Goal: Participate in discussion: Engage in conversation with other users on a specific topic

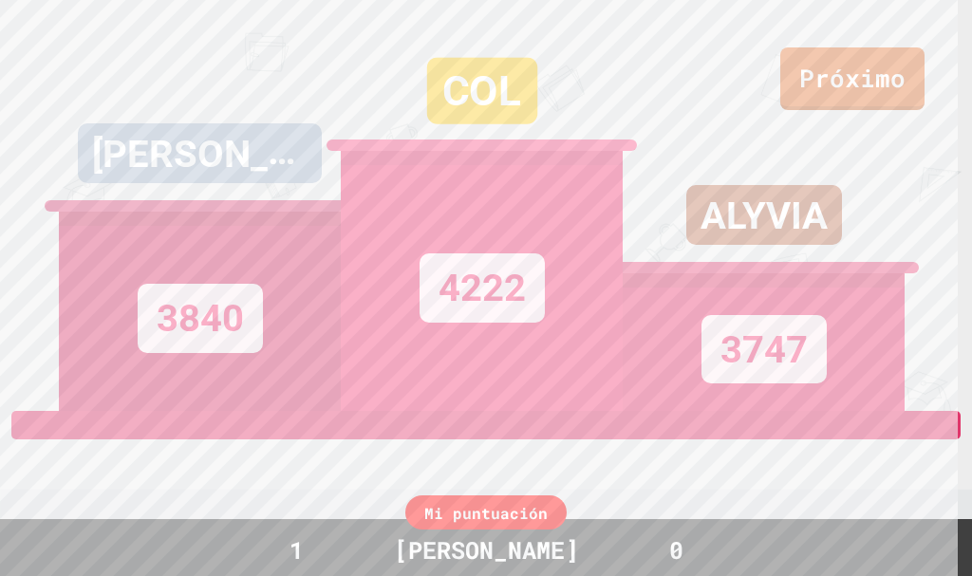
click at [870, 86] on div "ALYVIA 3747" at bounding box center [764, 205] width 282 height 411
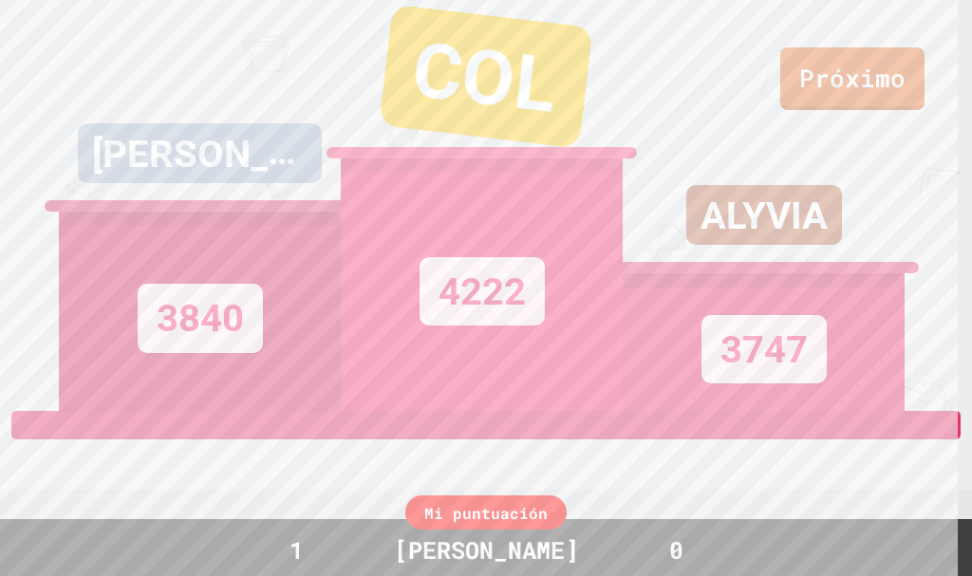
click at [870, 86] on div "ALYVIA 3747" at bounding box center [764, 205] width 282 height 411
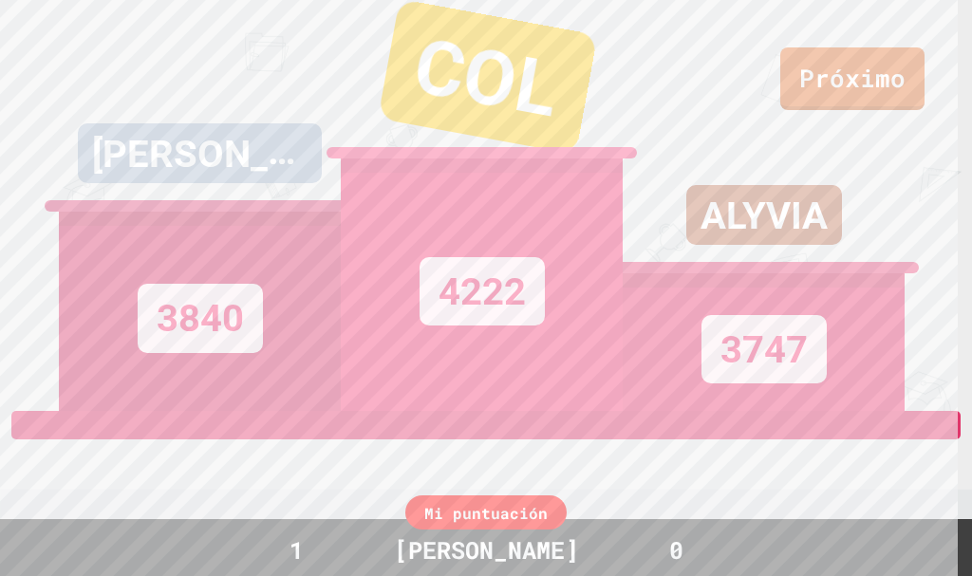
drag, startPoint x: 870, startPoint y: 86, endPoint x: 873, endPoint y: 13, distance: 73.1
click at [873, 32] on div "ALYVIA 3747" at bounding box center [764, 205] width 282 height 411
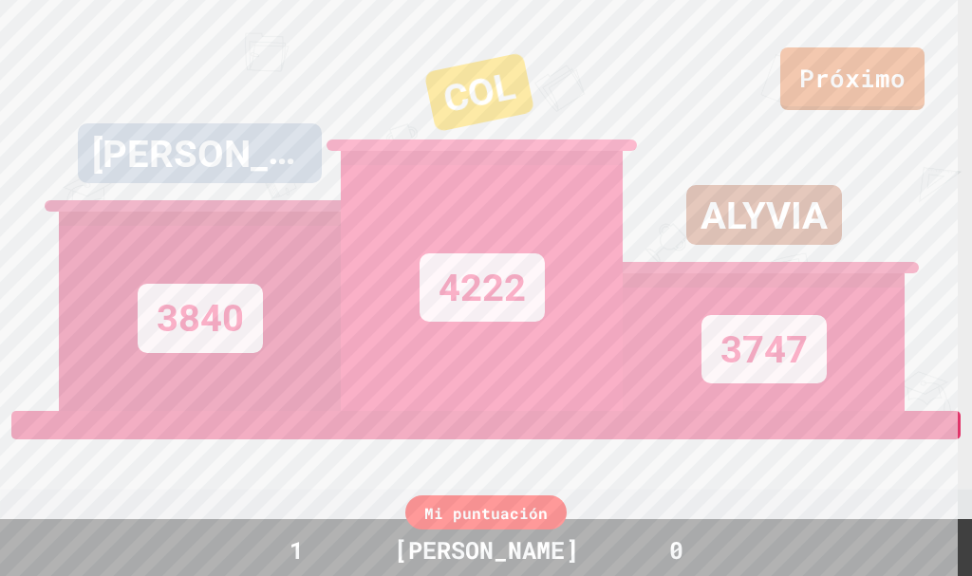
click at [872, 93] on div "ALYVIA 3747" at bounding box center [764, 205] width 282 height 411
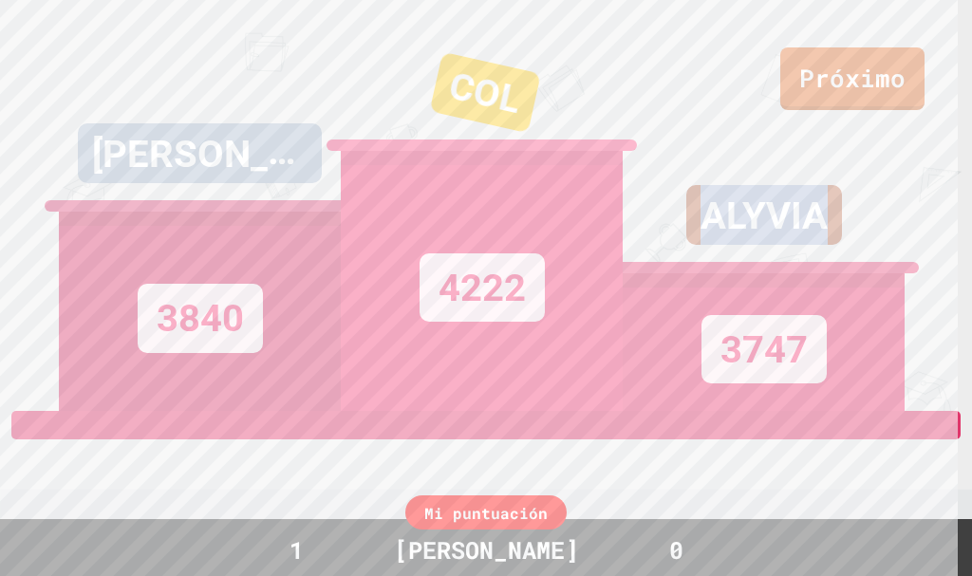
click at [873, 93] on div "ALYVIA 3747" at bounding box center [764, 205] width 282 height 411
drag, startPoint x: 873, startPoint y: 93, endPoint x: 838, endPoint y: 21, distance: 80.2
click at [838, 22] on div "ALYVIA 3747" at bounding box center [764, 205] width 282 height 411
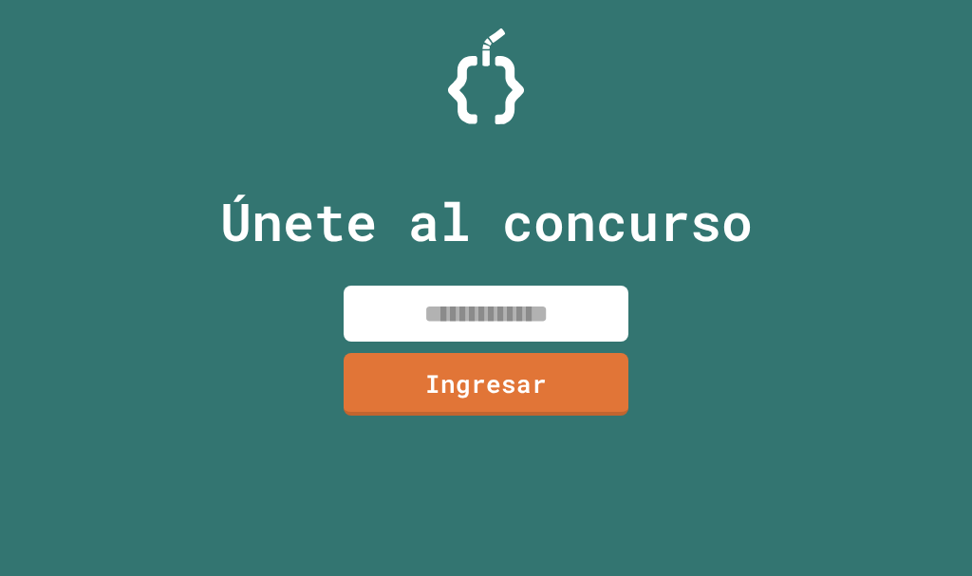
click at [551, 309] on input at bounding box center [486, 314] width 285 height 56
click at [551, 308] on input at bounding box center [486, 314] width 285 height 56
drag, startPoint x: 552, startPoint y: 306, endPoint x: 552, endPoint y: 290, distance: 15.2
click at [552, 290] on input at bounding box center [486, 314] width 285 height 56
click at [552, 294] on input at bounding box center [486, 314] width 285 height 56
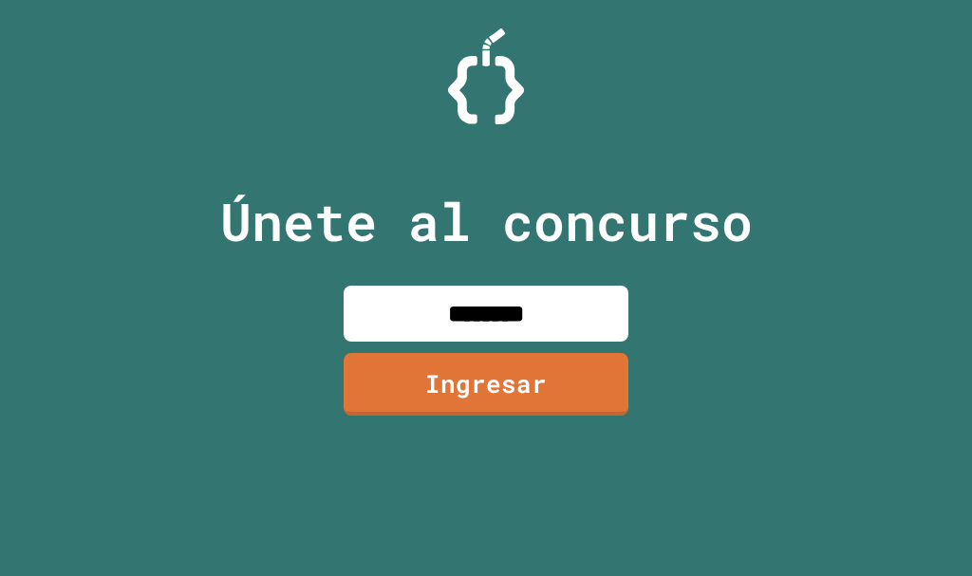
type input "********"
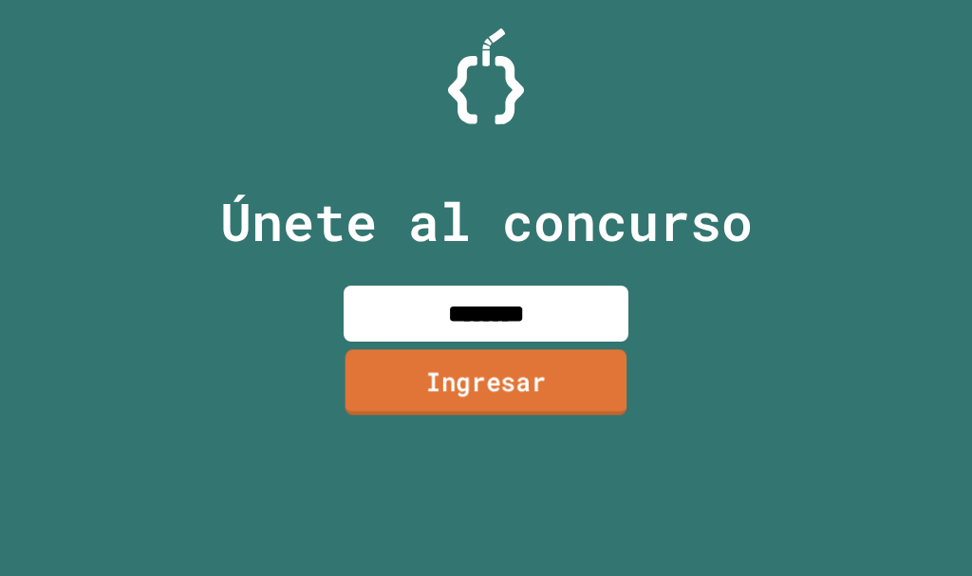
drag, startPoint x: 490, startPoint y: 361, endPoint x: 492, endPoint y: 370, distance: 9.7
click at [492, 370] on font "Ingresar" at bounding box center [486, 381] width 121 height 42
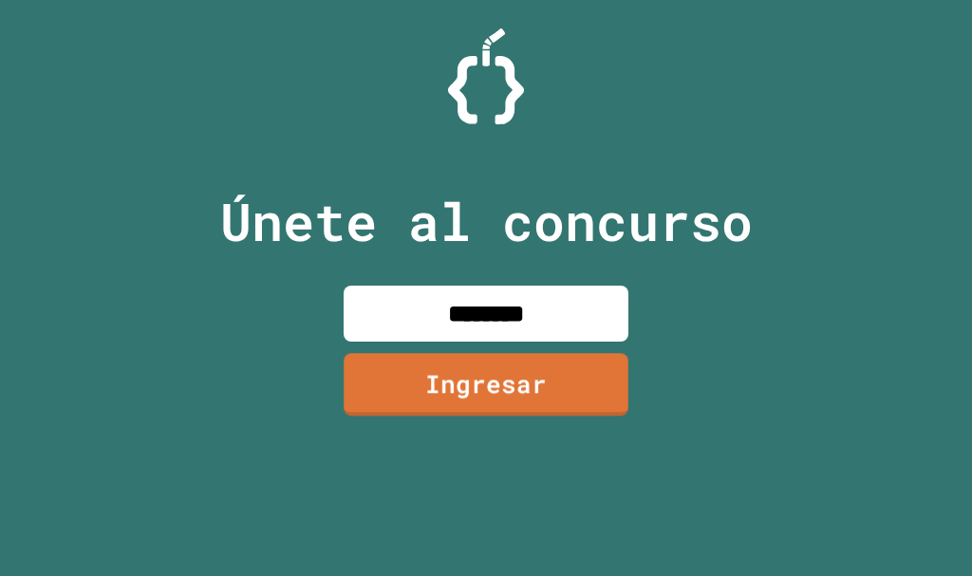
click at [486, 47] on div at bounding box center [486, 47] width 0 height 0
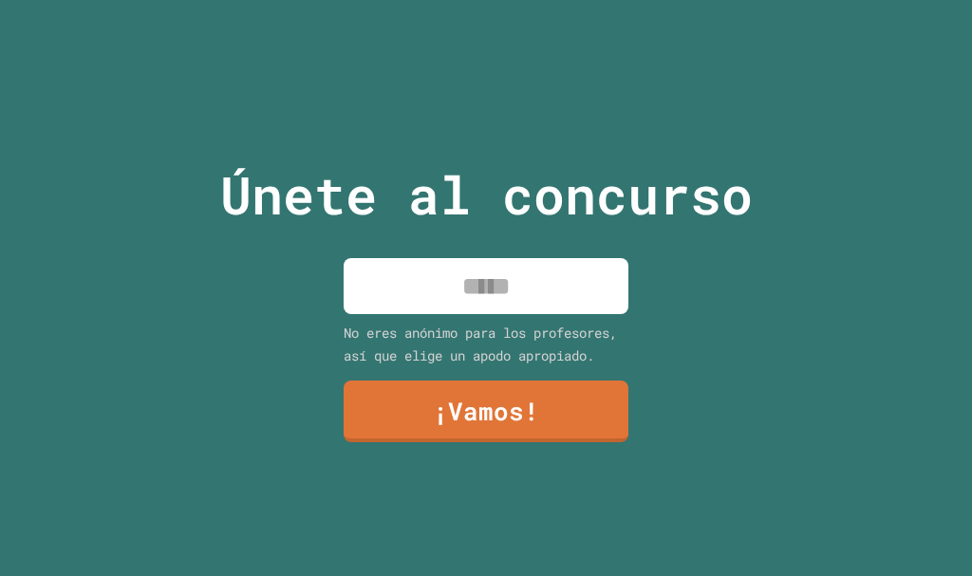
click at [461, 258] on input at bounding box center [486, 286] width 285 height 56
type input "*******"
click at [466, 390] on font "¡Vamos!" at bounding box center [486, 408] width 106 height 42
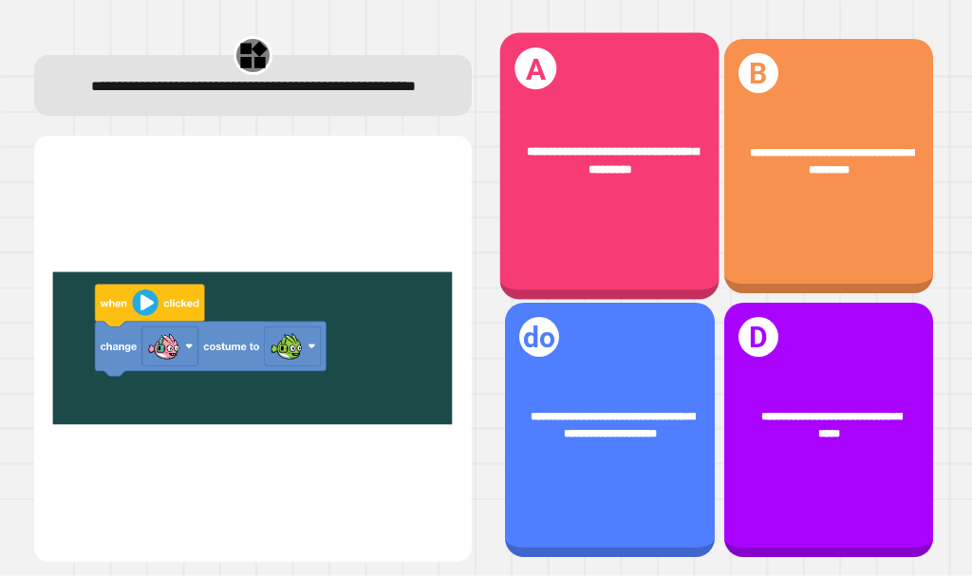
click at [652, 199] on div "**********" at bounding box center [609, 165] width 219 height 267
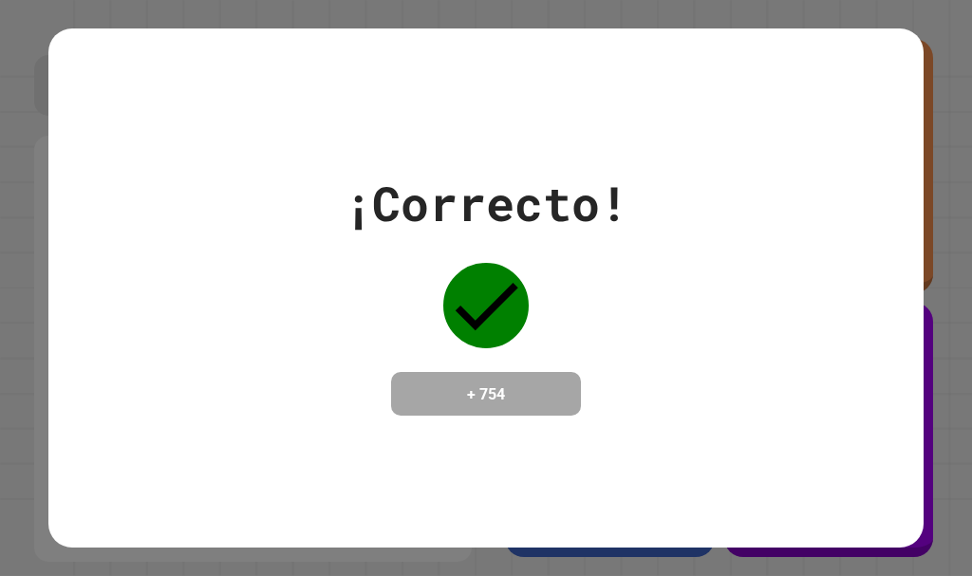
click at [262, 502] on div "¡Correcto! + 754" at bounding box center [485, 287] width 875 height 518
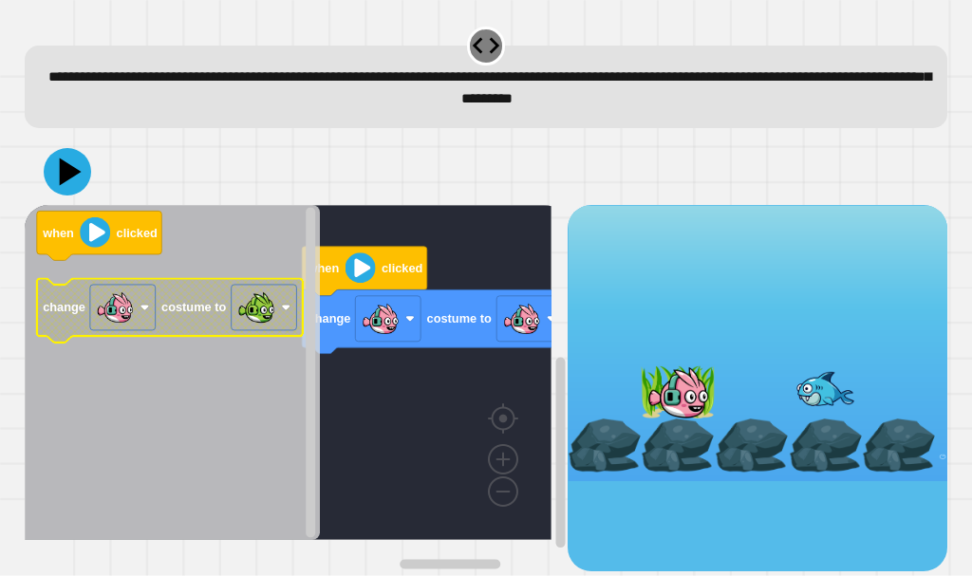
click at [246, 297] on image "Espacio de trabajo de Blockly" at bounding box center [256, 308] width 38 height 38
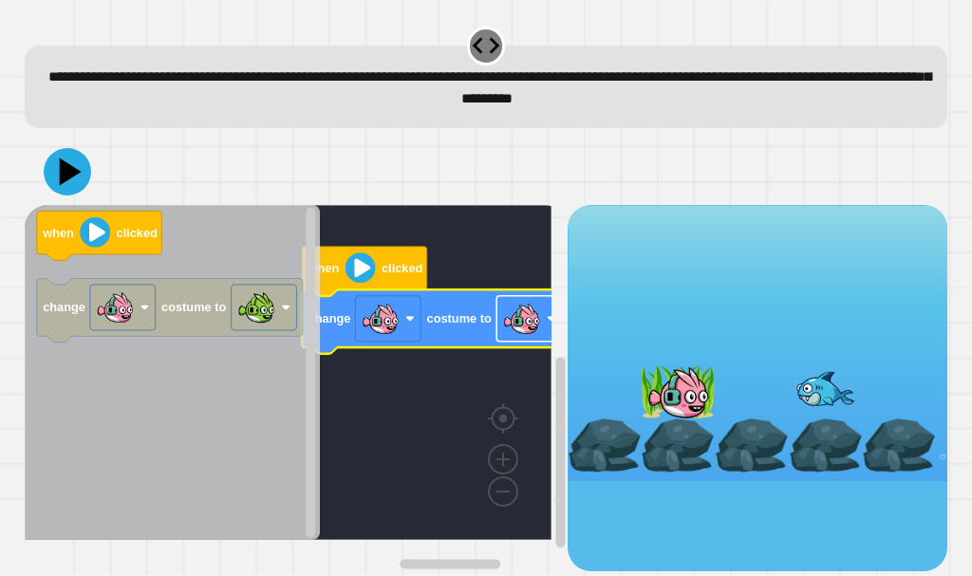
click at [528, 341] on rect "Espacio de trabajo de Blockly" at bounding box center [528, 318] width 65 height 46
click at [80, 183] on icon at bounding box center [67, 171] width 57 height 57
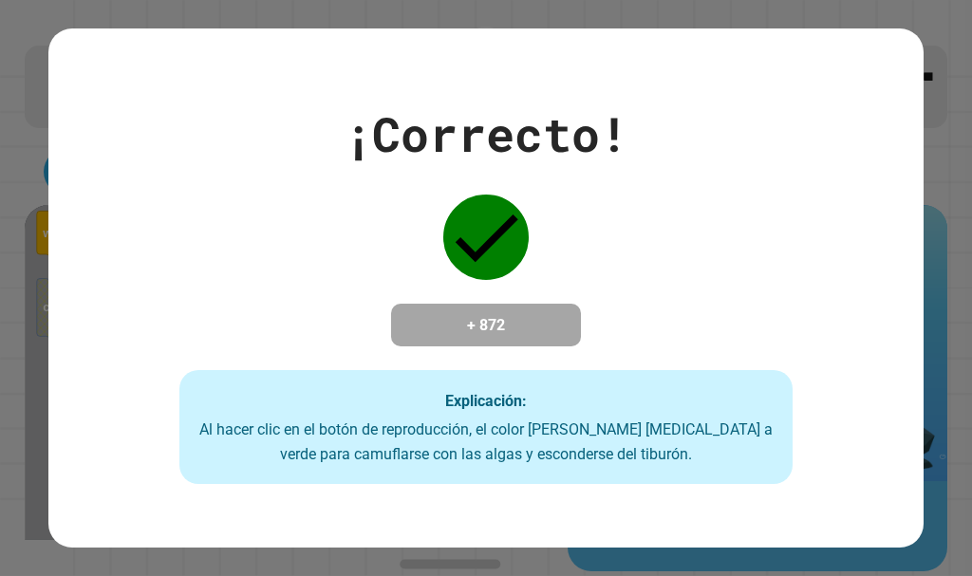
click at [366, 292] on div "¡Correcto! + 872 Explicación: Al hacer clic en el botón de reproducción, el col…" at bounding box center [485, 288] width 875 height 393
drag, startPoint x: 366, startPoint y: 374, endPoint x: 797, endPoint y: 309, distance: 435.7
click at [797, 309] on div "¡Correcto! + 872 Explicación: Al hacer clic en el botón de reproducción, el col…" at bounding box center [485, 288] width 875 height 393
drag, startPoint x: 552, startPoint y: 420, endPoint x: 568, endPoint y: 457, distance: 40.0
click at [551, 457] on div "¡Correcto! + 872 Explicación: Al hacer clic en el botón de reproducción, el col…" at bounding box center [485, 288] width 875 height 393
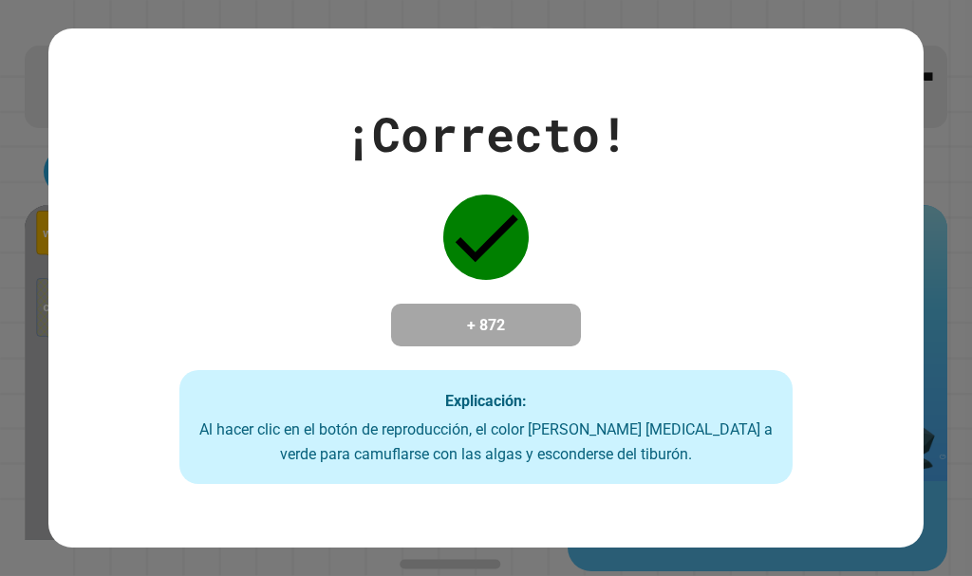
drag, startPoint x: 568, startPoint y: 457, endPoint x: 581, endPoint y: 458, distance: 13.4
click at [569, 458] on font "Al hacer clic en el botón de reproducción, el color de Finley cambia a verde pa…" at bounding box center [485, 441] width 573 height 42
click at [627, 457] on font "Al hacer clic en el botón de reproducción, el color de Finley cambia a verde pa…" at bounding box center [485, 441] width 573 height 42
drag, startPoint x: 662, startPoint y: 427, endPoint x: 647, endPoint y: 428, distance: 14.3
click at [647, 428] on font "Al hacer clic en el botón de reproducción, el color de Finley cambia a verde pa…" at bounding box center [485, 441] width 573 height 42
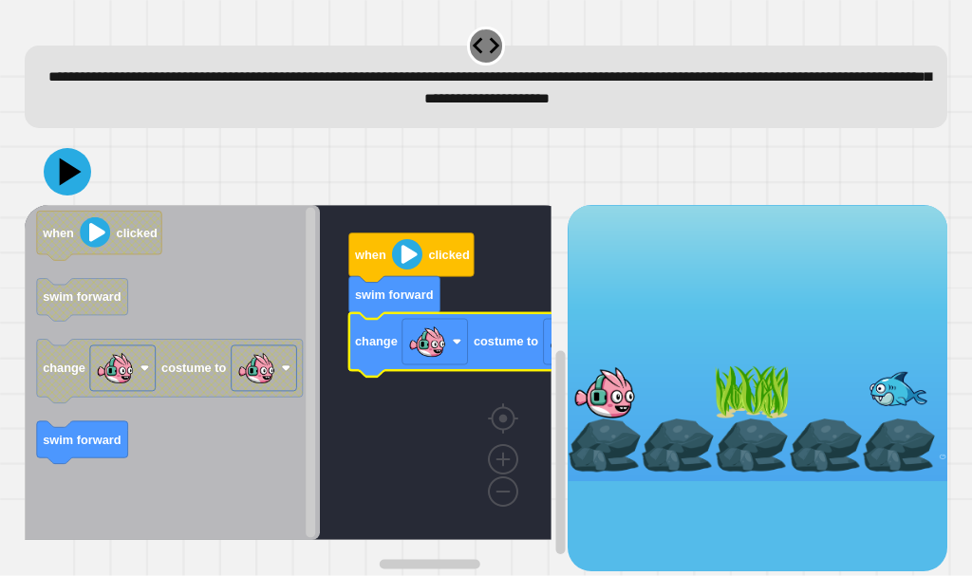
click at [369, 412] on rect "Espacio de trabajo de Blockly" at bounding box center [288, 372] width 527 height 335
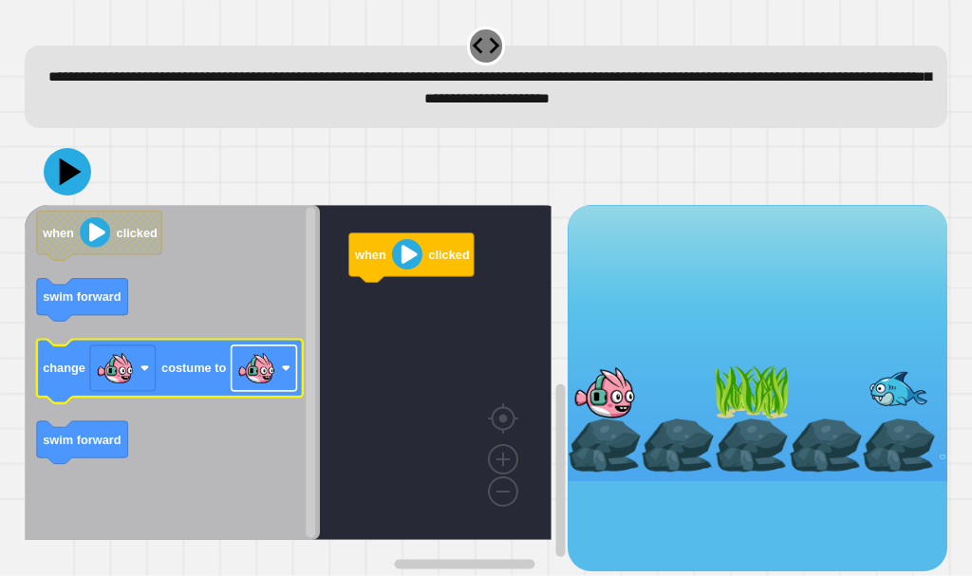
click at [277, 368] on rect "Espacio de trabajo de Blockly" at bounding box center [263, 368] width 65 height 46
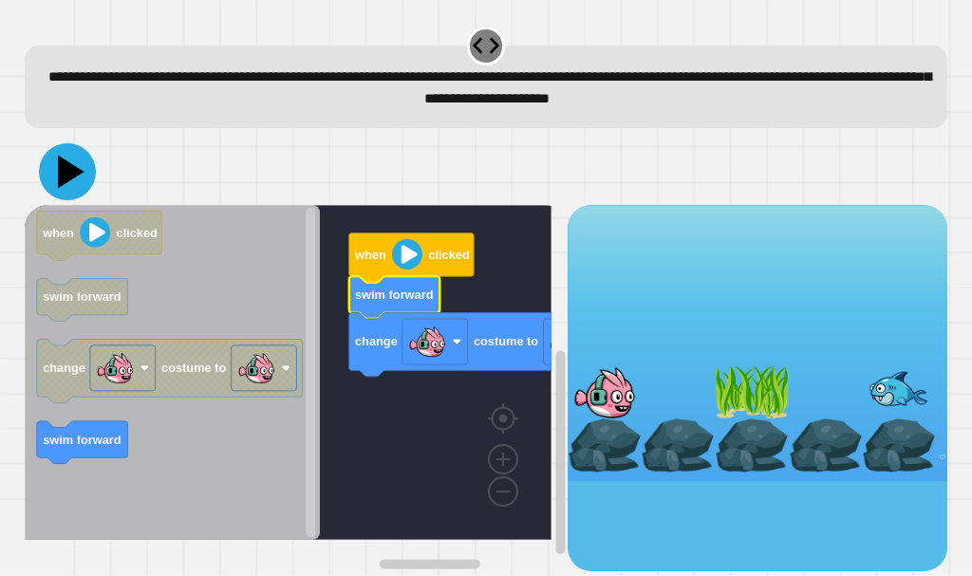
click at [72, 192] on icon at bounding box center [67, 171] width 57 height 57
click at [90, 423] on icon "Espacio de trabajo de Blockly" at bounding box center [172, 372] width 295 height 335
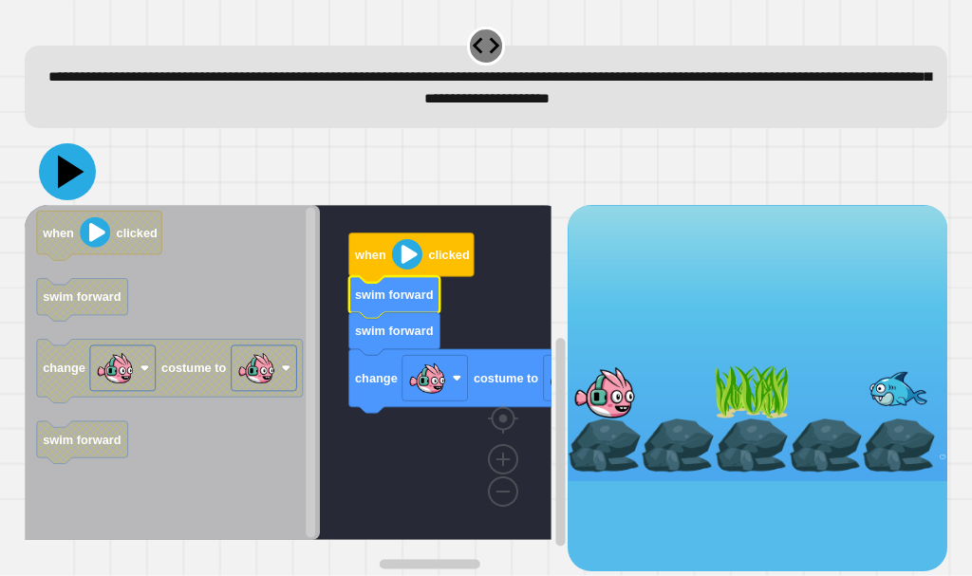
click at [80, 191] on icon at bounding box center [67, 171] width 57 height 57
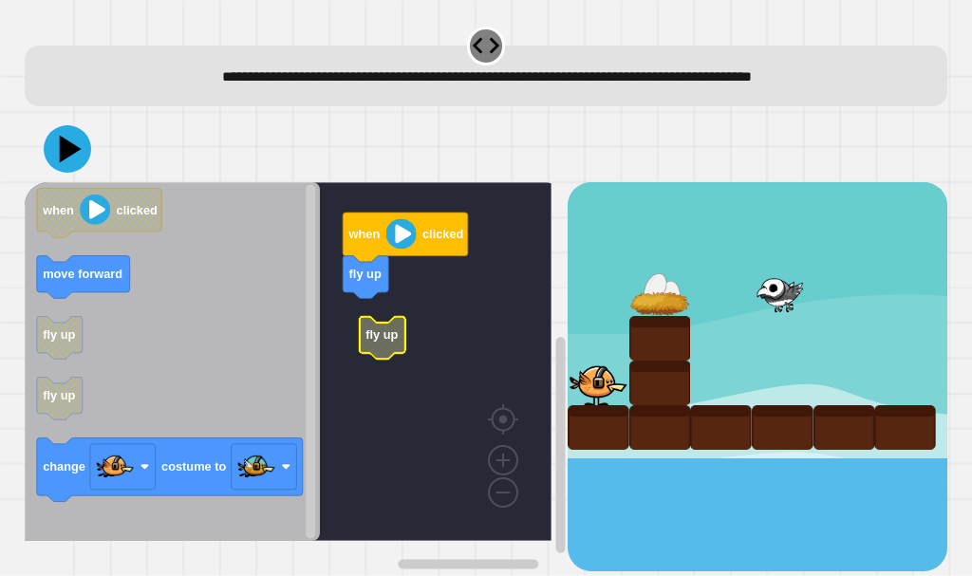
click at [369, 326] on g "fly up" at bounding box center [382, 338] width 46 height 43
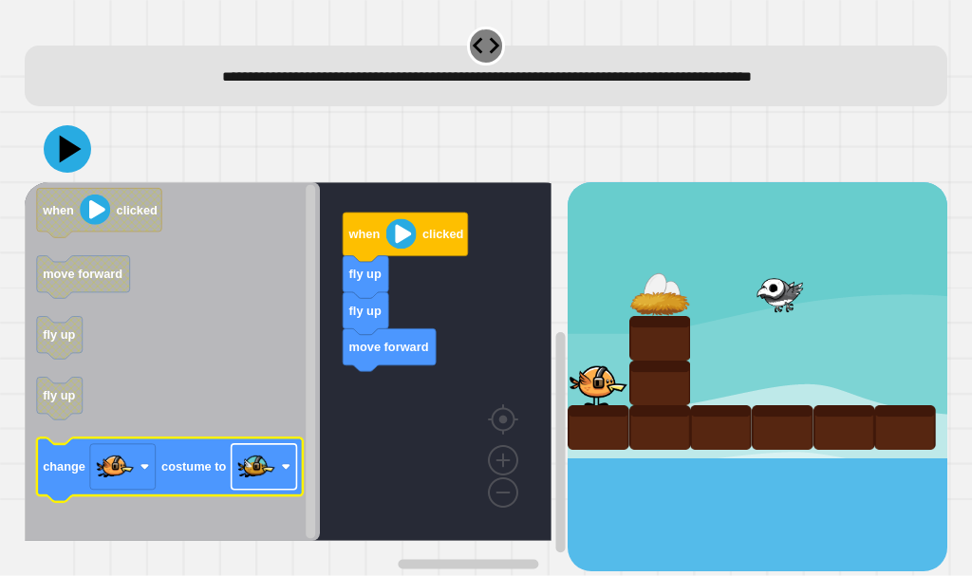
click at [265, 471] on image "Espacio de trabajo de Blockly" at bounding box center [256, 467] width 38 height 38
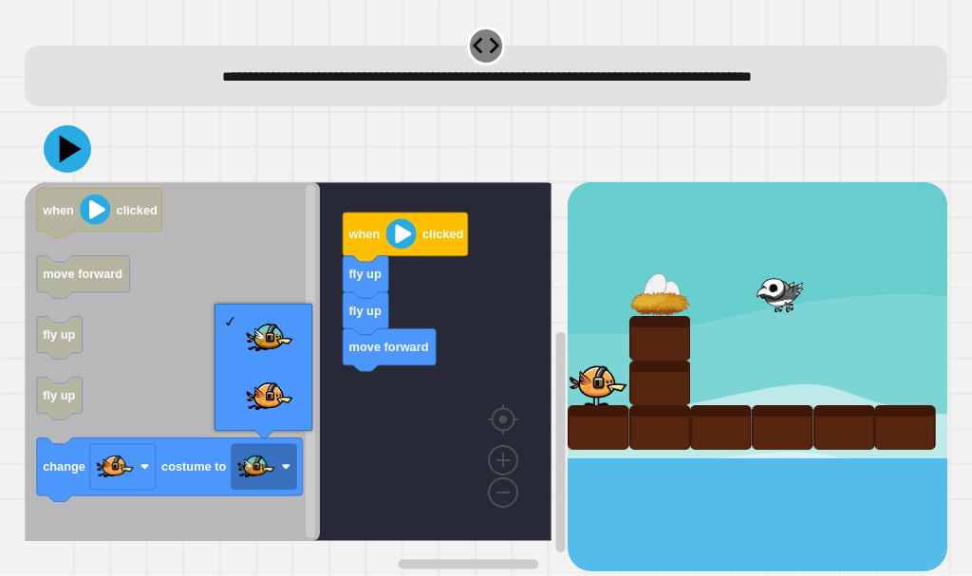
click at [273, 439] on div "when clicked fly up fly up move forward when clicked move forward fly up fly up…" at bounding box center [296, 376] width 543 height 389
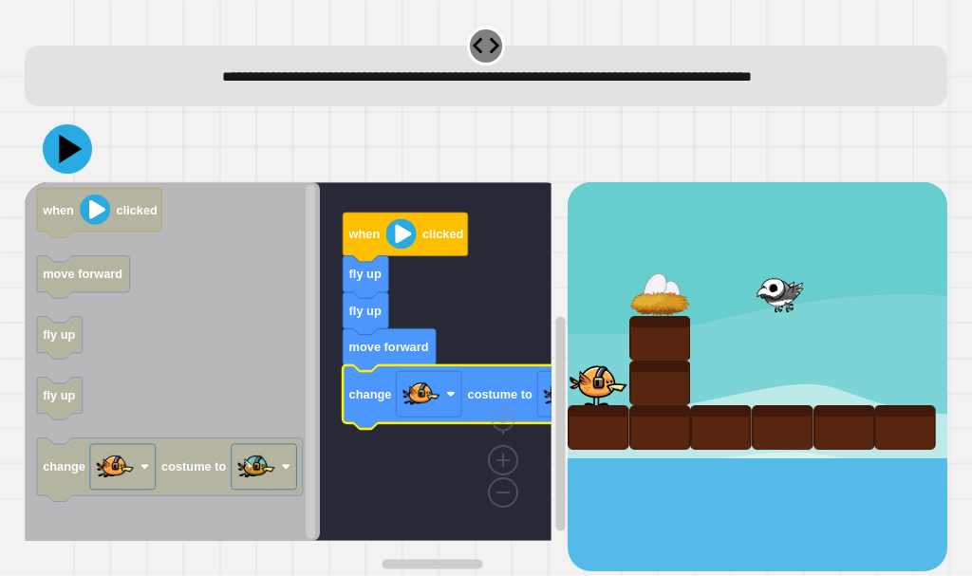
click at [52, 145] on icon at bounding box center [67, 148] width 49 height 49
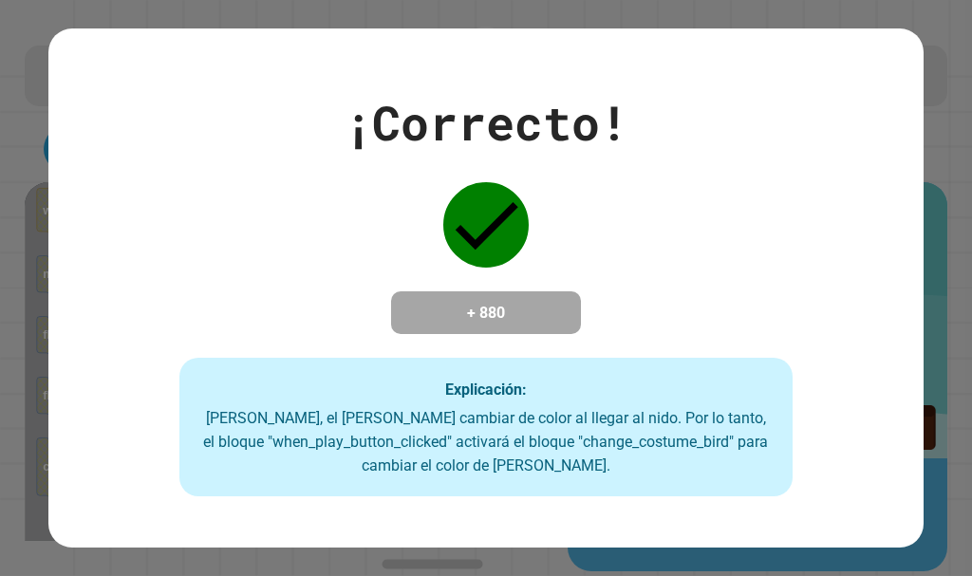
click at [383, 267] on div "¡Correcto! + 880 Explicación: Ollie, el pájaro, debe cambiar de color al llegar…" at bounding box center [485, 288] width 875 height 417
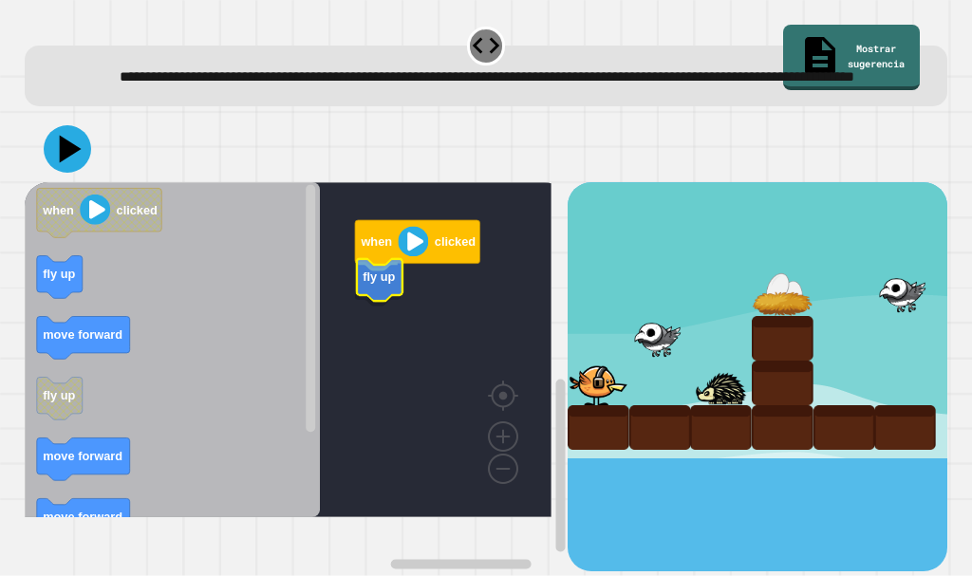
click at [373, 307] on icon "Espacio de trabajo de Blockly" at bounding box center [378, 285] width 46 height 43
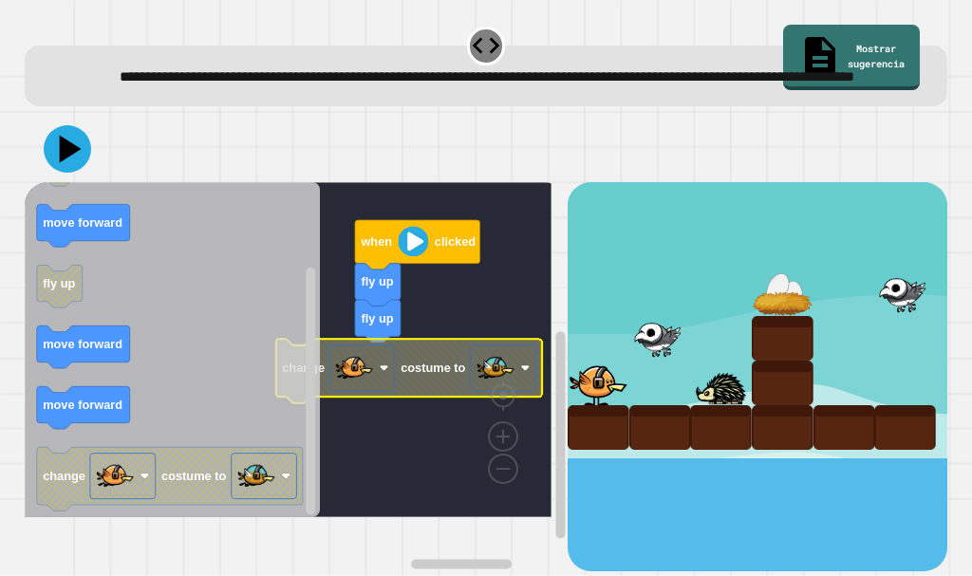
click at [464, 391] on icon "Espacio de trabajo de Blockly" at bounding box center [408, 372] width 266 height 64
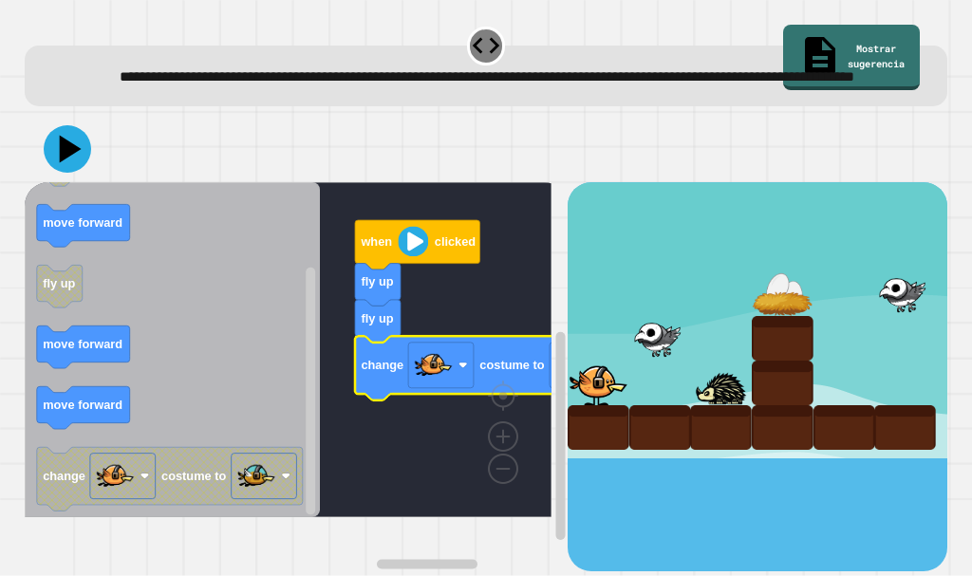
click at [530, 372] on text "costume to" at bounding box center [511, 365] width 65 height 14
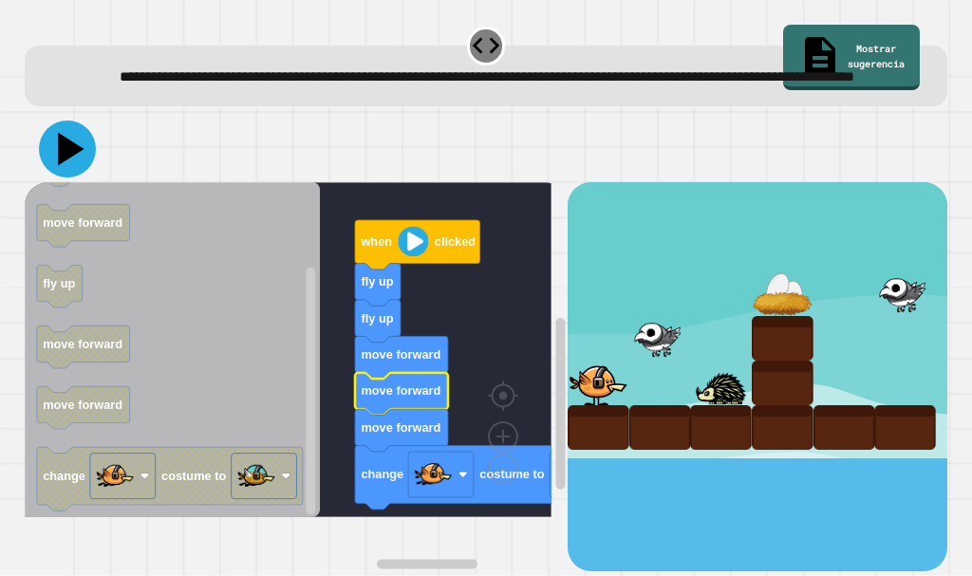
click at [65, 166] on icon at bounding box center [71, 149] width 27 height 33
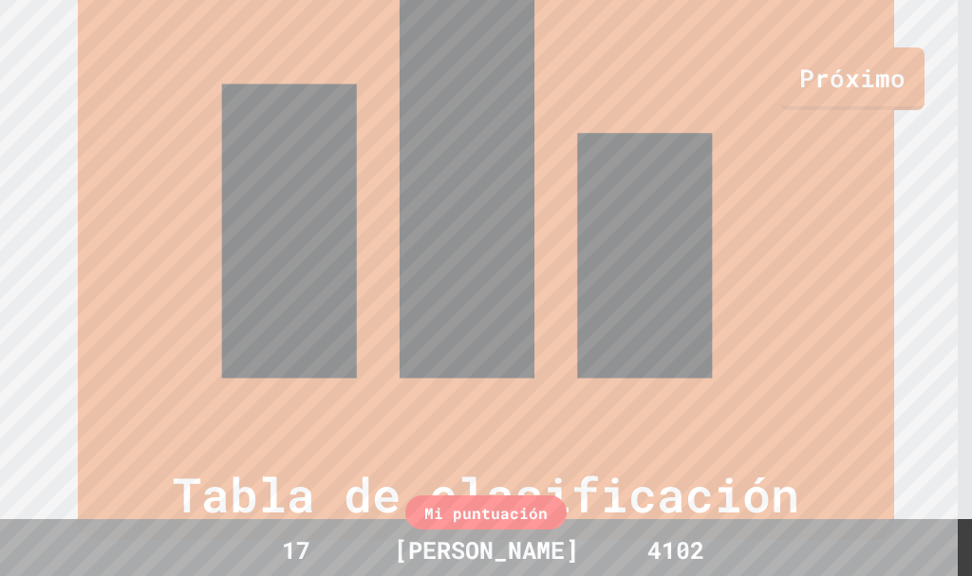
scroll to position [819, 0]
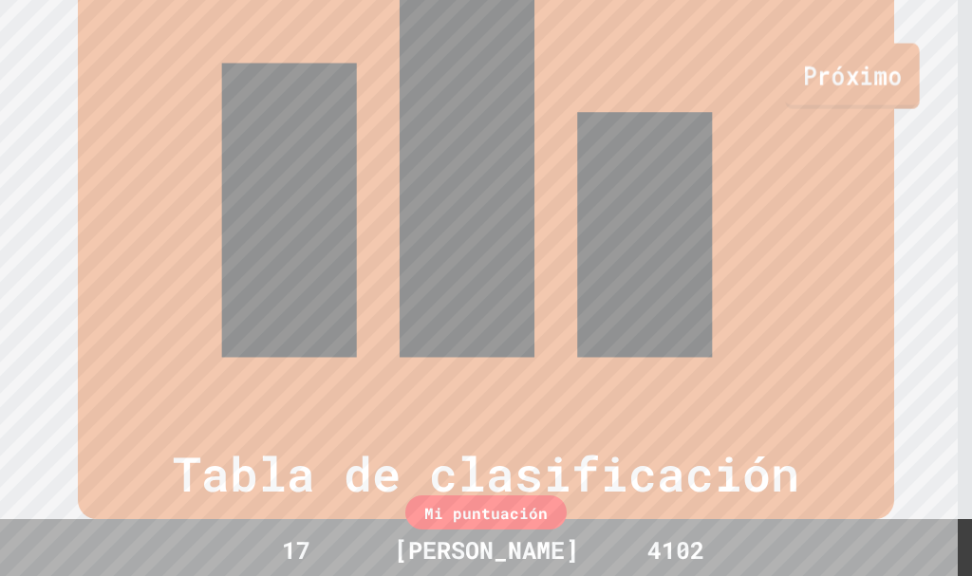
click at [902, 68] on font "Próximo" at bounding box center [852, 75] width 99 height 34
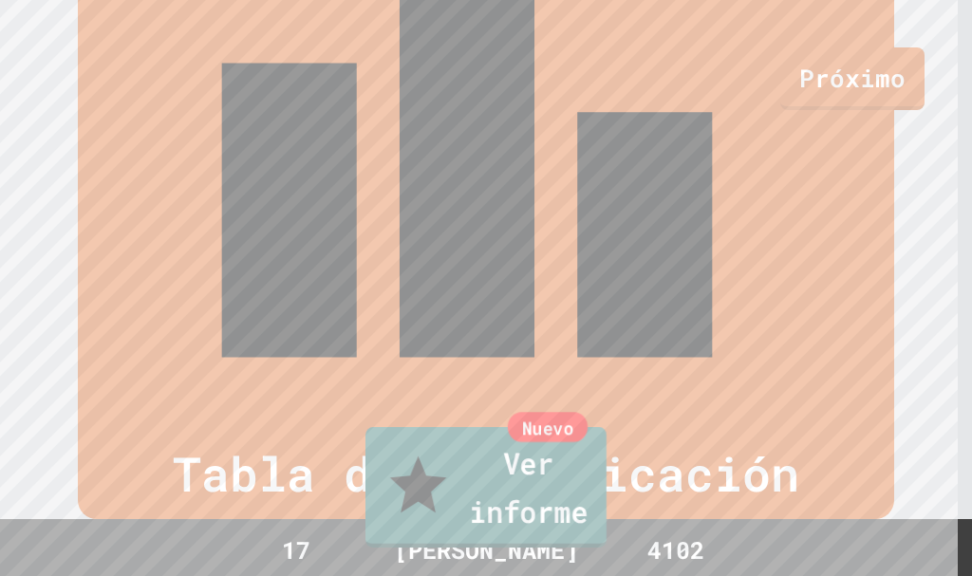
click at [580, 520] on font "Ver informe" at bounding box center [528, 486] width 119 height 87
drag, startPoint x: 733, startPoint y: 64, endPoint x: 842, endPoint y: 77, distance: 110.0
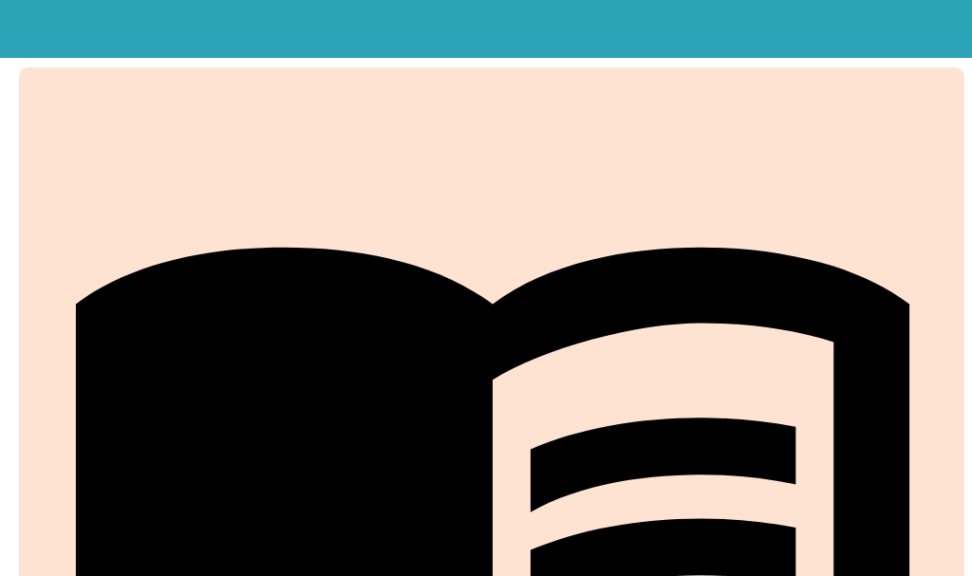
click at [756, 82] on div "My Courses Real-world coding projects. Easily integrated into your Computer Sci…" at bounding box center [486, 255] width 972 height 434
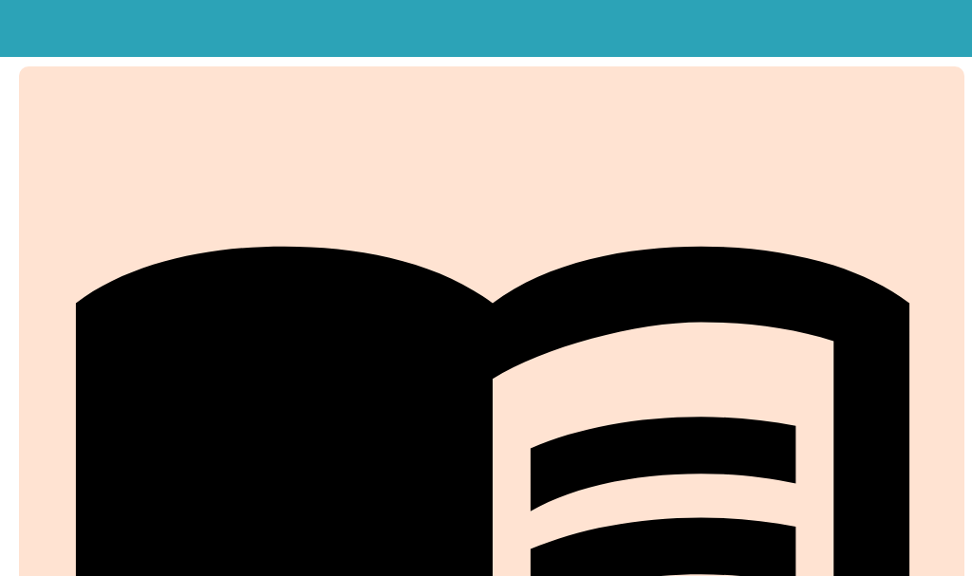
click at [442, 273] on div at bounding box center [372, 339] width 230 height 150
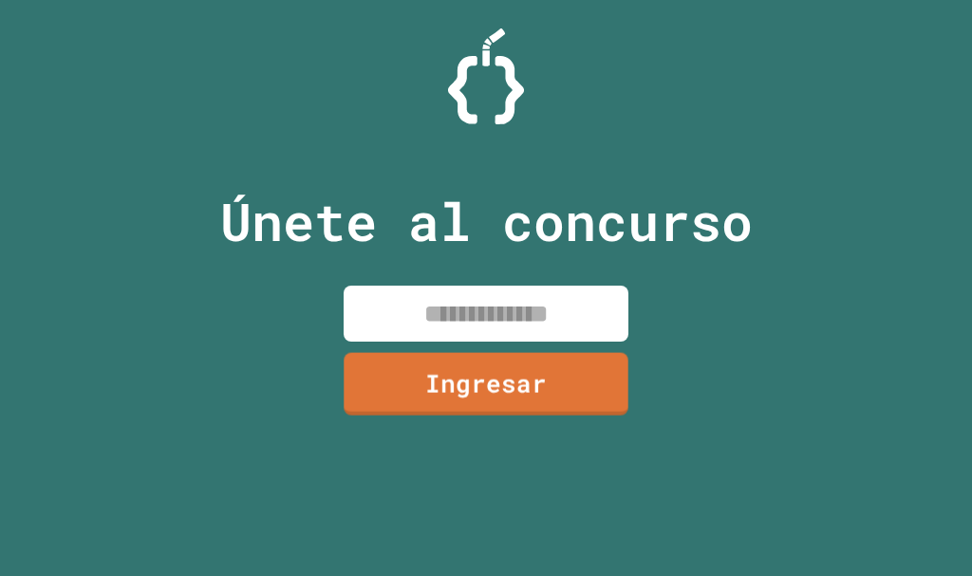
click at [539, 326] on input at bounding box center [486, 314] width 285 height 56
type input "********"
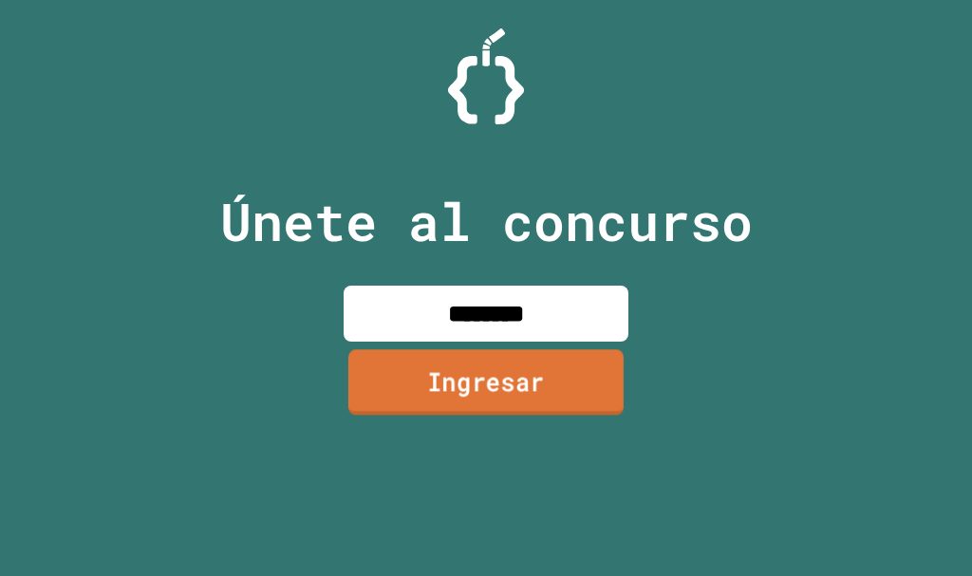
click at [586, 393] on link "Ingresar" at bounding box center [485, 381] width 275 height 65
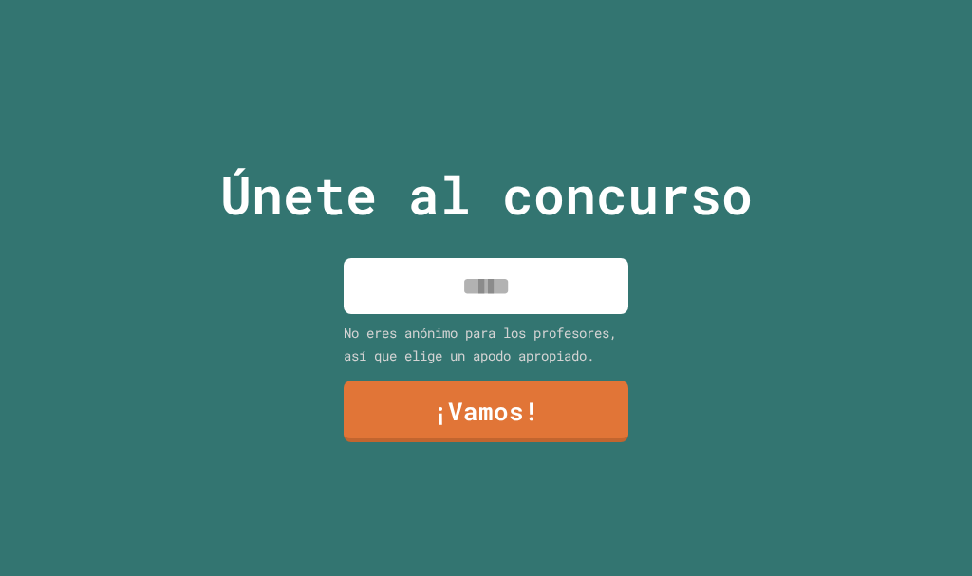
drag, startPoint x: 535, startPoint y: 273, endPoint x: 534, endPoint y: 258, distance: 15.2
click at [535, 271] on input at bounding box center [486, 286] width 285 height 56
type input "*******"
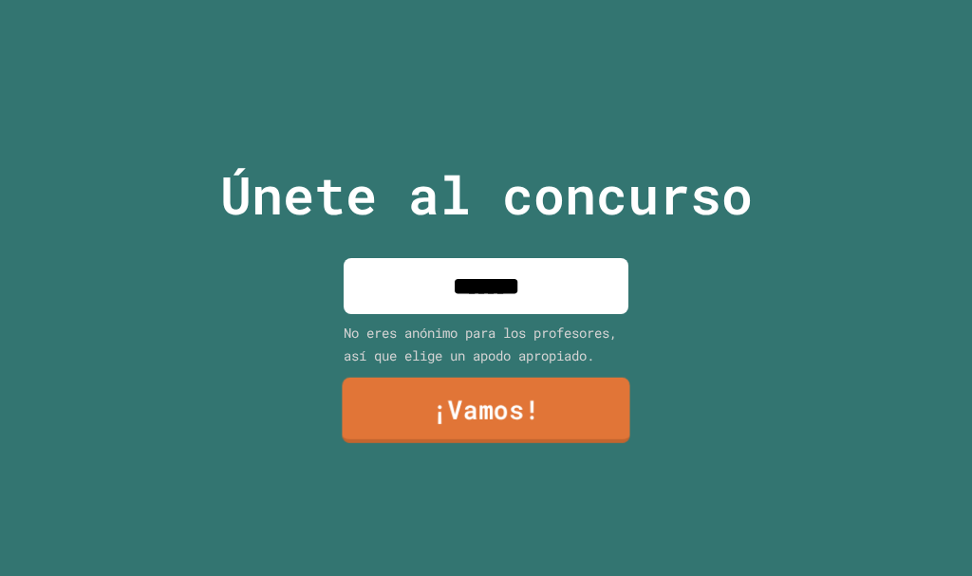
click at [546, 403] on link "¡Vamos!" at bounding box center [486, 410] width 288 height 65
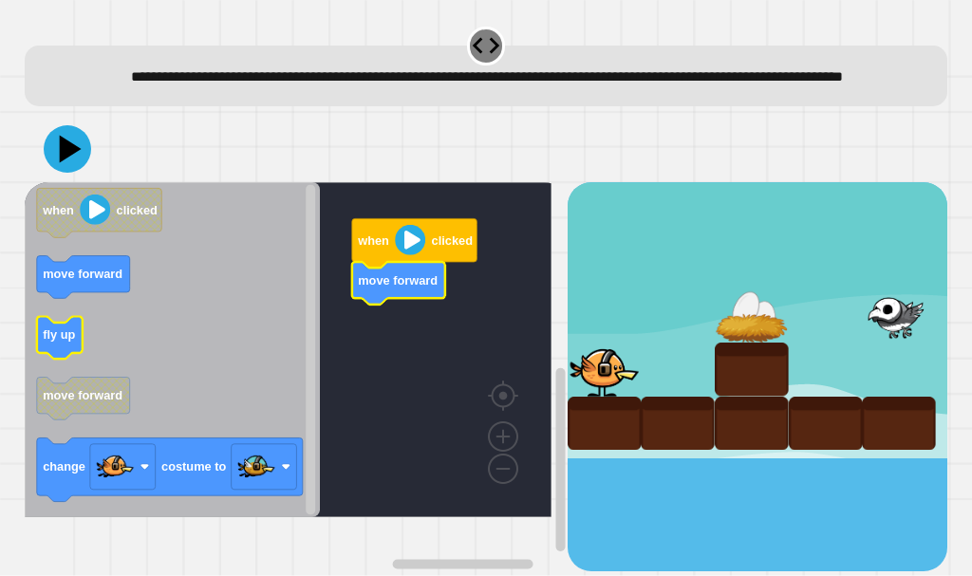
click at [46, 342] on text "fly up" at bounding box center [59, 334] width 32 height 14
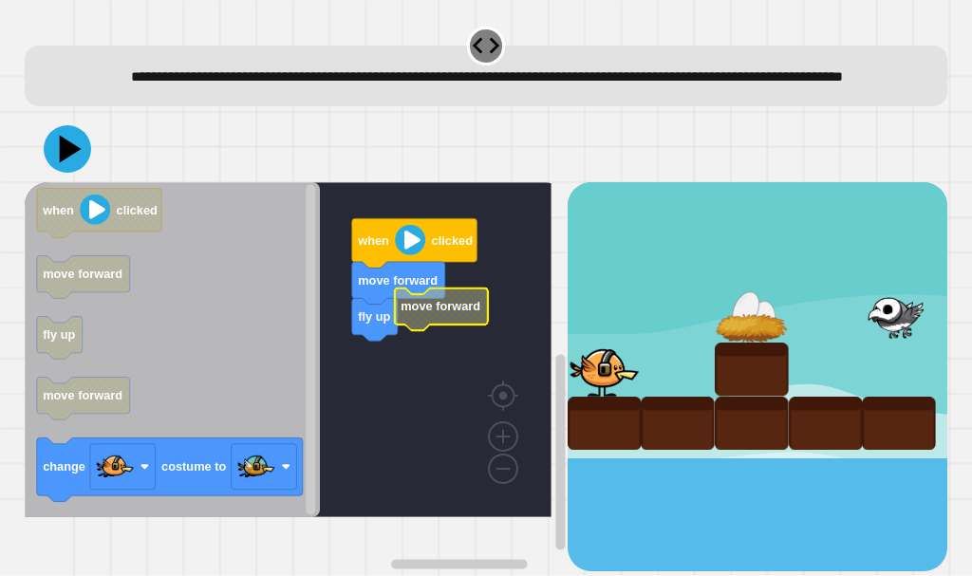
click at [449, 331] on icon "Espacio de trabajo de Blockly" at bounding box center [440, 310] width 93 height 43
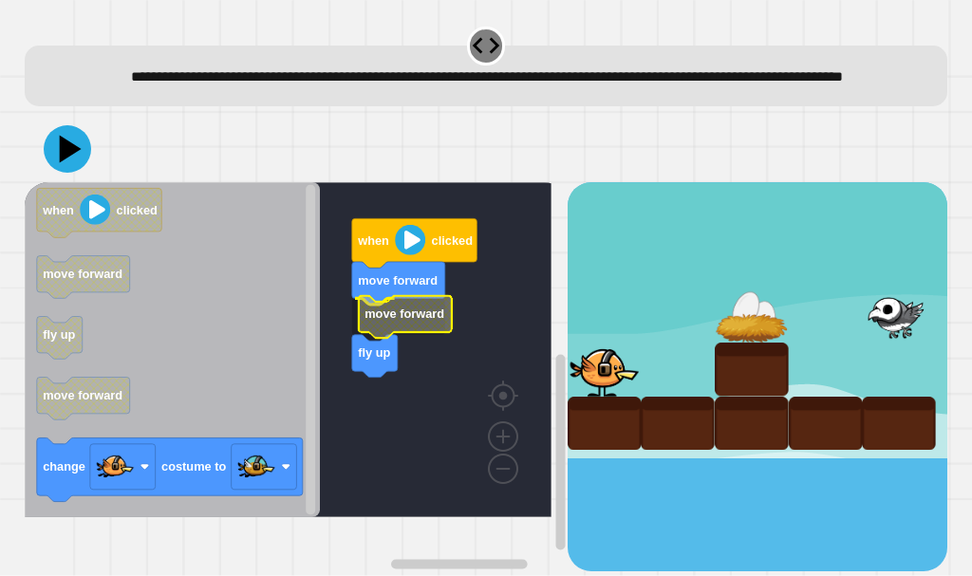
click at [409, 339] on icon "Espacio de trabajo de Blockly" at bounding box center [404, 317] width 93 height 43
click at [409, 342] on icon "Espacio de trabajo de Blockly" at bounding box center [397, 320] width 93 height 43
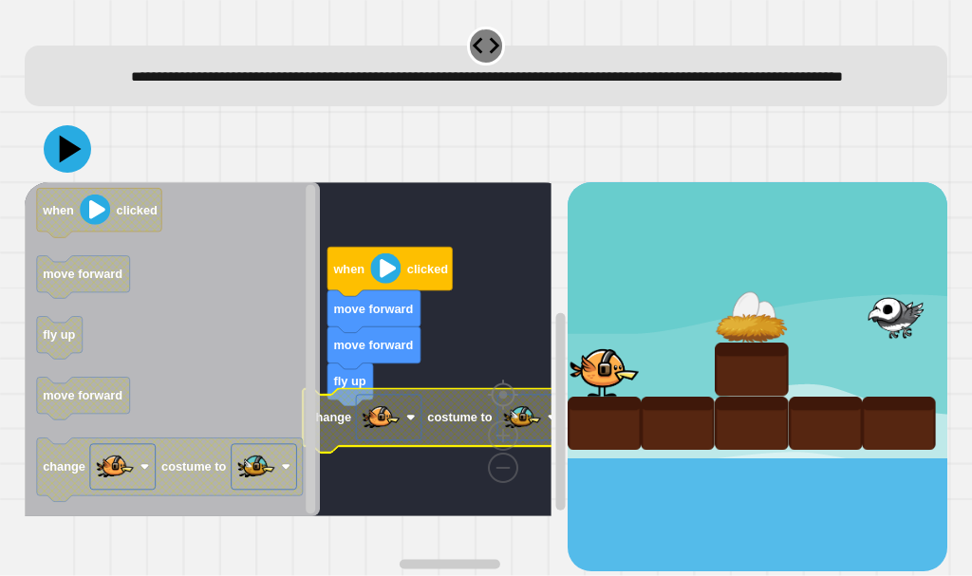
click at [535, 415] on g "when clicked move forward move forward fly up change costume to" at bounding box center [302, 349] width 554 height 334
click at [439, 425] on text "costume to" at bounding box center [459, 418] width 65 height 14
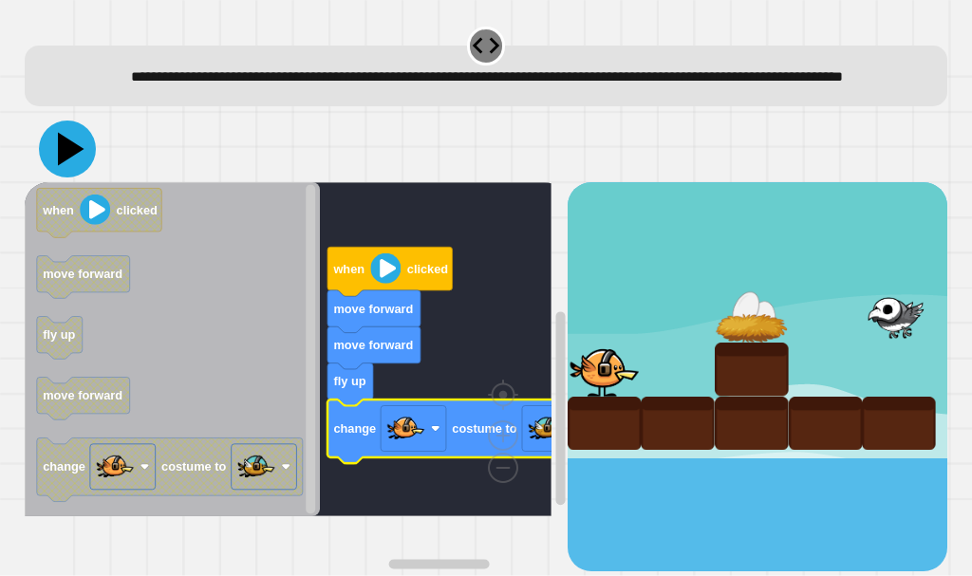
click at [62, 166] on icon at bounding box center [71, 149] width 27 height 33
click at [373, 406] on rect "Espacio de trabajo de Blockly" at bounding box center [288, 349] width 527 height 334
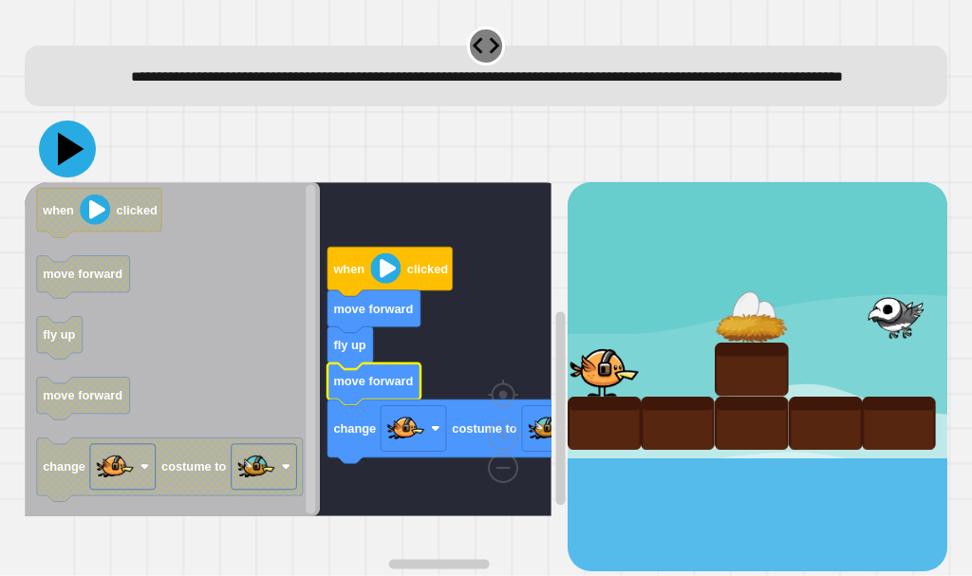
click at [74, 177] on icon at bounding box center [67, 149] width 57 height 57
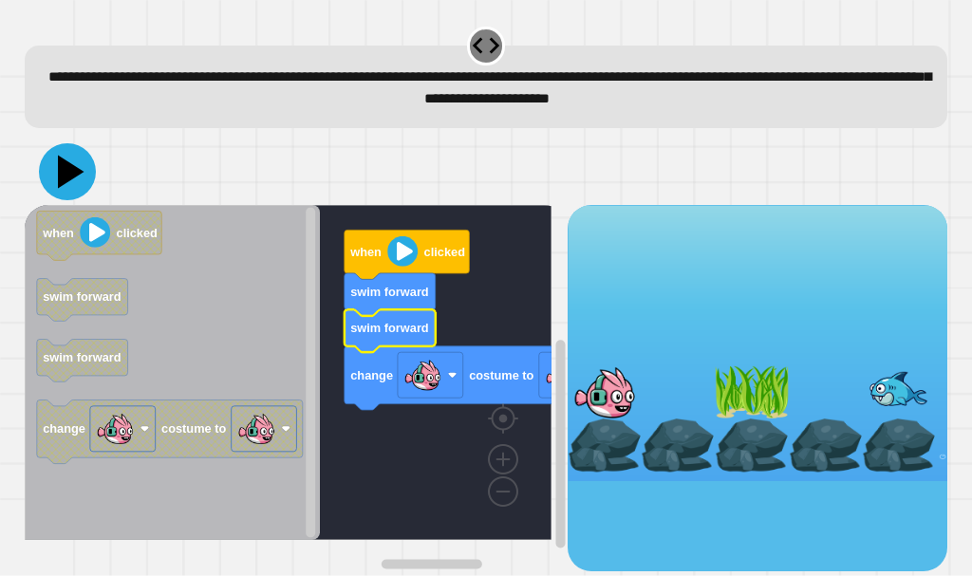
click at [64, 178] on icon at bounding box center [71, 171] width 27 height 33
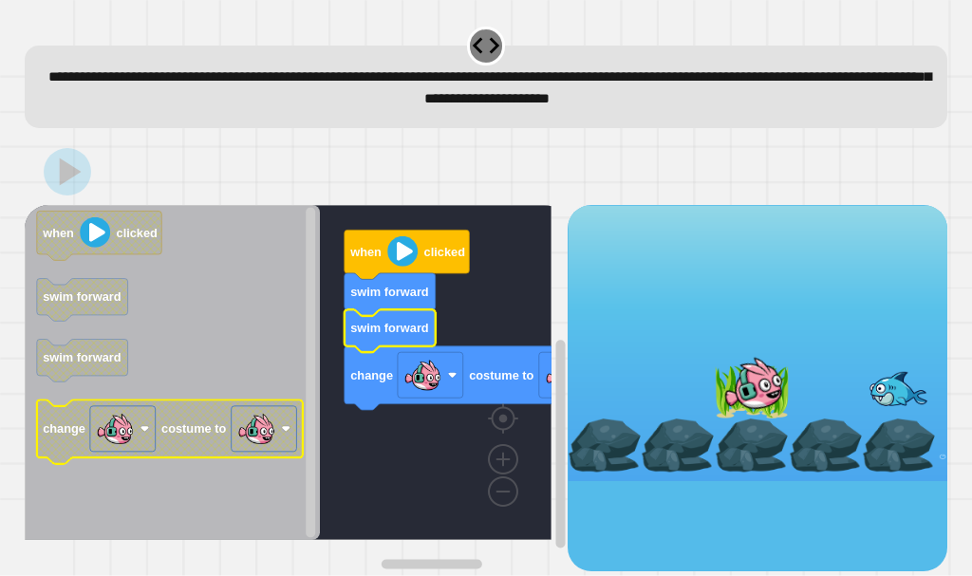
click at [288, 446] on rect "Espacio de trabajo de Blockly" at bounding box center [263, 429] width 65 height 46
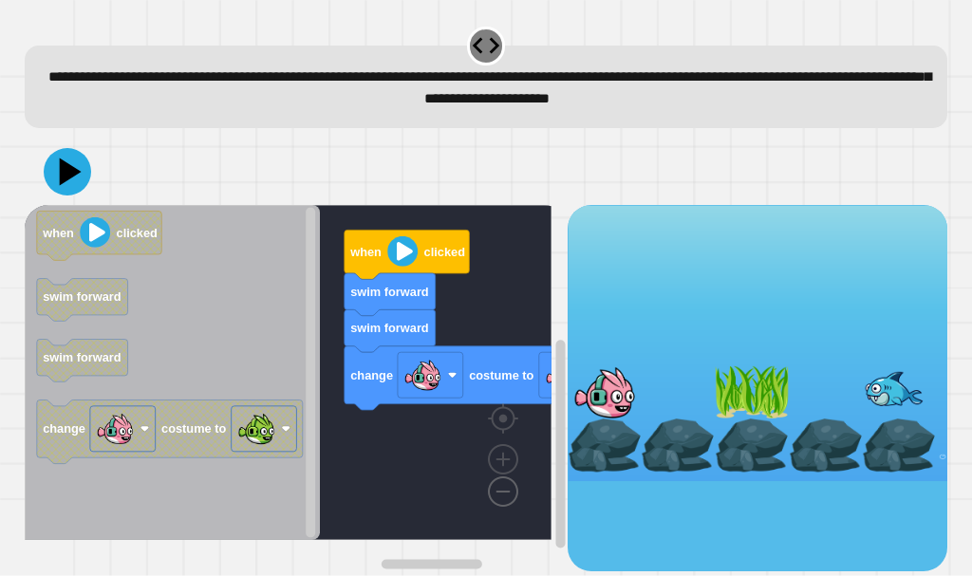
click at [499, 493] on image "Espacio de trabajo de Blockly" at bounding box center [472, 448] width 91 height 118
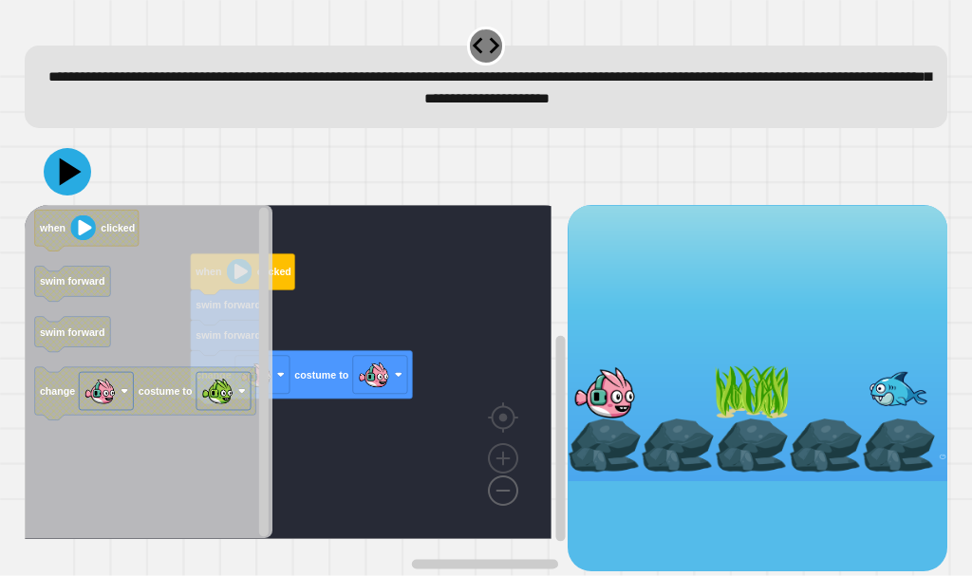
click at [499, 493] on image "Espacio de trabajo de Blockly" at bounding box center [472, 447] width 91 height 118
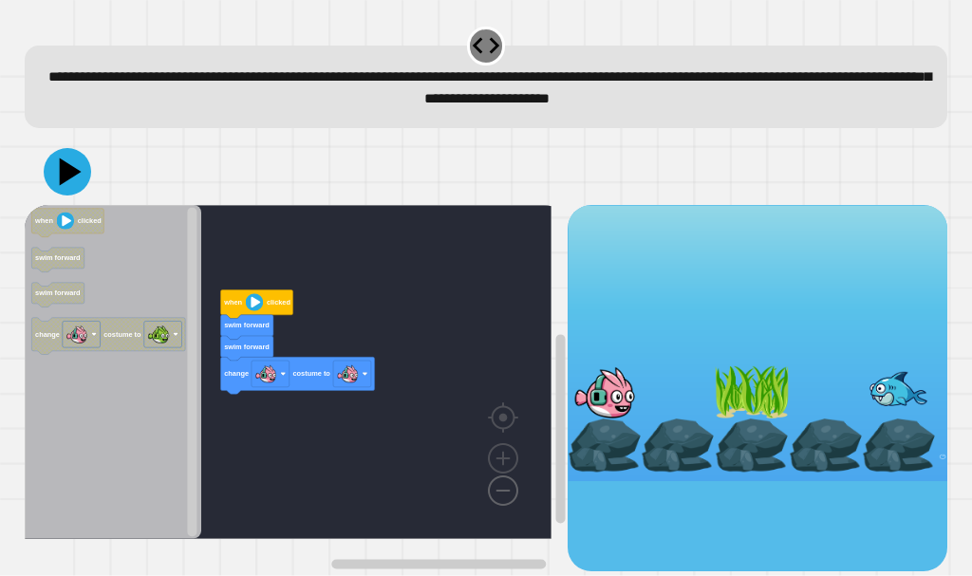
click at [499, 493] on image "Espacio de trabajo de Blockly" at bounding box center [472, 447] width 91 height 118
click at [354, 387] on rect "Espacio de trabajo de Blockly" at bounding box center [352, 374] width 38 height 27
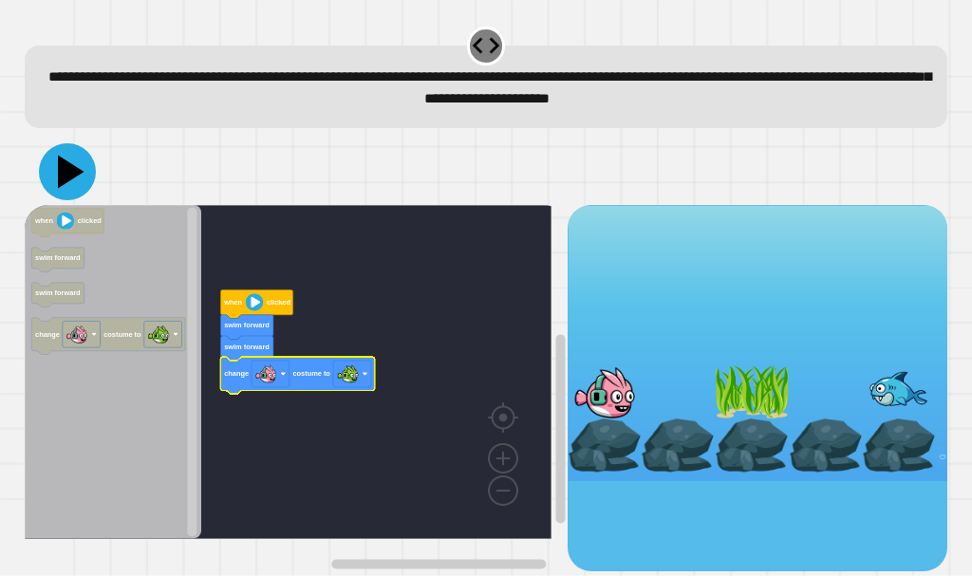
click at [82, 189] on icon at bounding box center [67, 171] width 57 height 57
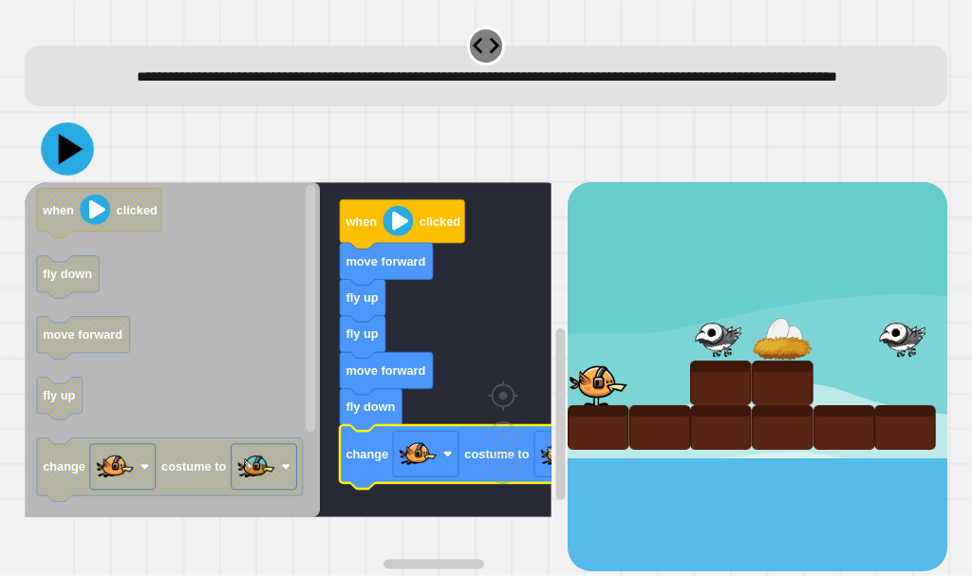
drag, startPoint x: 53, startPoint y: 165, endPoint x: 59, endPoint y: 176, distance: 11.9
click at [59, 176] on icon at bounding box center [67, 148] width 53 height 53
click at [420, 427] on rect "Espacio de trabajo de Blockly" at bounding box center [288, 349] width 527 height 335
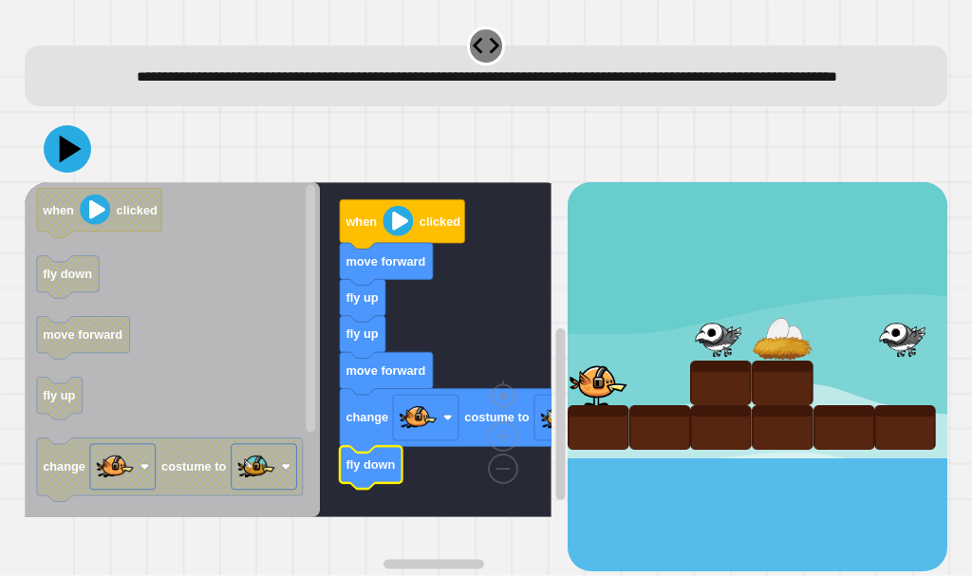
click at [365, 512] on g "when clicked move forward fly up fly up move forward change costume to fly down" at bounding box center [315, 349] width 581 height 335
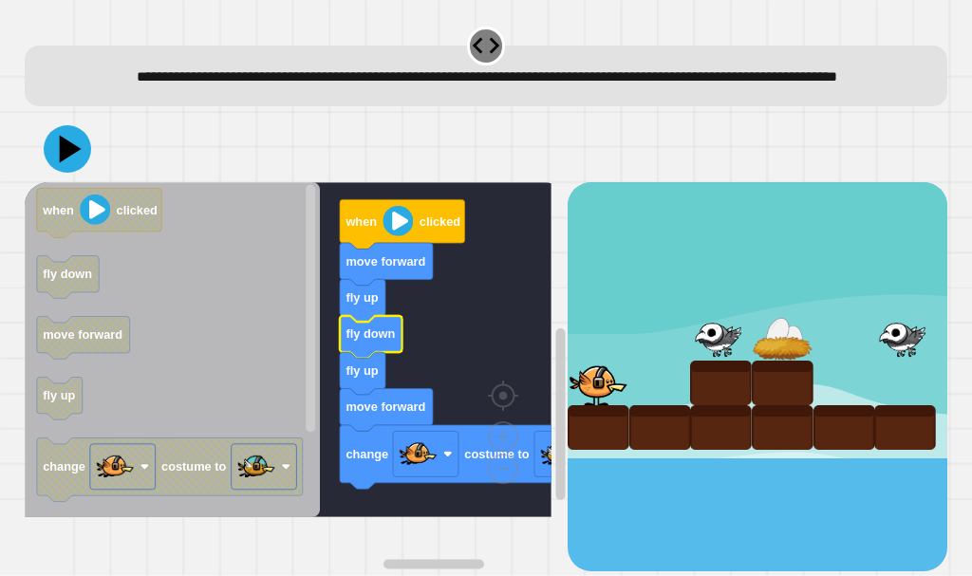
click at [379, 342] on text "fly down" at bounding box center [369, 334] width 49 height 14
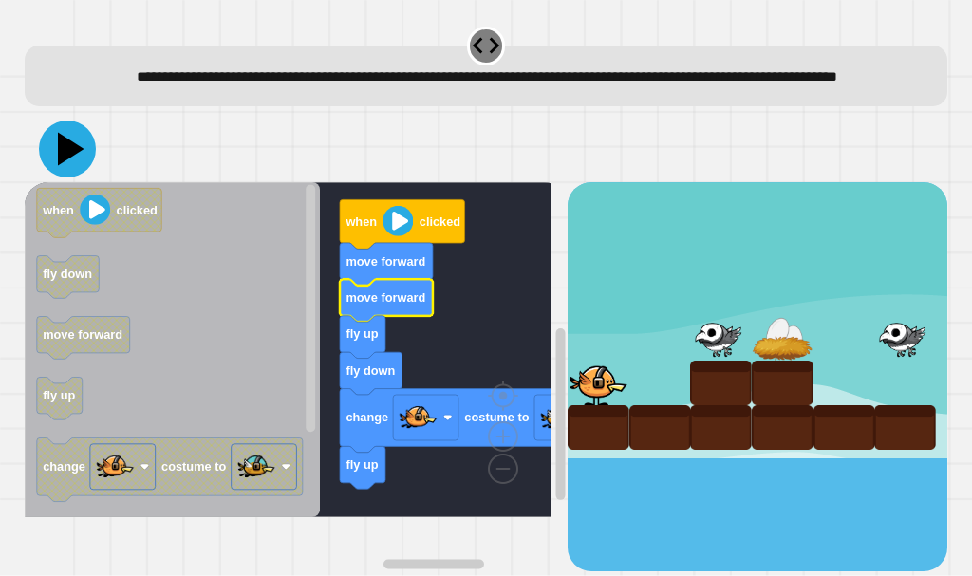
click at [74, 177] on icon at bounding box center [67, 149] width 57 height 57
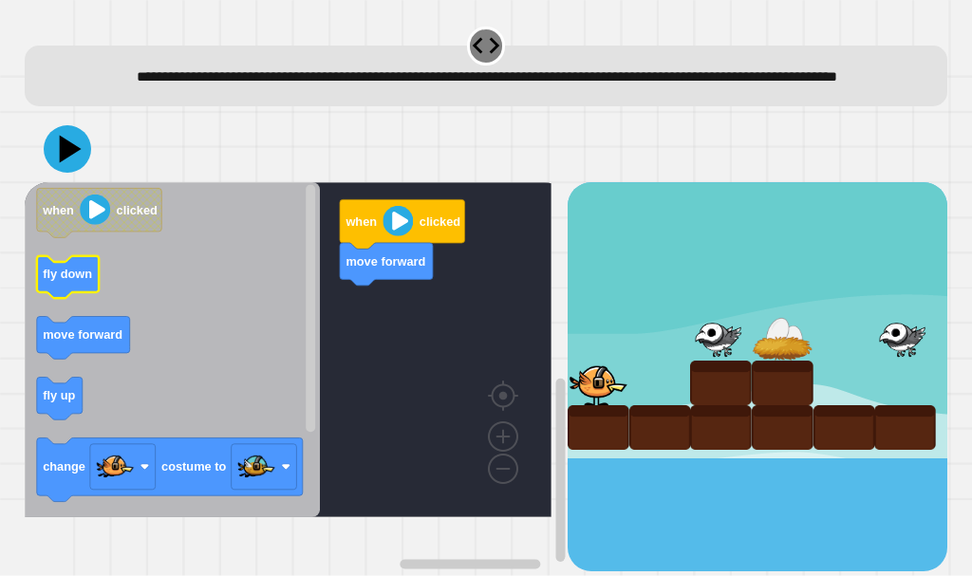
click at [157, 312] on icon "Espacio de trabajo de Blockly" at bounding box center [172, 349] width 295 height 335
click at [95, 412] on icon "when clicked fly down move forward fly up change costume to fly down move forwa…" at bounding box center [172, 349] width 295 height 335
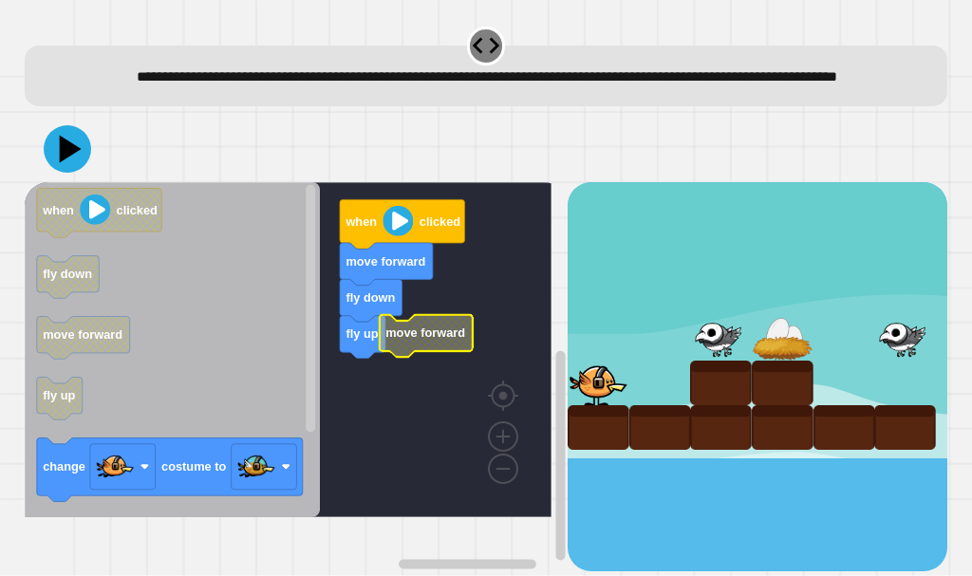
click at [396, 346] on rect "Espacio de trabajo de Blockly" at bounding box center [288, 349] width 527 height 335
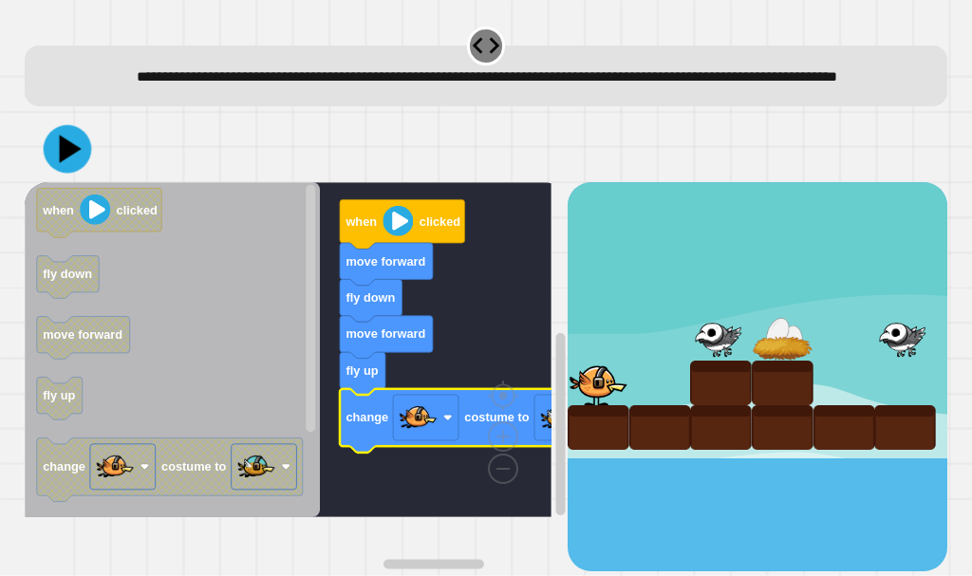
click at [65, 163] on icon at bounding box center [70, 149] width 22 height 28
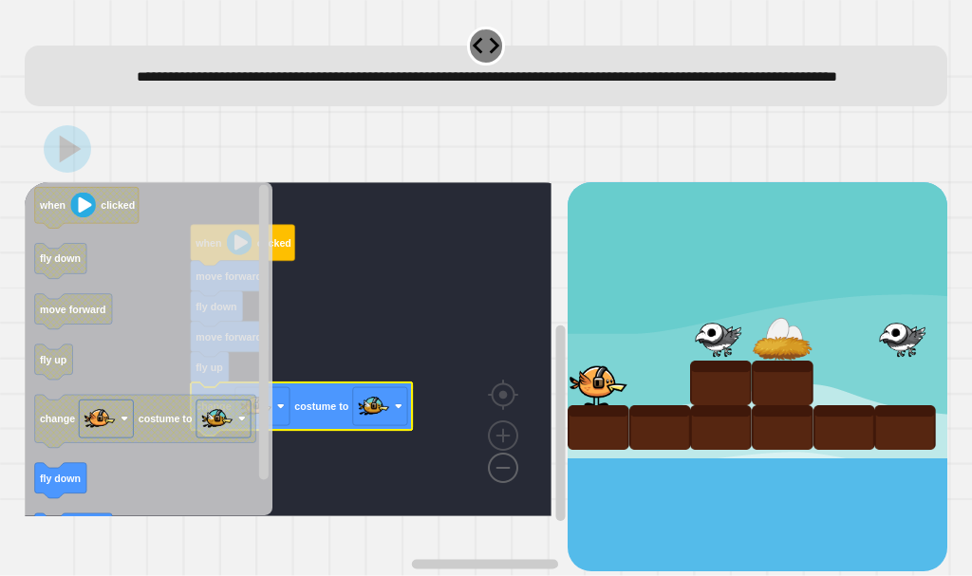
click at [517, 483] on image "Espacio de trabajo de Blockly" at bounding box center [472, 424] width 91 height 118
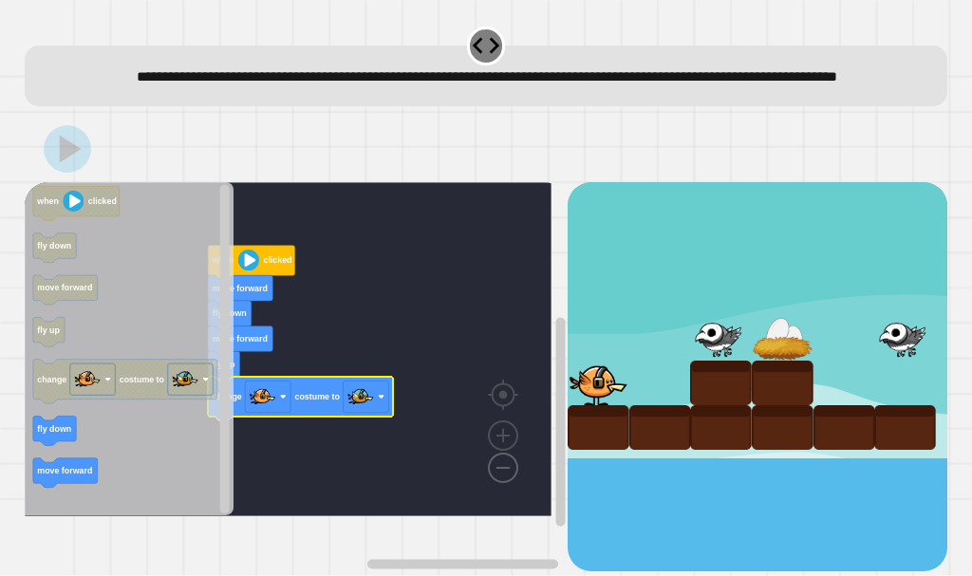
click at [517, 483] on image "Espacio de trabajo de Blockly" at bounding box center [472, 424] width 91 height 118
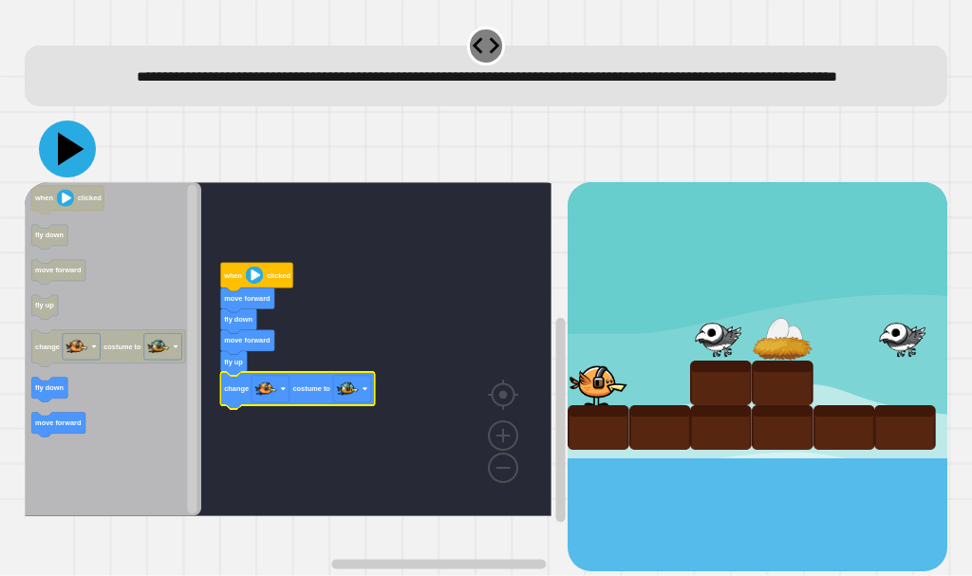
click at [57, 177] on icon at bounding box center [67, 149] width 57 height 57
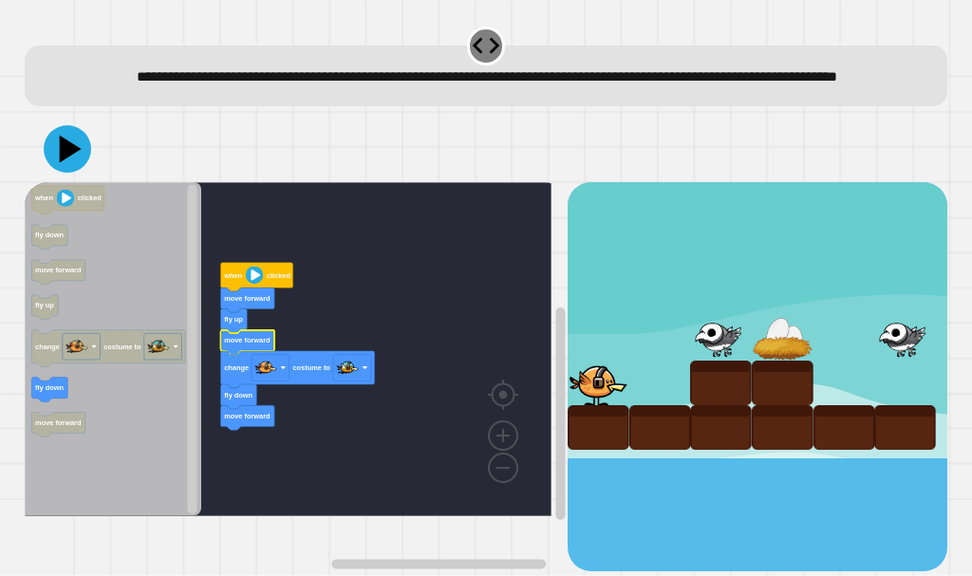
click at [258, 456] on rect "Espacio de trabajo de Blockly" at bounding box center [288, 349] width 527 height 334
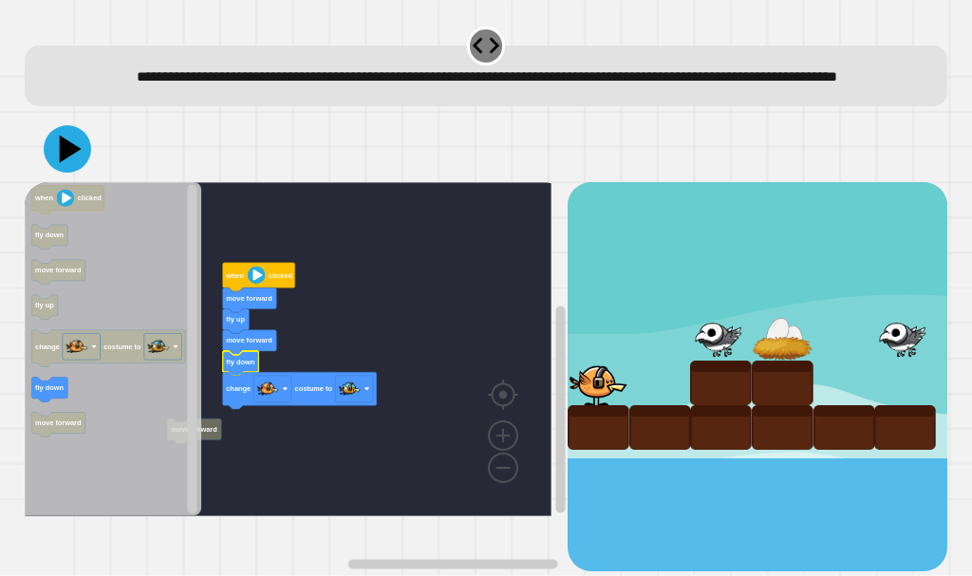
click at [199, 451] on icon "Espacio de trabajo de Blockly" at bounding box center [113, 349] width 177 height 334
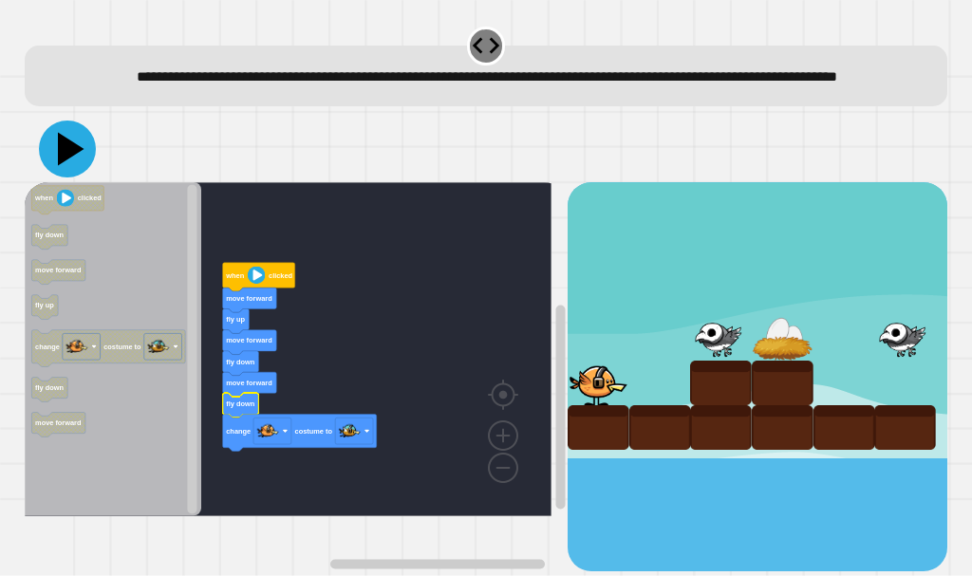
click at [74, 177] on icon at bounding box center [67, 149] width 57 height 57
click at [65, 166] on icon at bounding box center [71, 149] width 27 height 33
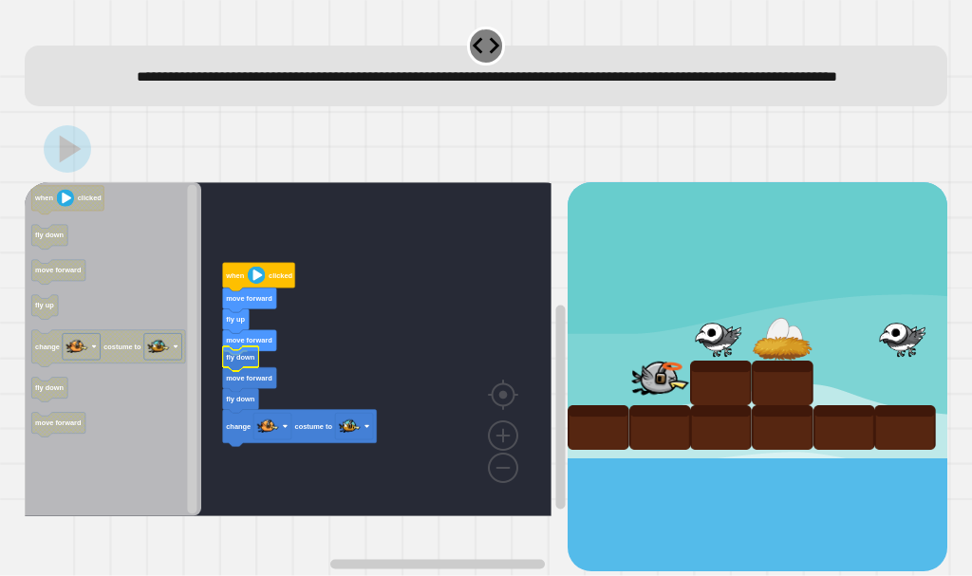
click at [262, 379] on g "when clicked move forward fly up move forward fly down" at bounding box center [302, 349] width 554 height 334
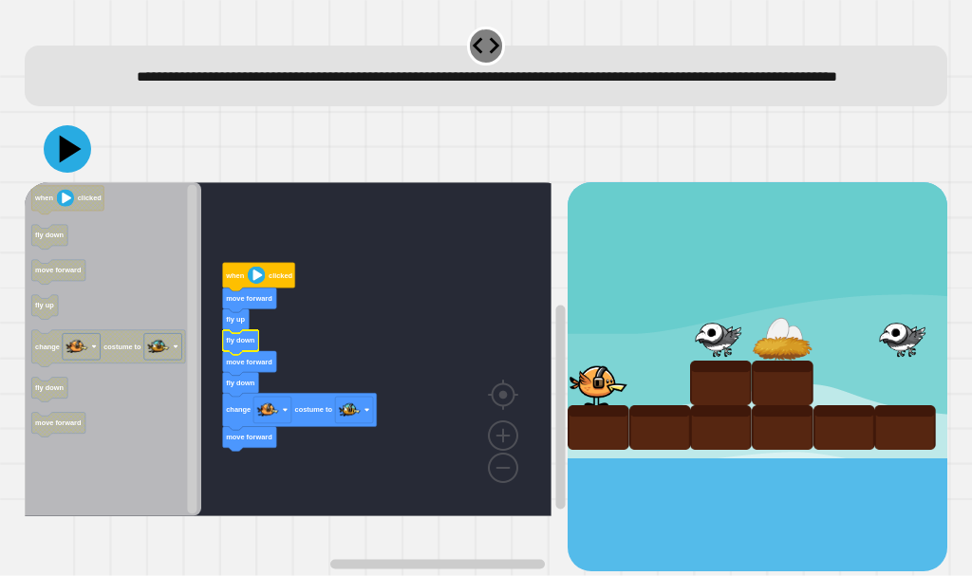
click at [245, 345] on text "fly down" at bounding box center [240, 340] width 28 height 9
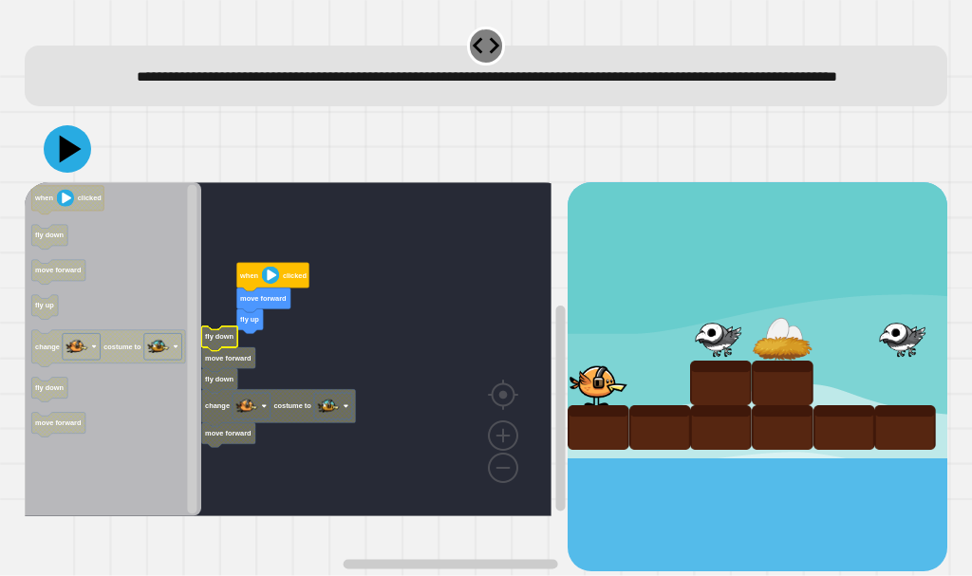
click at [233, 381] on g "when clicked move forward fly up fly down move forward fly down change costume …" at bounding box center [302, 349] width 554 height 334
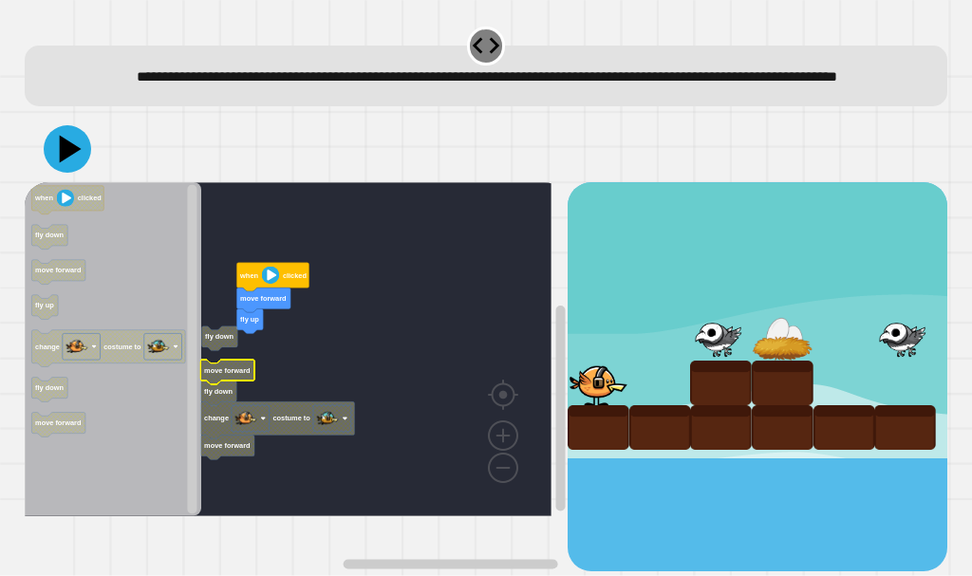
click at [230, 390] on rect "Espacio de trabajo de Blockly" at bounding box center [288, 349] width 527 height 334
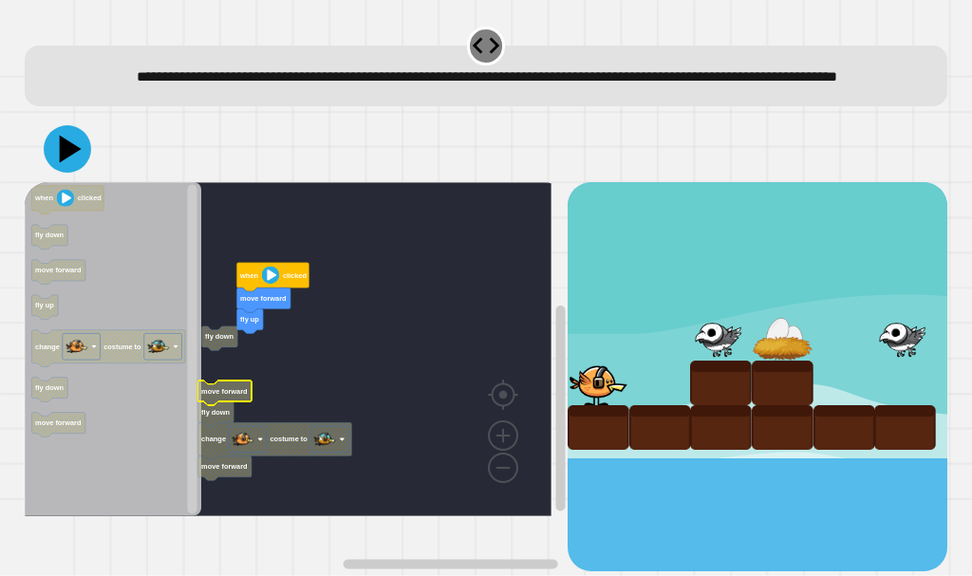
click at [225, 405] on rect "Espacio de trabajo de Blockly" at bounding box center [288, 349] width 527 height 334
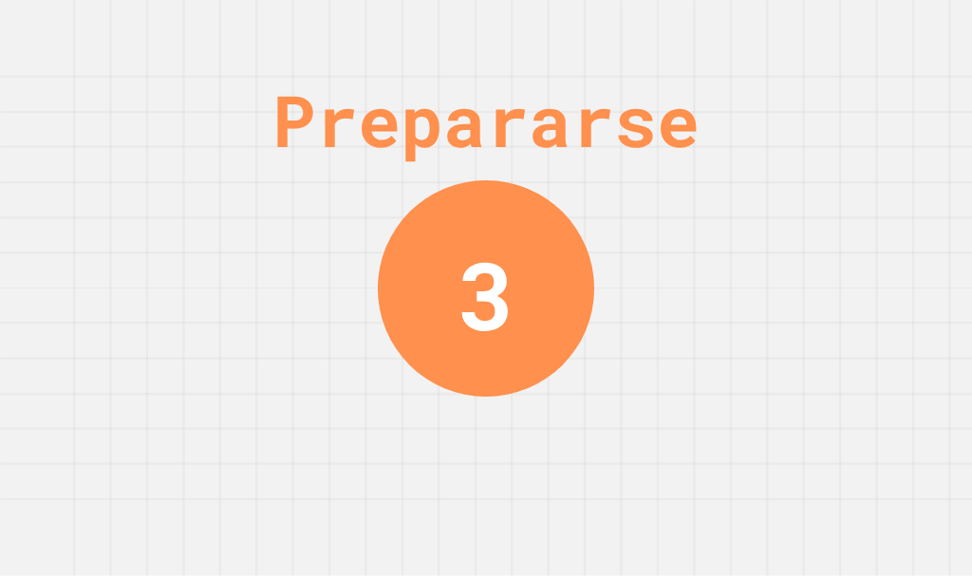
drag, startPoint x: 604, startPoint y: 219, endPoint x: 680, endPoint y: 229, distance: 76.5
click at [680, 229] on div "Prepararse 3" at bounding box center [486, 288] width 972 height 576
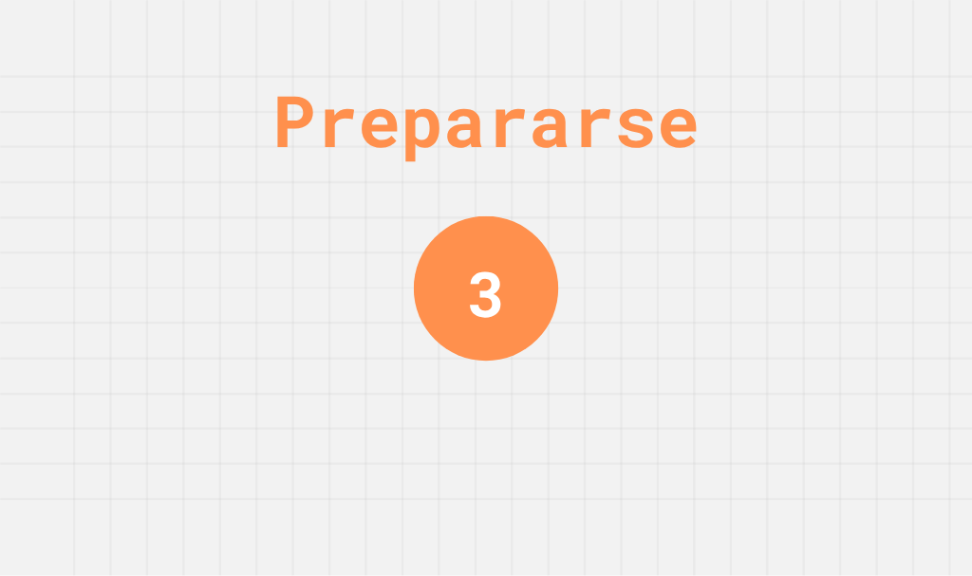
click at [680, 283] on div "Prepararse 3" at bounding box center [486, 288] width 972 height 576
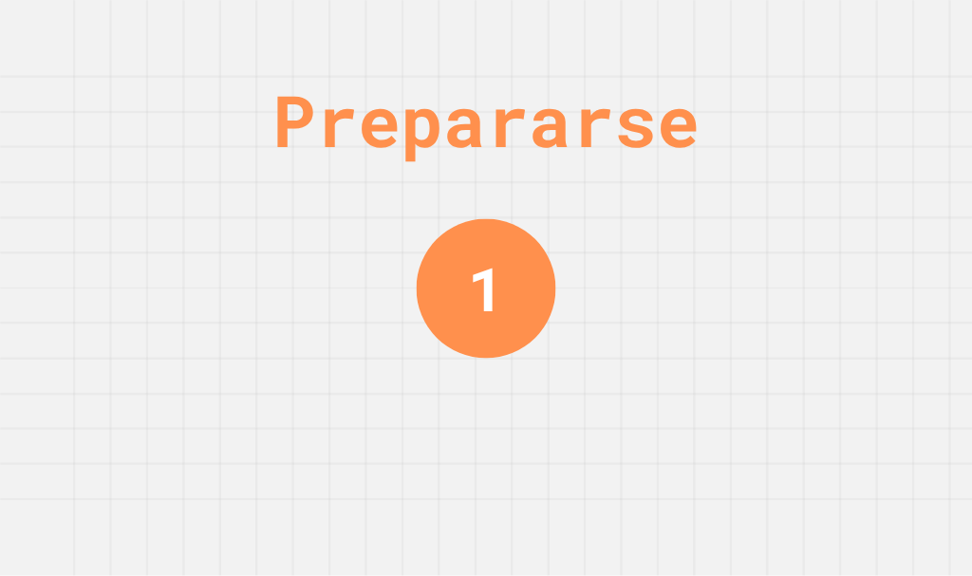
drag, startPoint x: 680, startPoint y: 283, endPoint x: 756, endPoint y: 279, distance: 76.0
click at [762, 279] on div "Prepararse 1" at bounding box center [486, 288] width 972 height 576
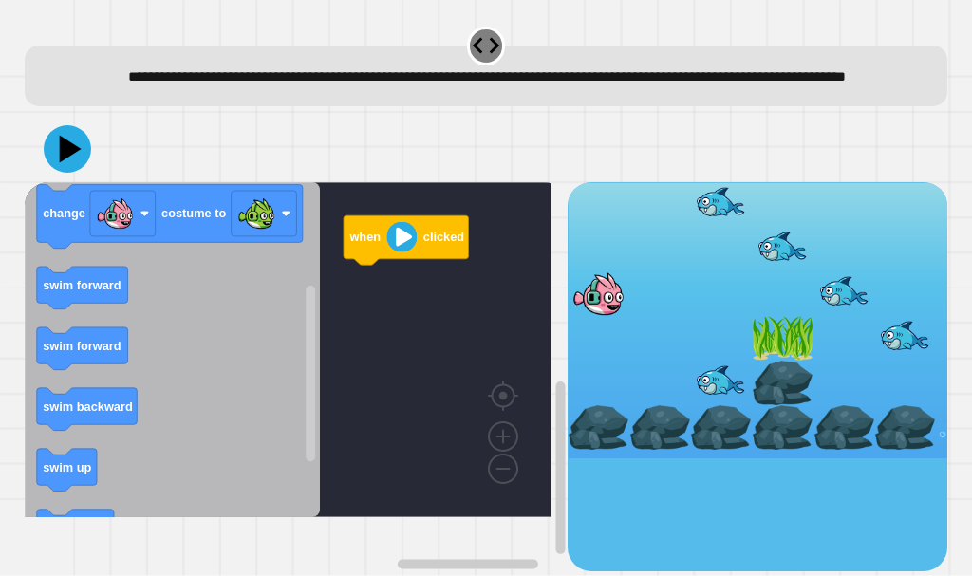
click at [219, 331] on icon "Espacio de trabajo de Blockly" at bounding box center [172, 349] width 295 height 335
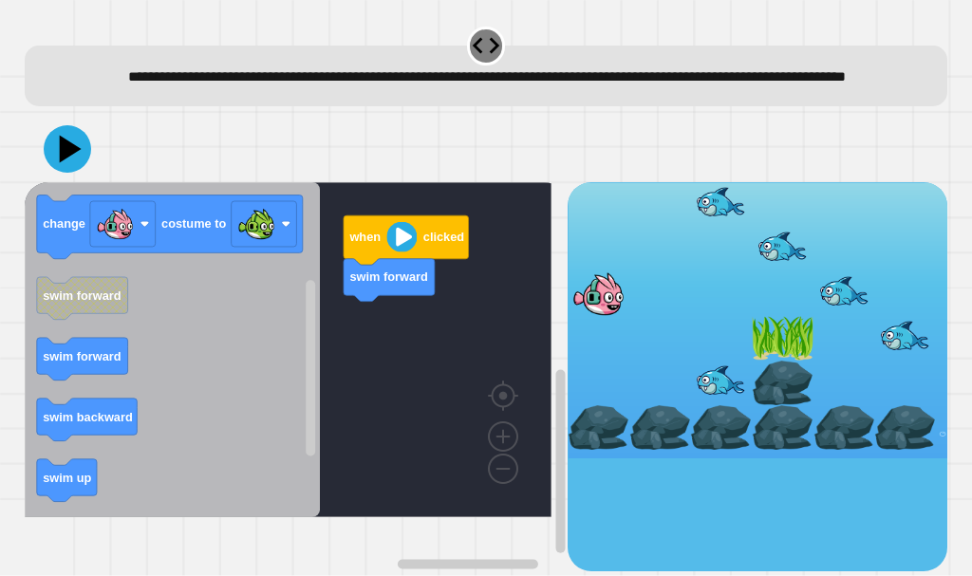
click at [298, 366] on icon "when clicked swim down swim up change costume to swim forward swim forward swim…" at bounding box center [172, 349] width 295 height 335
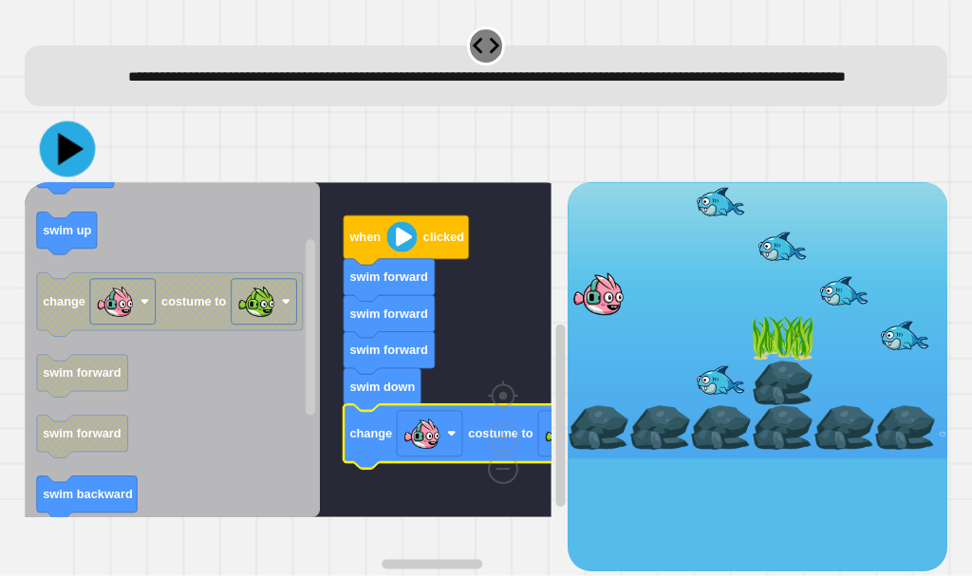
click at [49, 177] on icon at bounding box center [67, 149] width 56 height 56
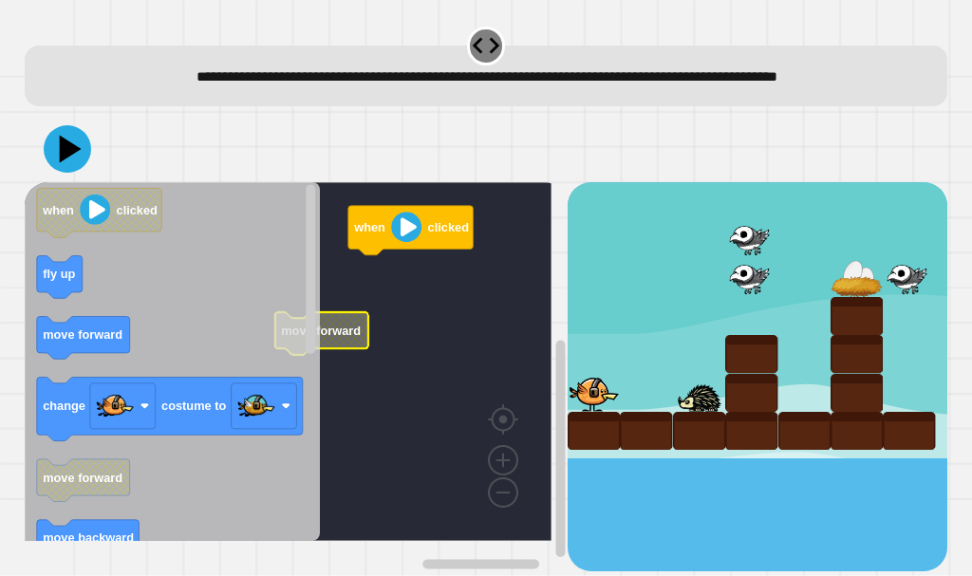
click at [420, 315] on rect "Espacio de trabajo de Blockly" at bounding box center [288, 361] width 527 height 359
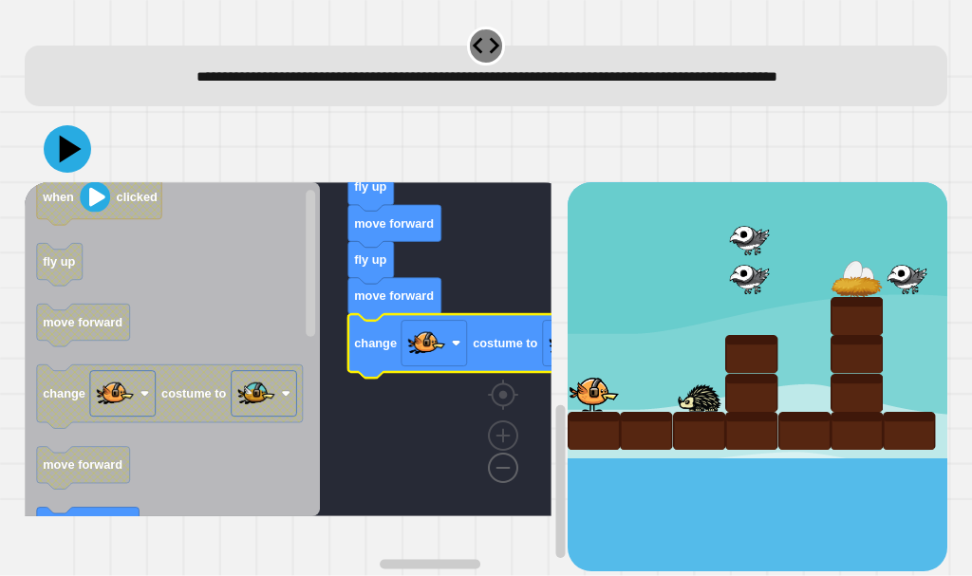
click at [496, 483] on image "Espacio de trabajo de Blockly" at bounding box center [472, 424] width 91 height 118
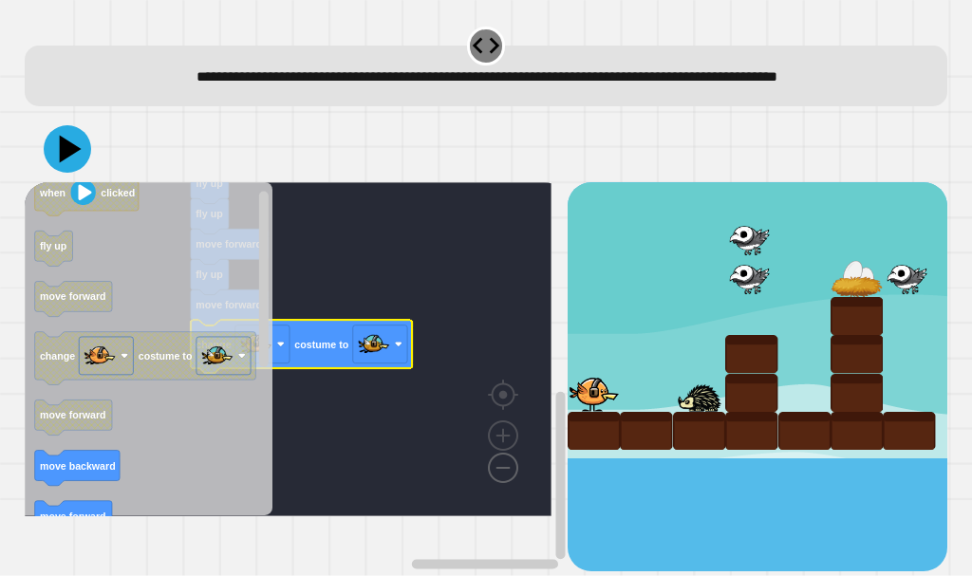
click at [495, 483] on image "Espacio de trabajo de Blockly" at bounding box center [472, 424] width 91 height 118
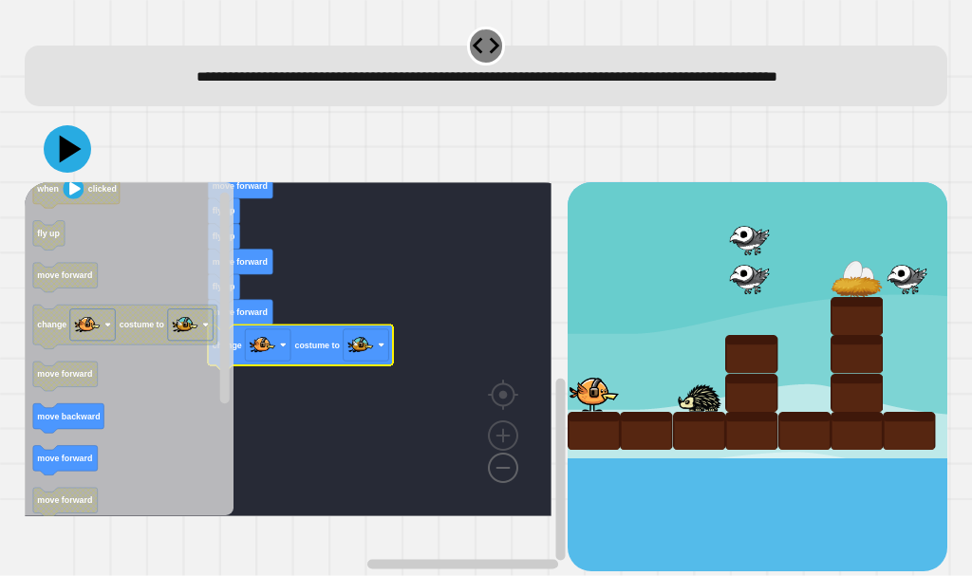
click at [374, 447] on g "when clicked move forward move forward fly up fly up move forward fly up move f…" at bounding box center [302, 317] width 554 height 399
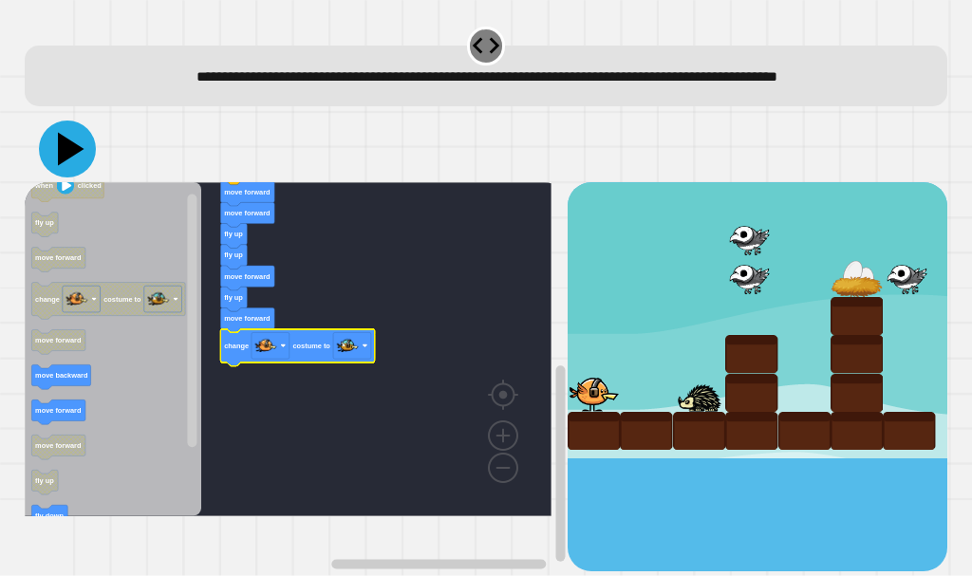
click at [59, 172] on icon at bounding box center [67, 149] width 57 height 57
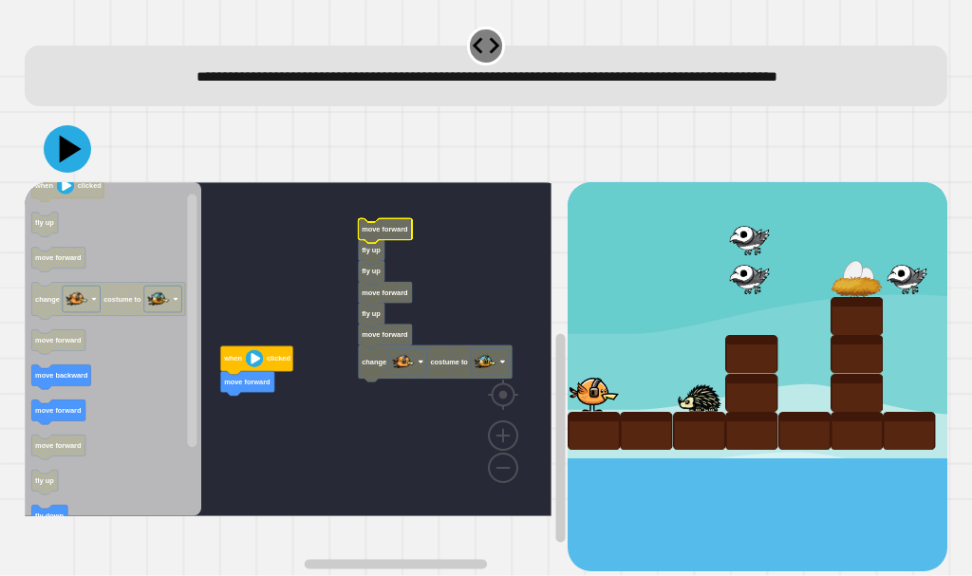
click at [401, 373] on image "Espacio de trabajo de Blockly" at bounding box center [403, 362] width 22 height 22
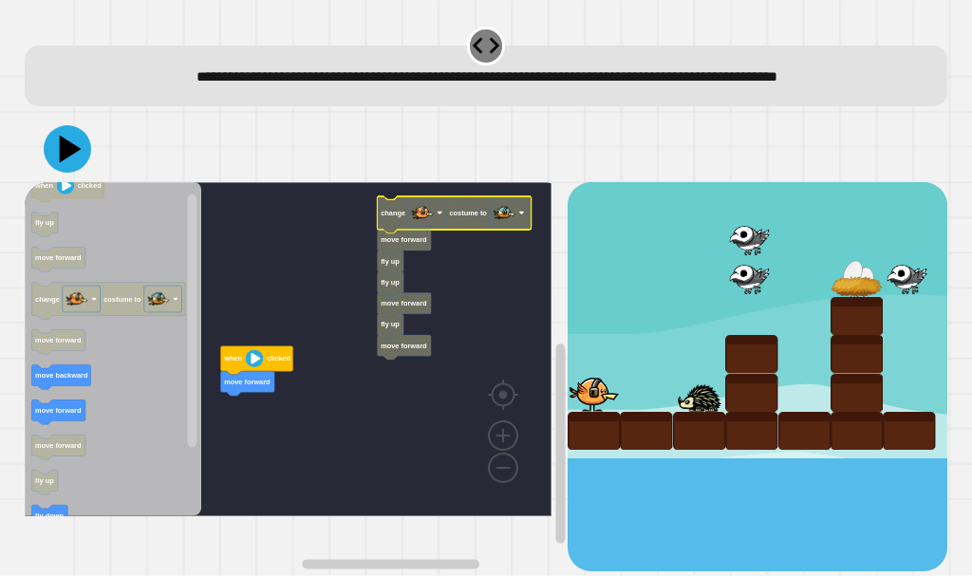
click at [415, 245] on text "move forward" at bounding box center [404, 240] width 47 height 9
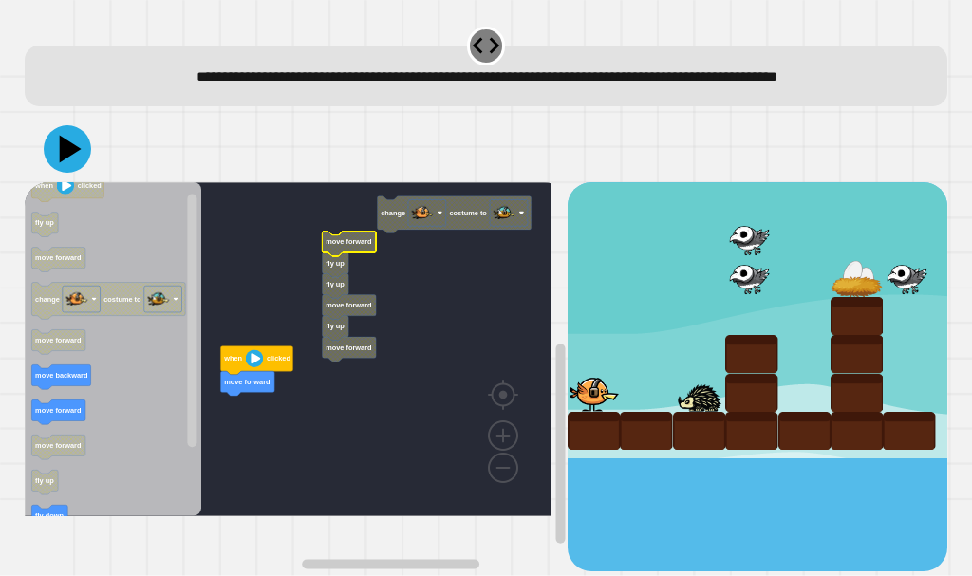
click at [360, 247] on text "move forward" at bounding box center [349, 242] width 47 height 9
click at [358, 247] on text "move forward" at bounding box center [349, 242] width 47 height 9
click at [349, 309] on text "move forward" at bounding box center [349, 305] width 47 height 9
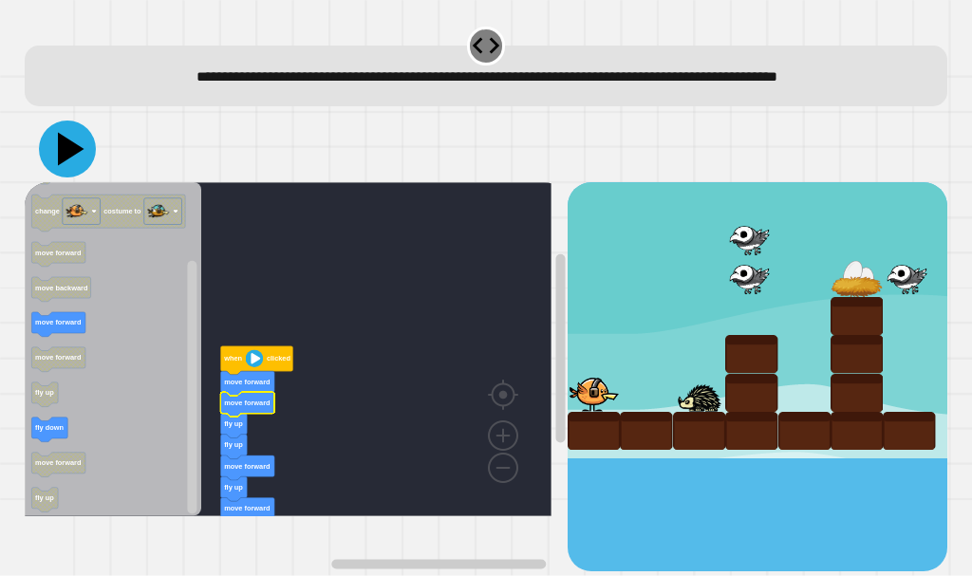
click at [76, 177] on icon at bounding box center [67, 149] width 57 height 57
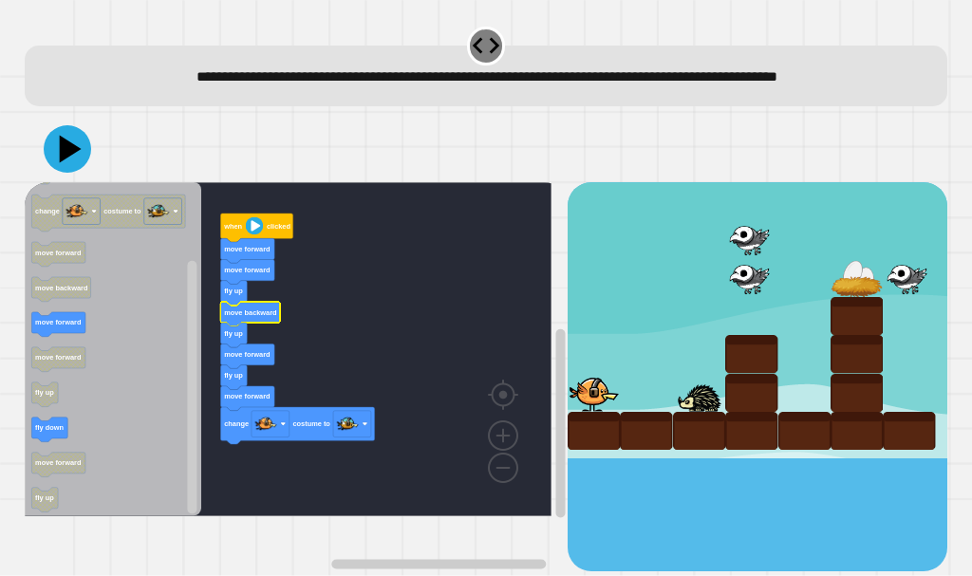
click at [270, 351] on rect "Espacio de trabajo de Blockly" at bounding box center [288, 349] width 527 height 334
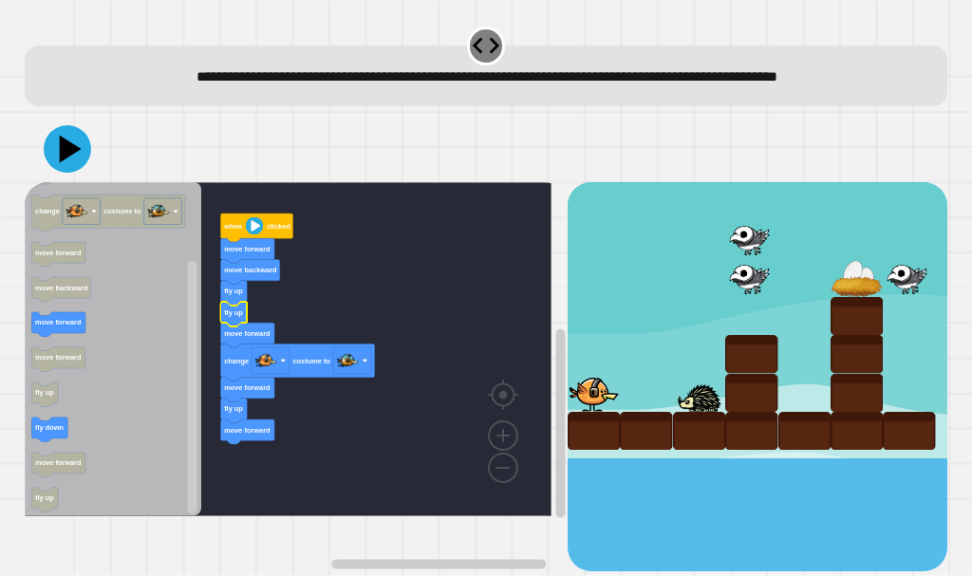
click at [238, 327] on icon "Espacio de trabajo de Blockly" at bounding box center [233, 314] width 27 height 25
click at [239, 423] on icon "Espacio de trabajo de Blockly" at bounding box center [233, 411] width 27 height 25
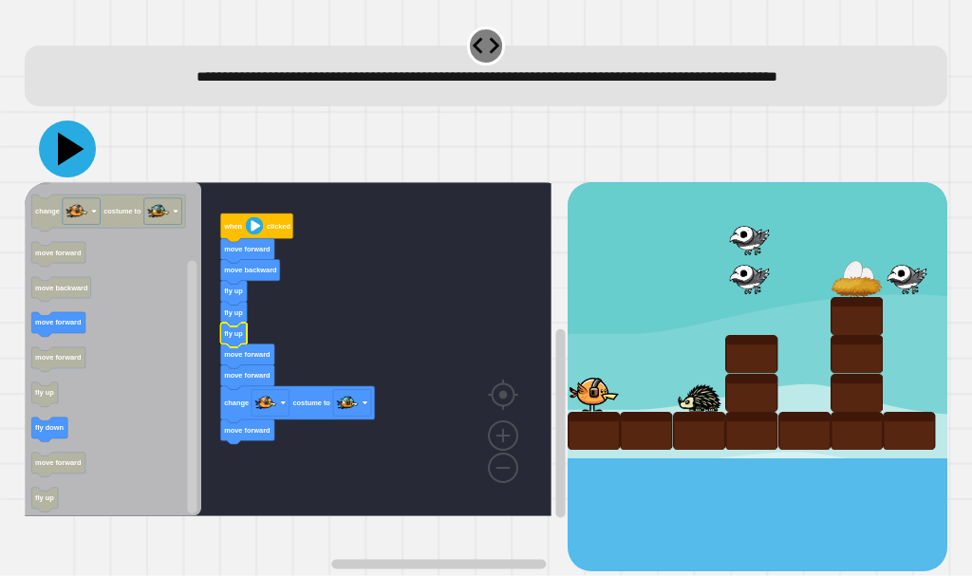
click at [60, 166] on icon at bounding box center [71, 149] width 27 height 33
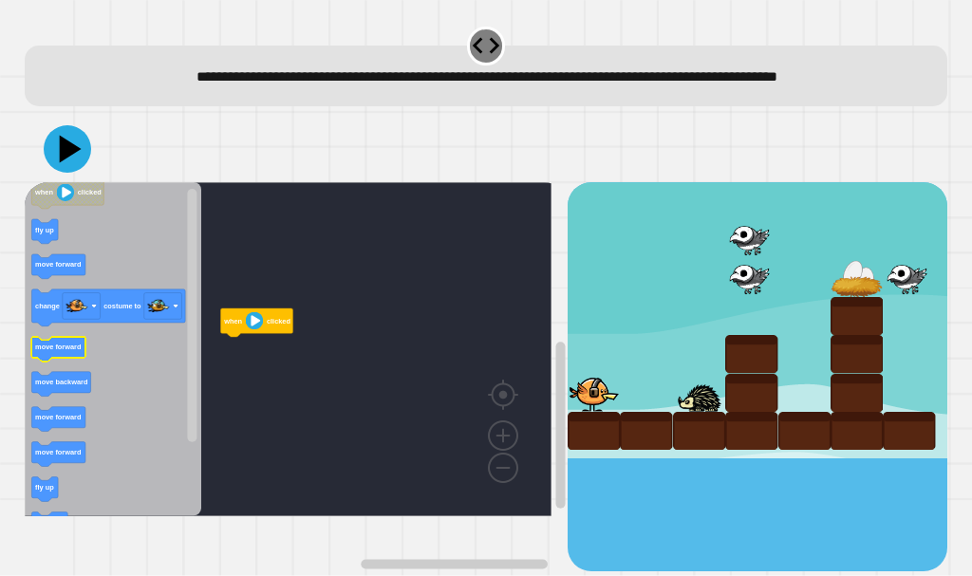
click at [49, 352] on text "move forward" at bounding box center [58, 348] width 47 height 9
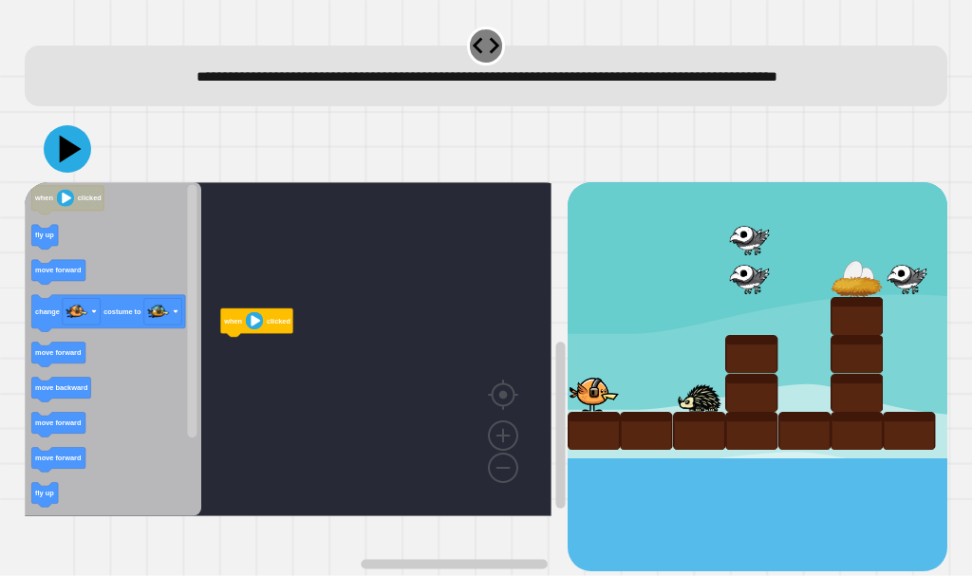
click at [189, 390] on div "when clicked when clicked fly up move forward change costume to move forward mo…" at bounding box center [296, 376] width 543 height 389
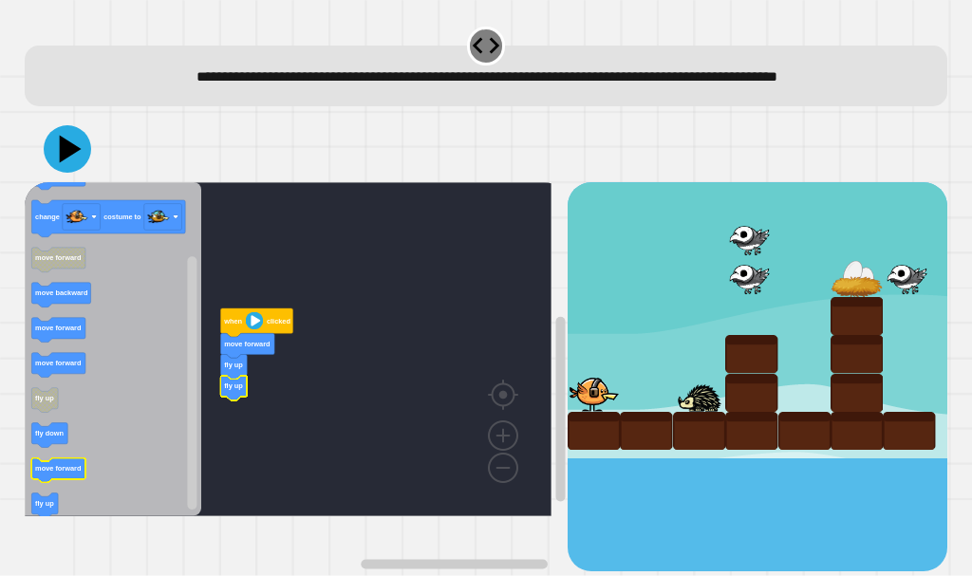
click at [65, 474] on text "move forward" at bounding box center [58, 469] width 47 height 9
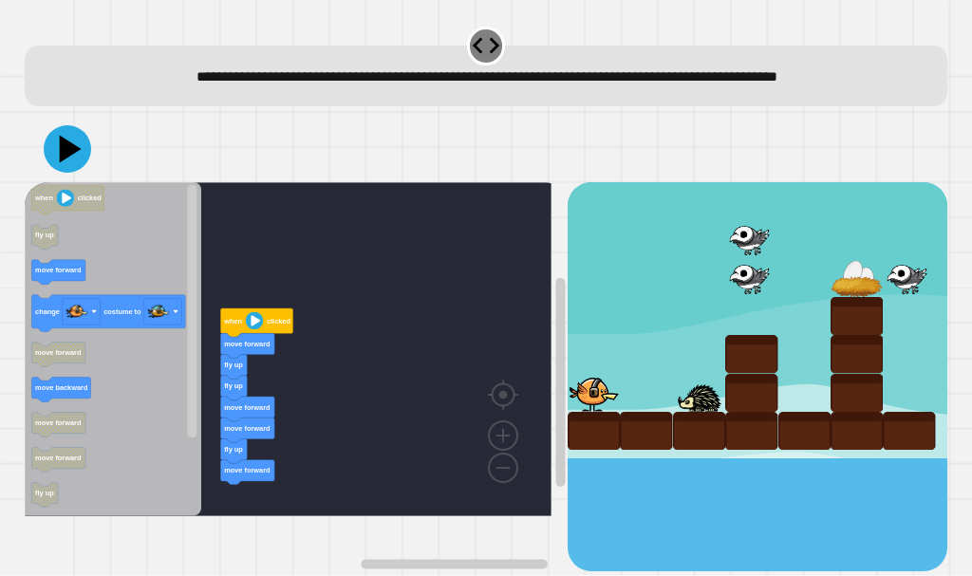
click at [311, 553] on div "**********" at bounding box center [485, 297] width 933 height 557
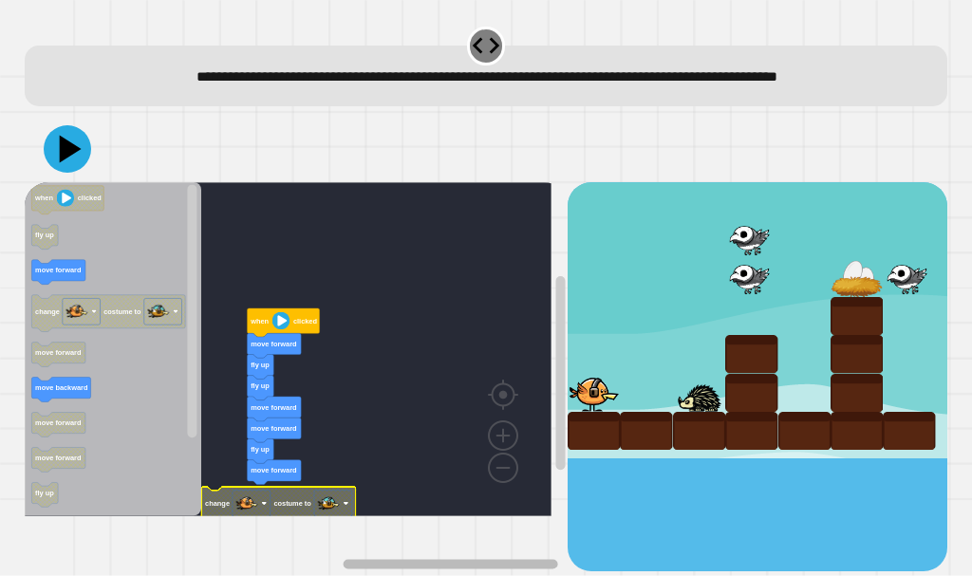
drag, startPoint x: 264, startPoint y: 528, endPoint x: 309, endPoint y: 530, distance: 45.6
click at [309, 557] on icon "Espacio de trabajo de Blockly" at bounding box center [390, 564] width 335 height 14
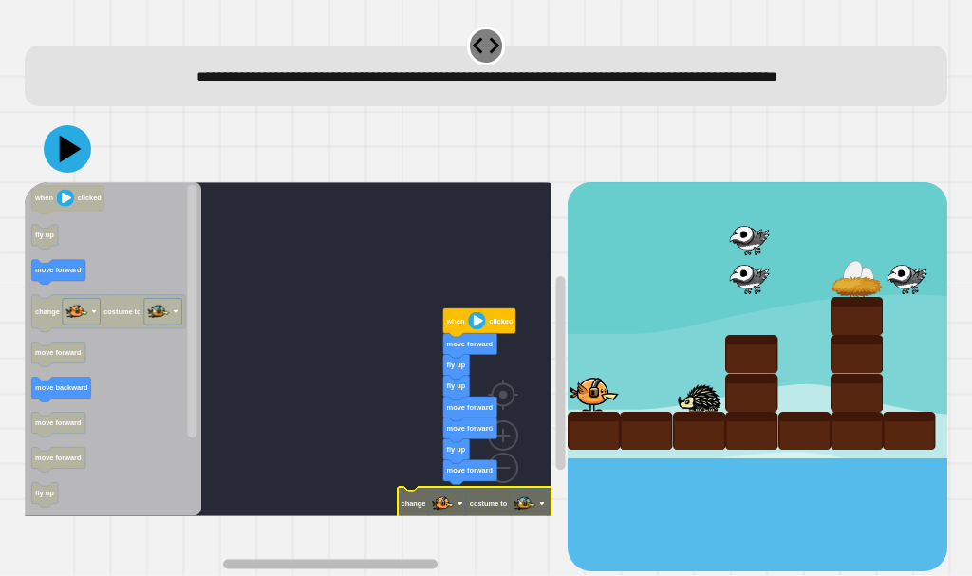
click at [380, 520] on div "when clicked move forward fly up fly up move forward move forward fly up move f…" at bounding box center [296, 376] width 543 height 389
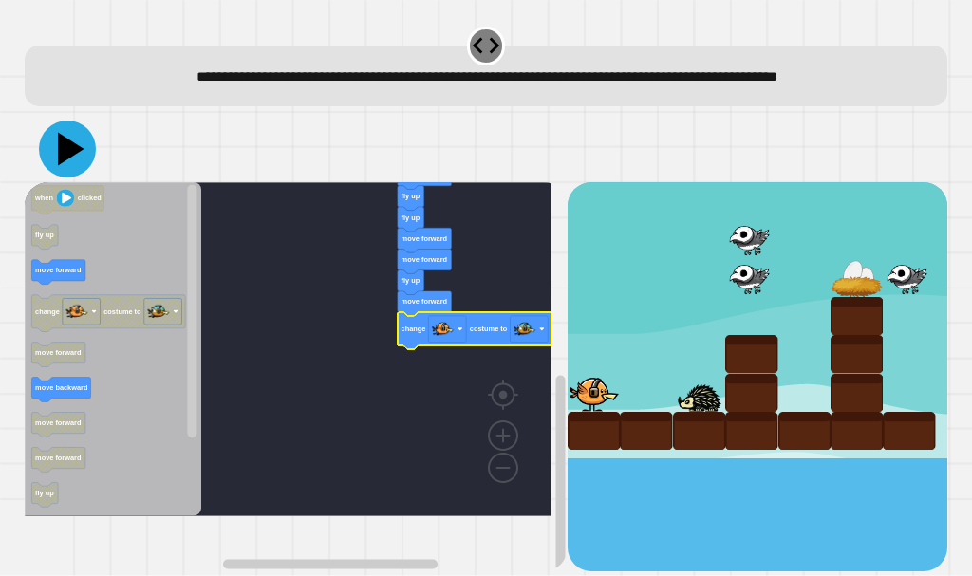
click at [75, 177] on icon at bounding box center [67, 149] width 57 height 57
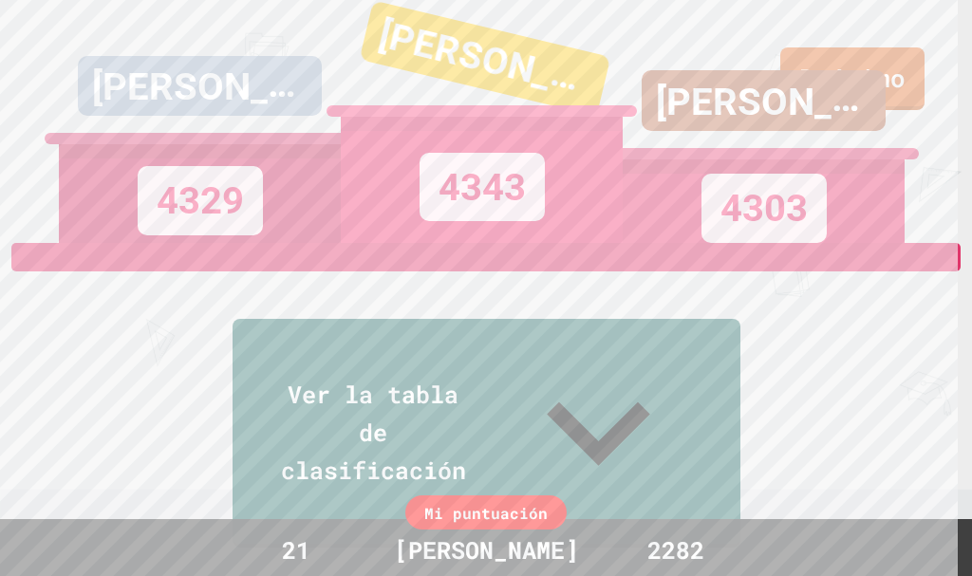
click at [841, 83] on div "IZAAC RILES 4303" at bounding box center [764, 121] width 282 height 243
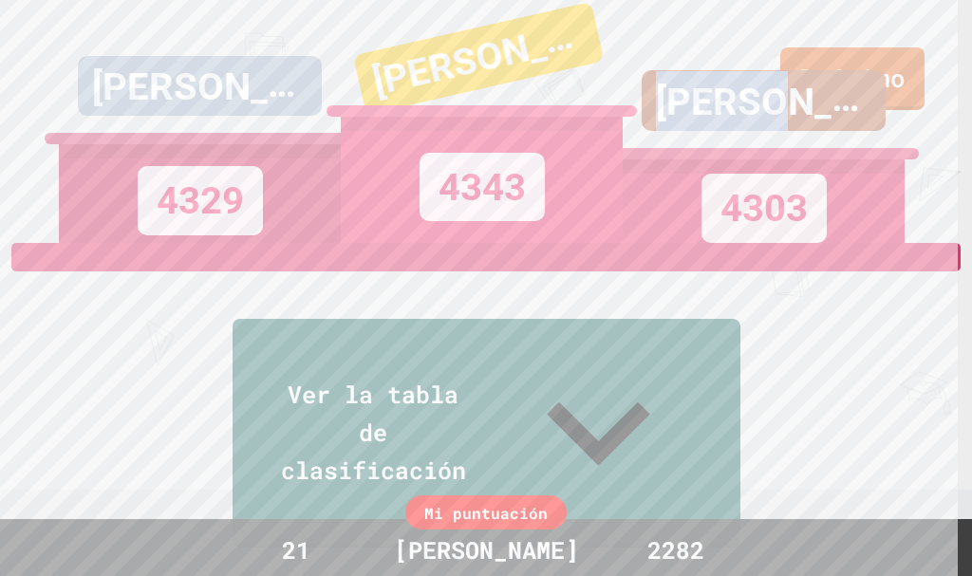
click at [841, 74] on div "IZAAC RILES 4303" at bounding box center [764, 121] width 282 height 243
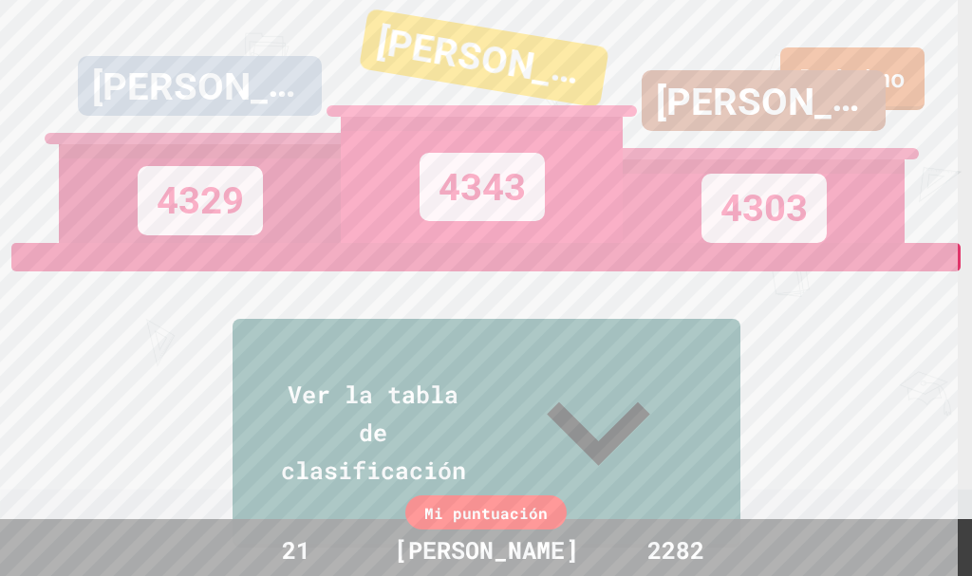
click at [842, 65] on div "IZAAC RILES 4303" at bounding box center [764, 121] width 282 height 243
drag, startPoint x: 842, startPoint y: 71, endPoint x: 829, endPoint y: 47, distance: 28.0
click at [829, 49] on div "IZAAC RILES 4303" at bounding box center [764, 121] width 282 height 243
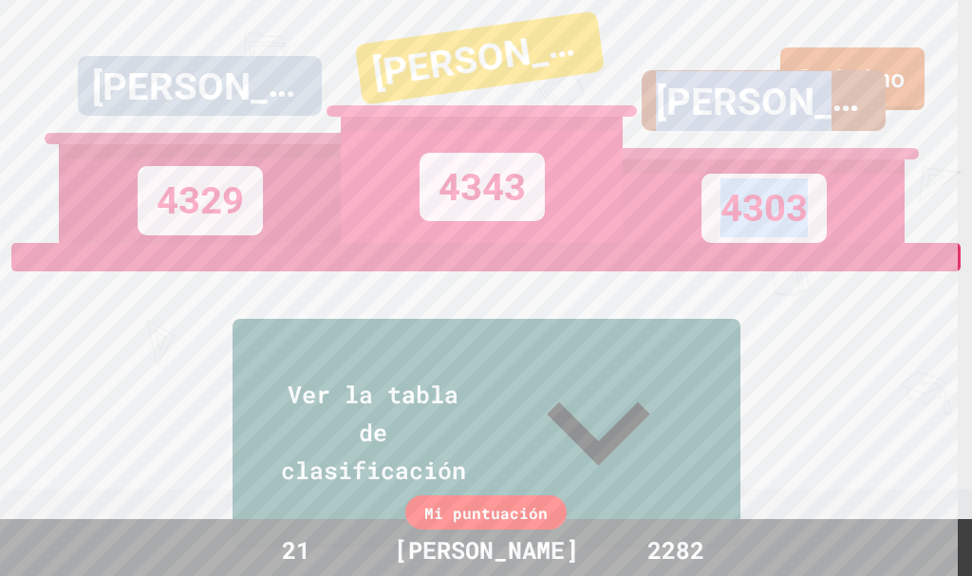
click at [971, 566] on div "Próximo ALICIA B. 4329 LIAM 4343 IZAAC RILES 4303 Ver la tabla de clasificación…" at bounding box center [486, 288] width 972 height 576
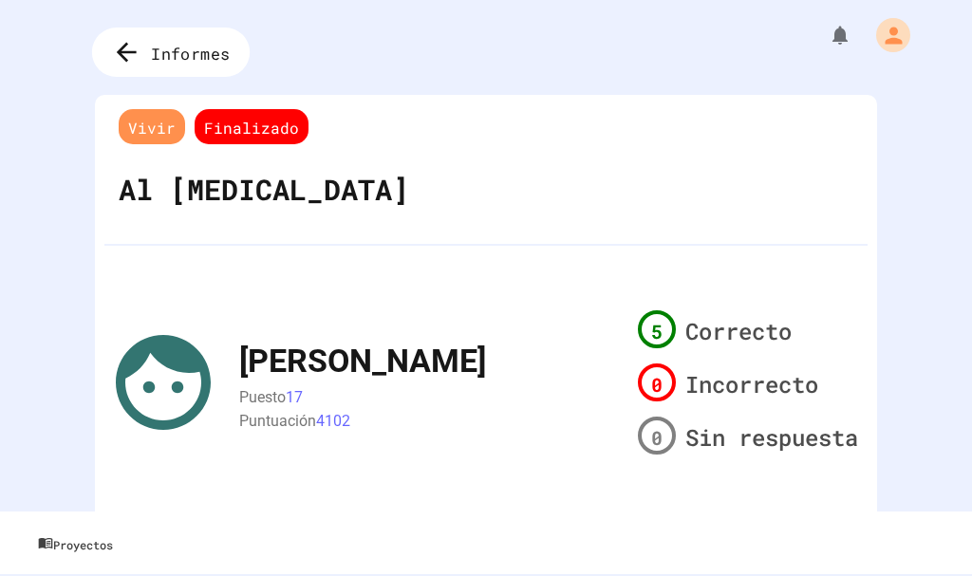
click at [229, 31] on div "Informes" at bounding box center [171, 52] width 158 height 49
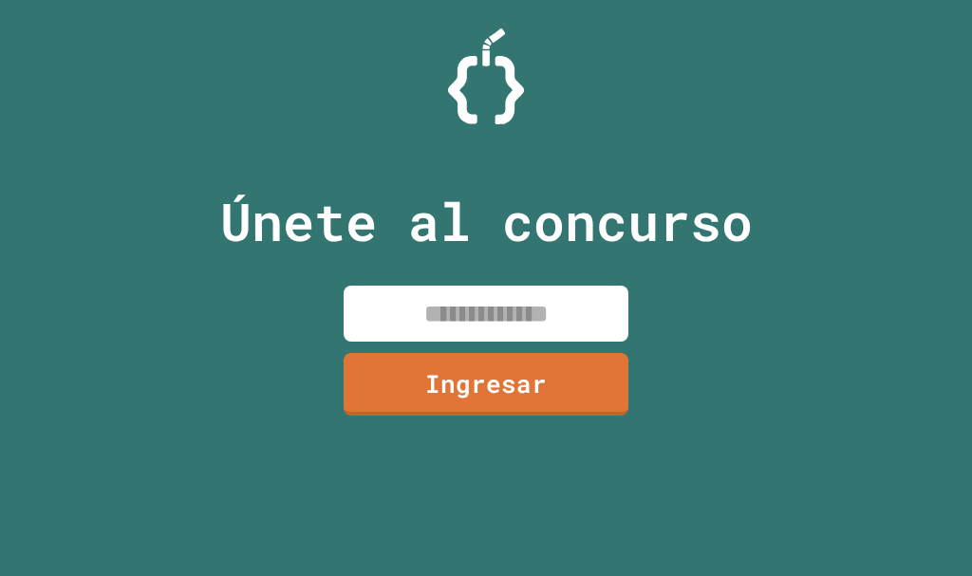
click at [485, 327] on input at bounding box center [486, 314] width 285 height 56
type input "********"
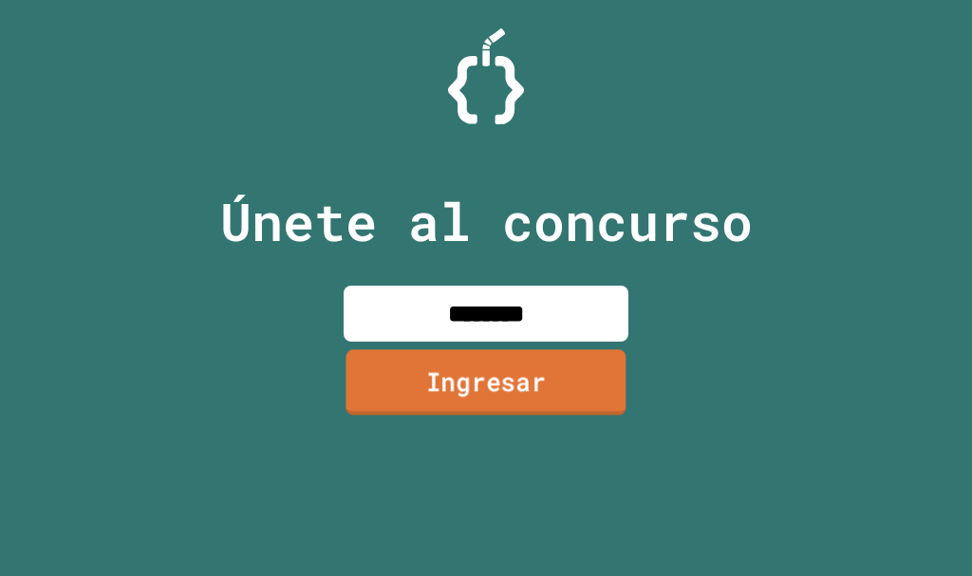
click at [465, 389] on font "Ingresar" at bounding box center [486, 381] width 120 height 34
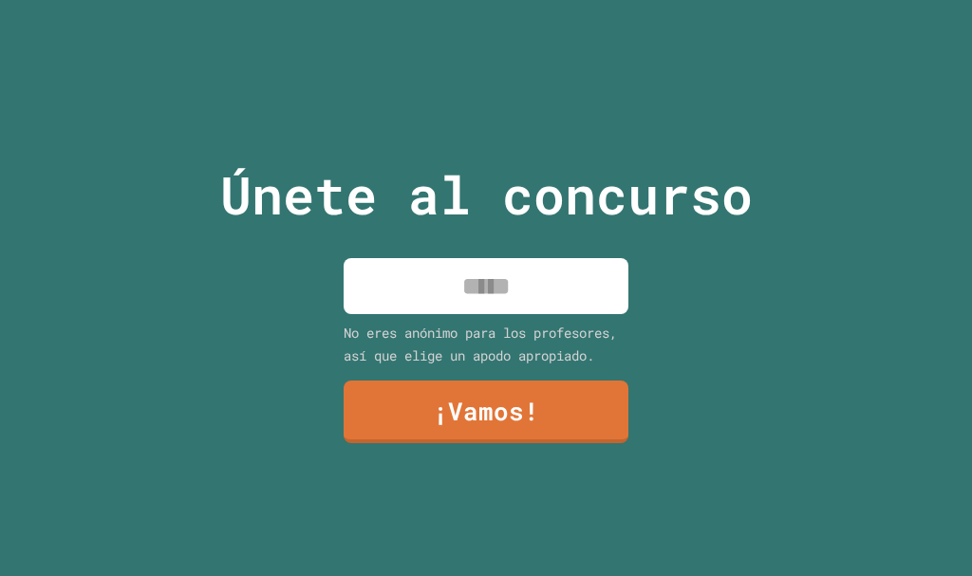
click at [532, 322] on div "Únete al concurso No eres anónimo para los profesores, así que elige un apodo a…" at bounding box center [486, 288] width 570 height 576
type input "*******"
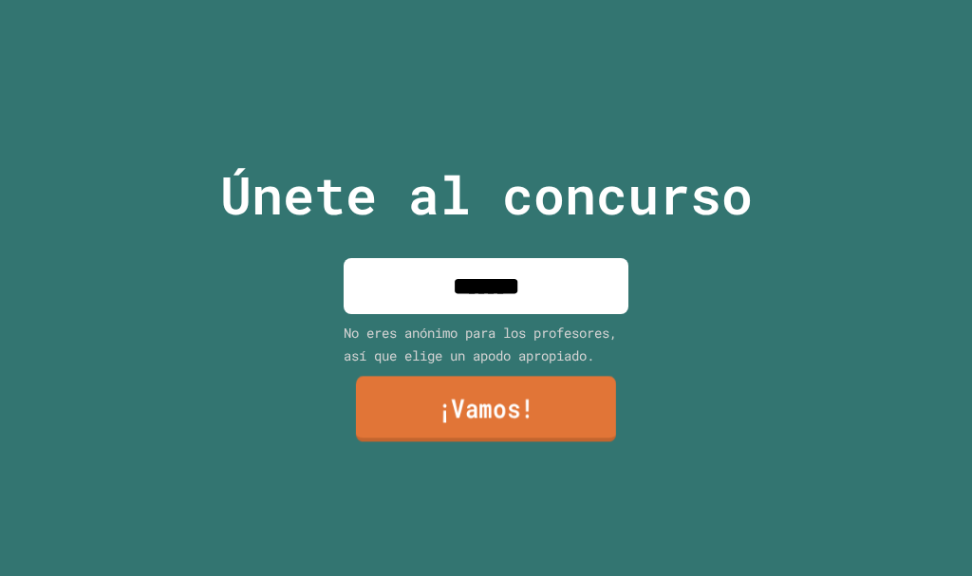
click at [530, 404] on font "¡Vamos!" at bounding box center [486, 408] width 97 height 34
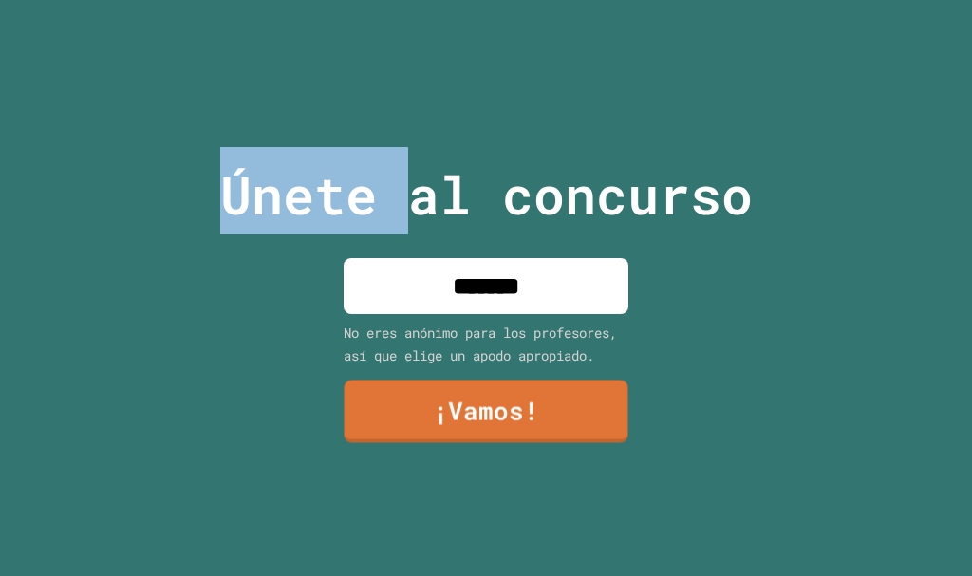
click at [486, 0] on div at bounding box center [486, 0] width 0 height 0
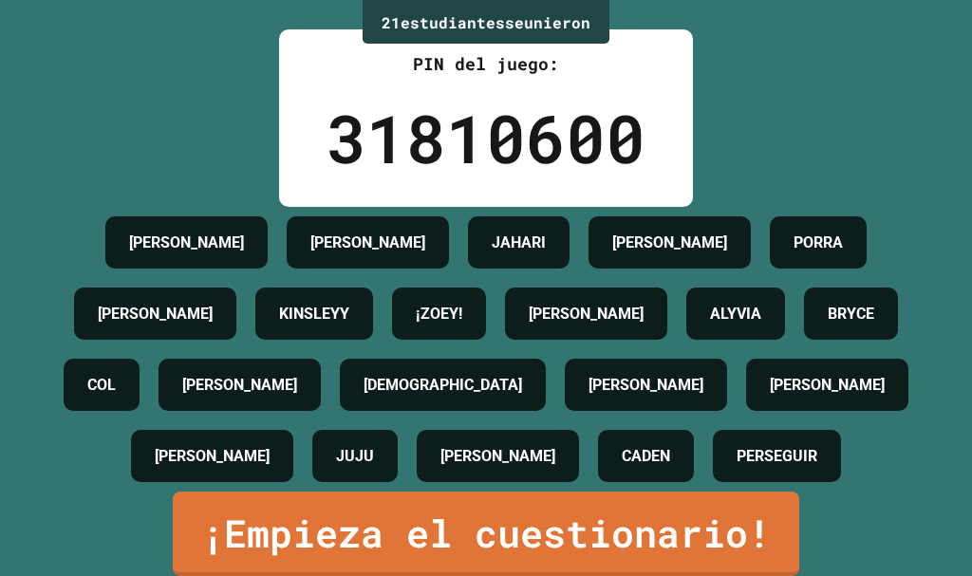
scroll to position [208, 0]
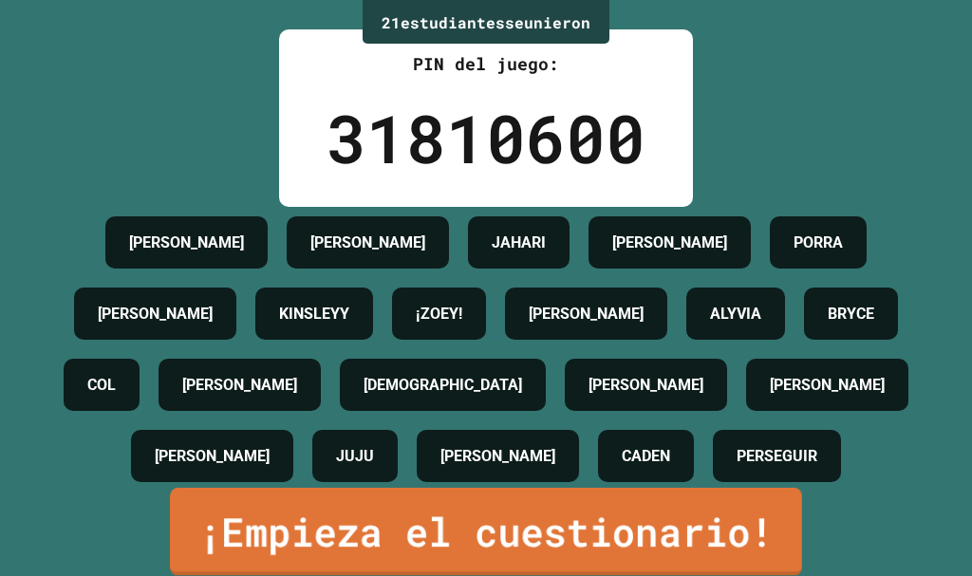
click at [637, 511] on font "¡Empieza el cuestionario!" at bounding box center [485, 532] width 574 height 53
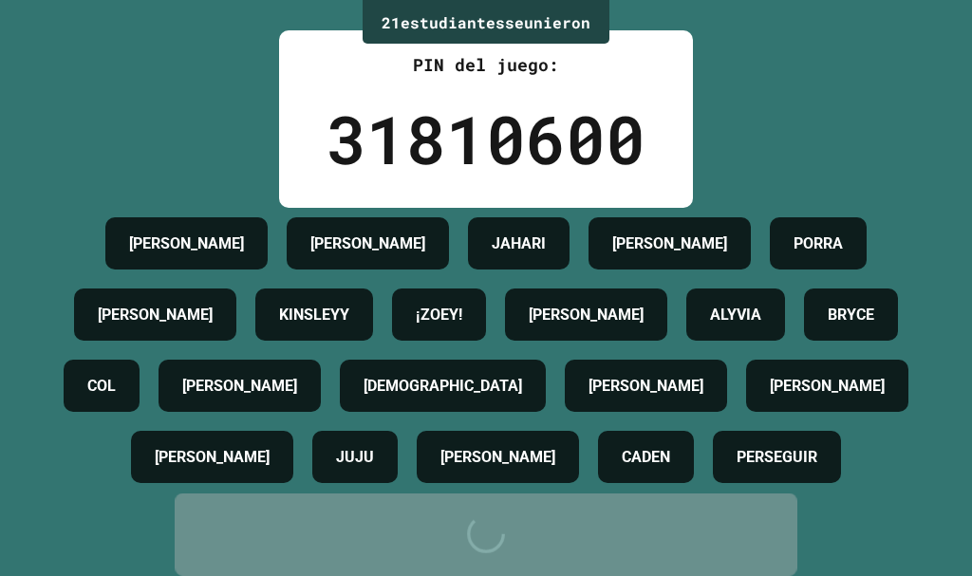
scroll to position [0, 0]
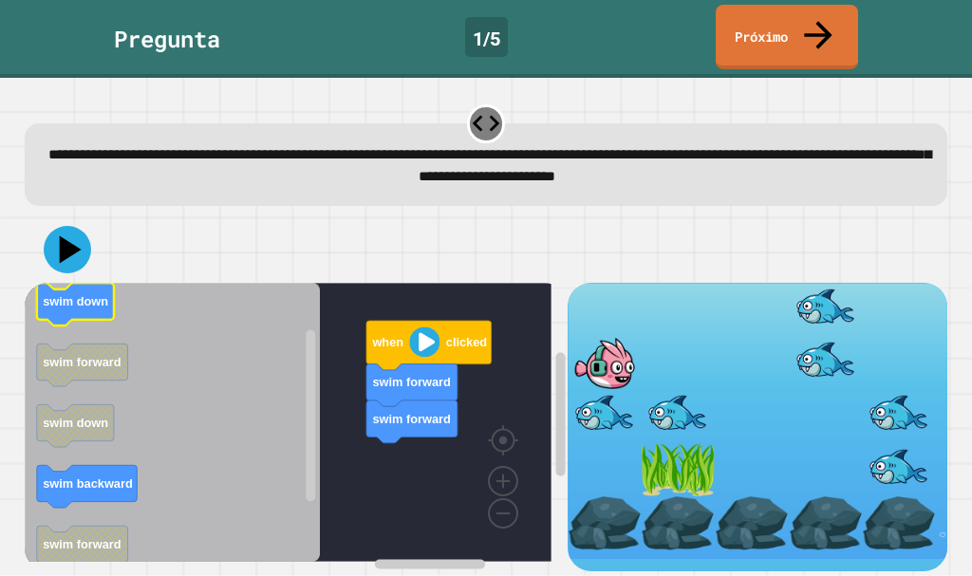
click at [74, 299] on icon "Espacio de trabajo de Blockly" at bounding box center [74, 304] width 77 height 43
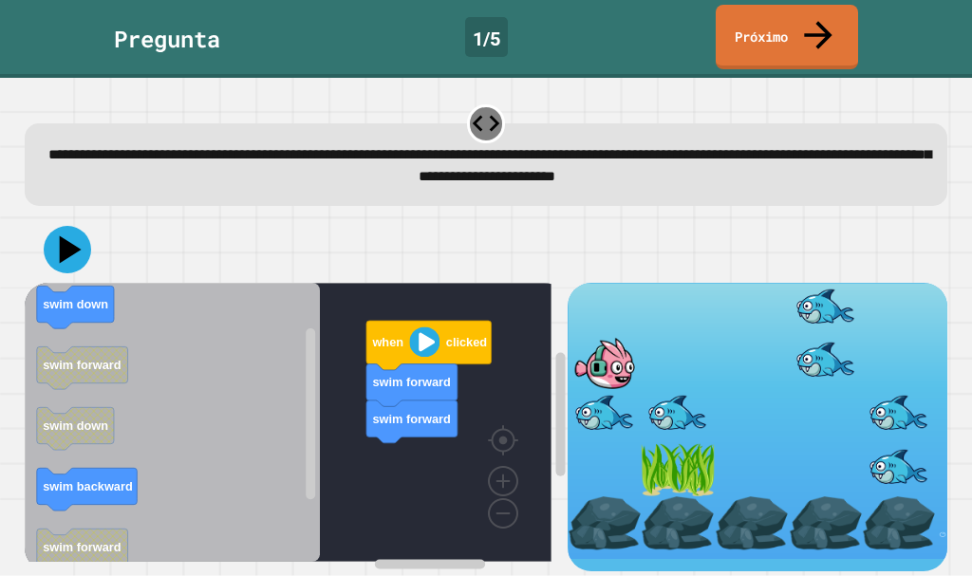
click at [292, 453] on icon "Espacio de trabajo de Blockly" at bounding box center [172, 422] width 295 height 279
click at [49, 297] on text "swim down" at bounding box center [75, 304] width 65 height 14
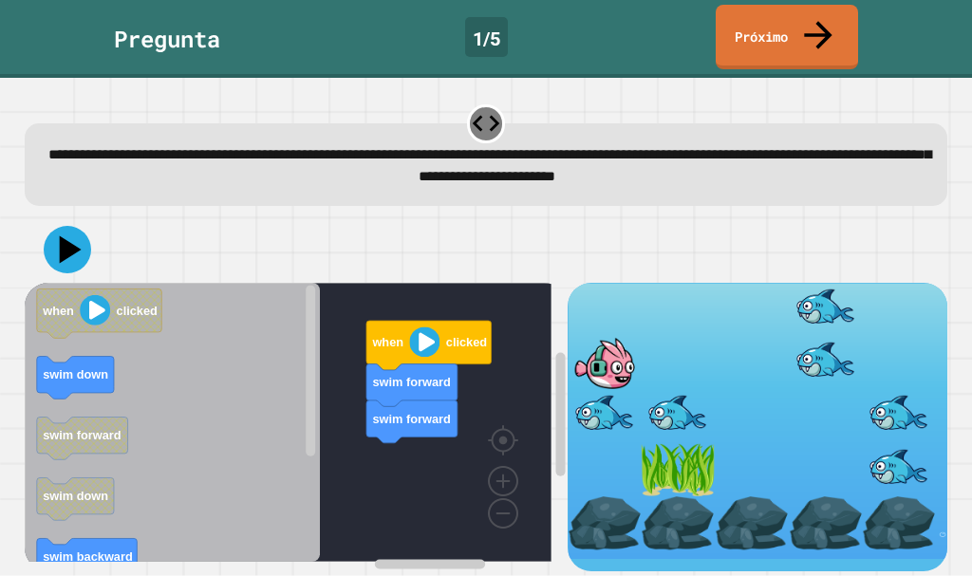
click at [254, 469] on icon "when clicked swim down swim forward swim down swim backward swim forward change…" at bounding box center [172, 422] width 295 height 279
click at [95, 371] on icon "Espacio de trabajo de Blockly" at bounding box center [74, 377] width 77 height 43
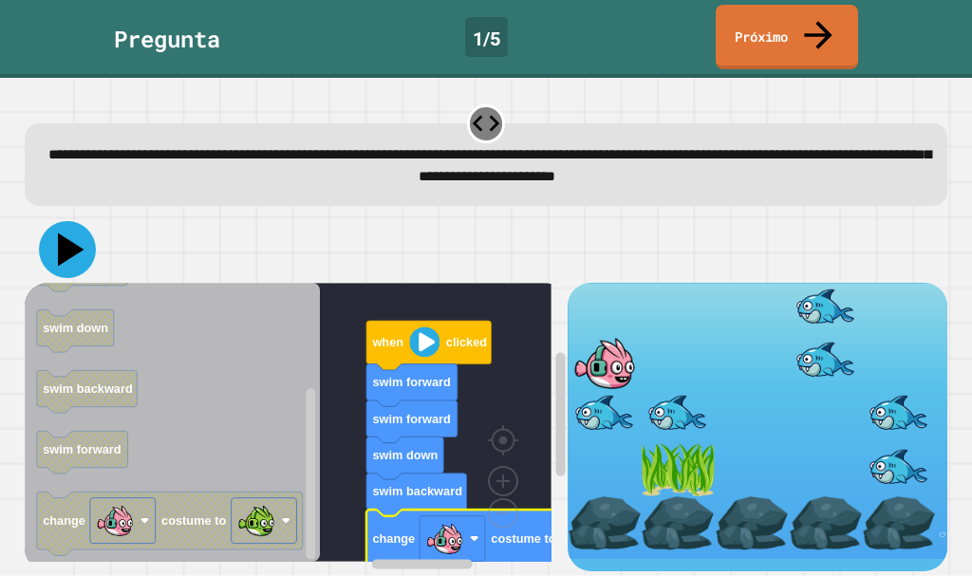
click at [68, 236] on icon at bounding box center [71, 249] width 27 height 33
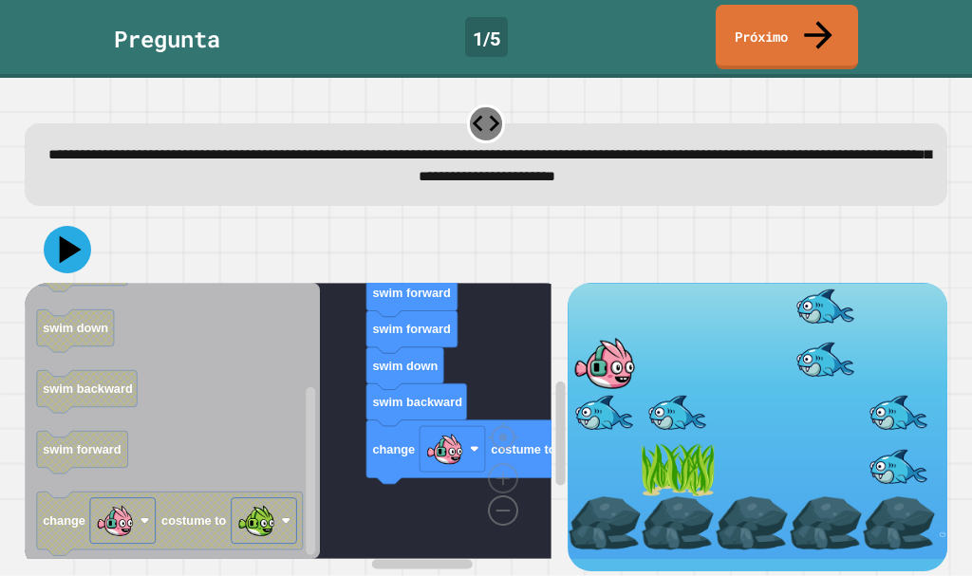
click at [495, 501] on image "Espacio de trabajo de Blockly" at bounding box center [472, 467] width 91 height 118
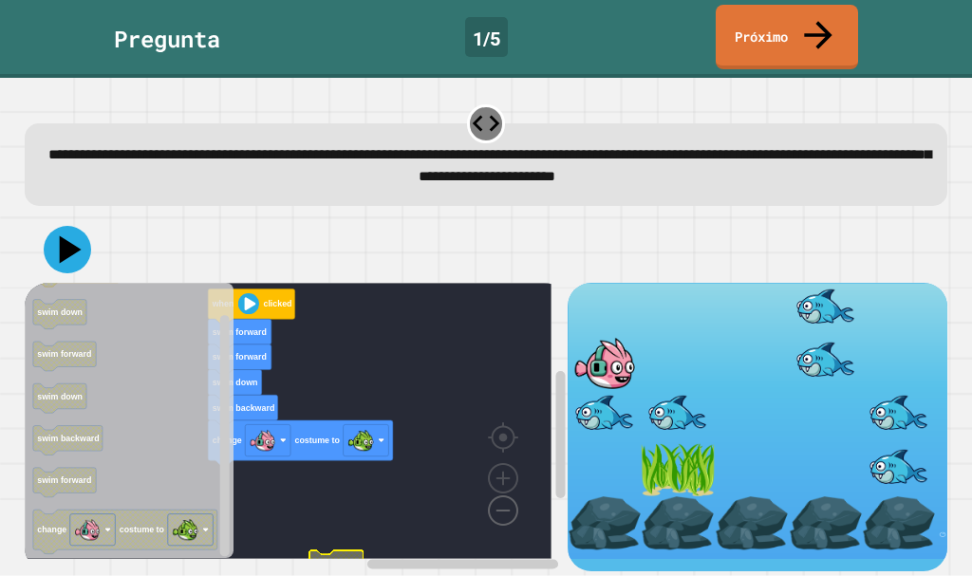
click at [495, 501] on image "Espacio de trabajo de Blockly" at bounding box center [472, 467] width 91 height 118
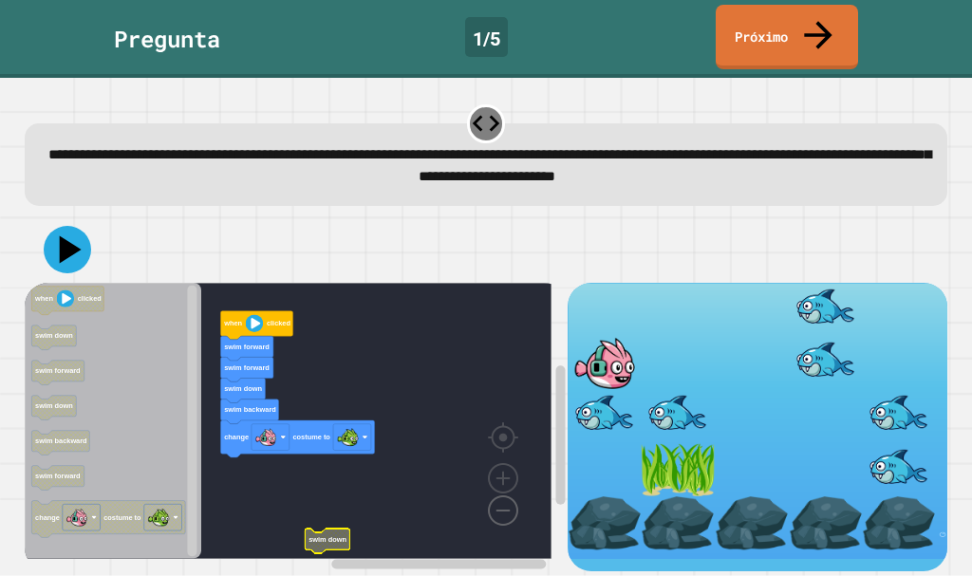
click at [495, 501] on image "Espacio de trabajo de Blockly" at bounding box center [472, 467] width 91 height 118
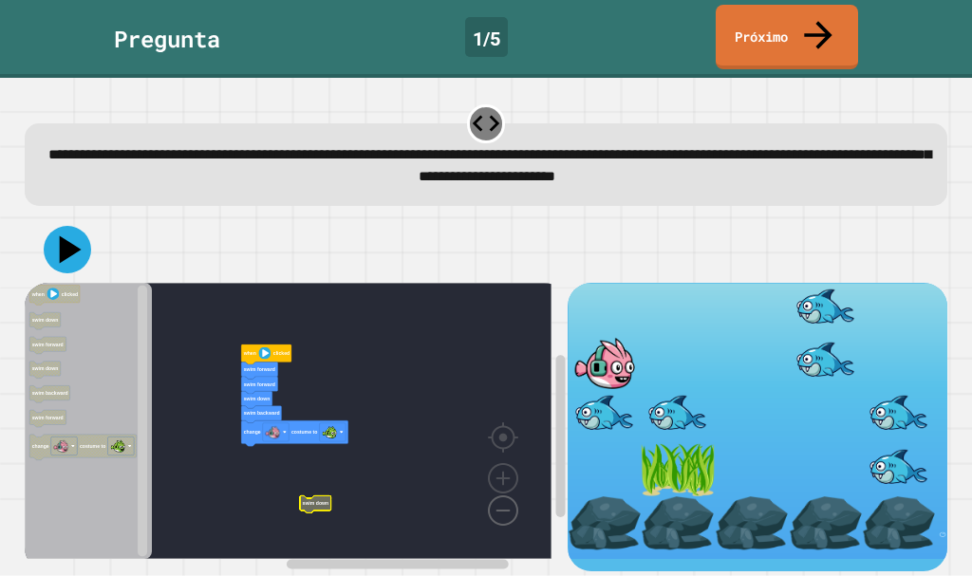
click at [495, 501] on image "Espacio de trabajo de Blockly" at bounding box center [472, 467] width 91 height 118
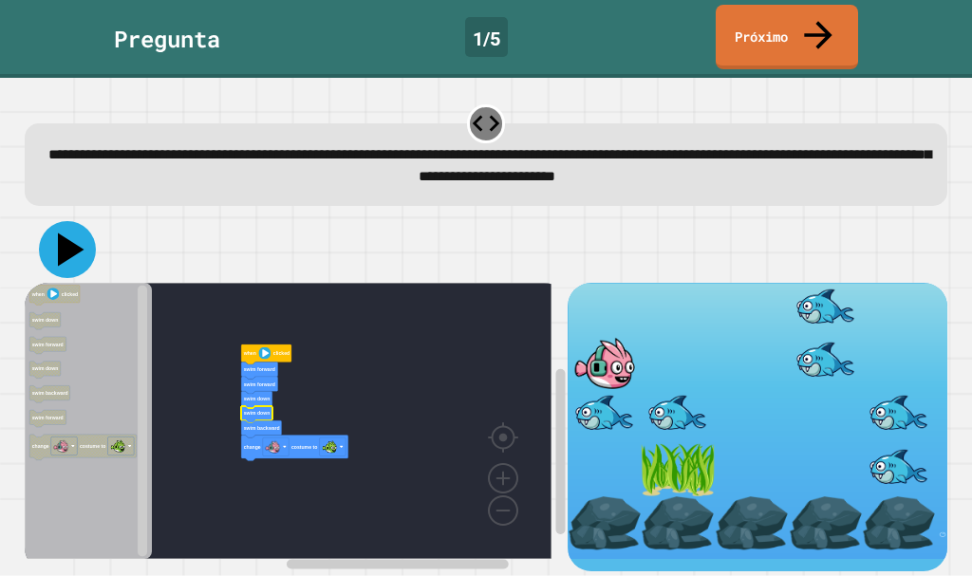
click at [69, 233] on icon at bounding box center [71, 249] width 27 height 33
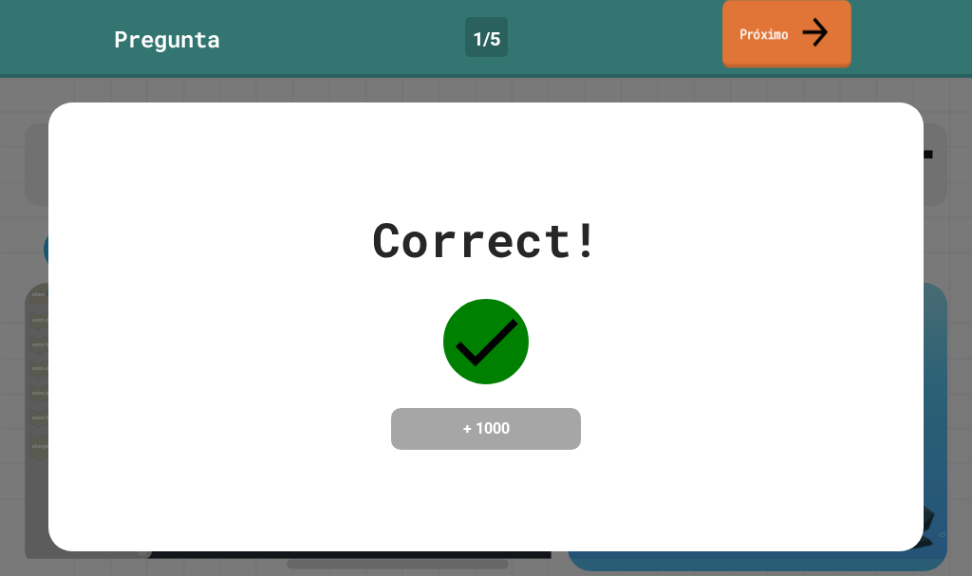
click at [778, 33] on font "Próximo" at bounding box center [763, 33] width 48 height 19
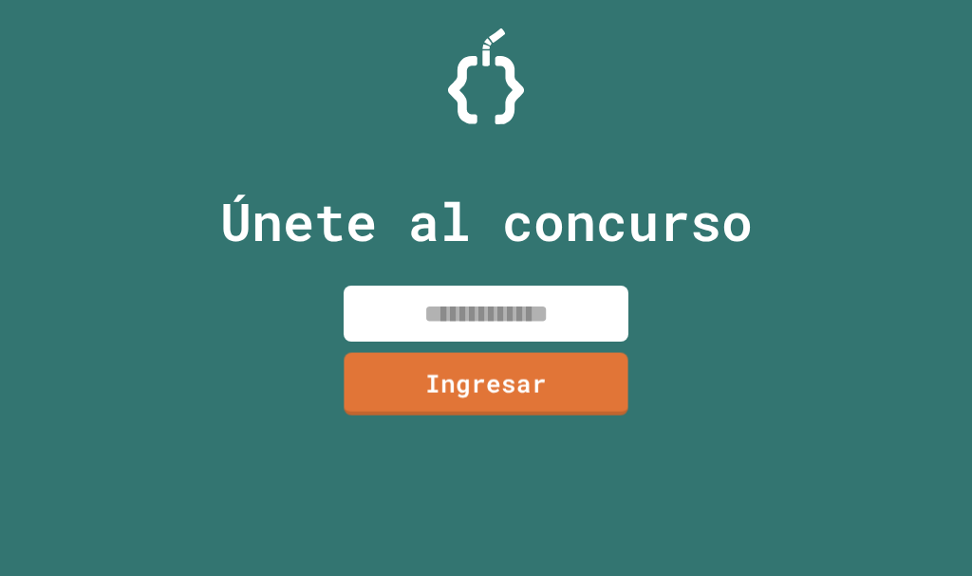
click at [502, 308] on input at bounding box center [486, 314] width 285 height 56
paste input
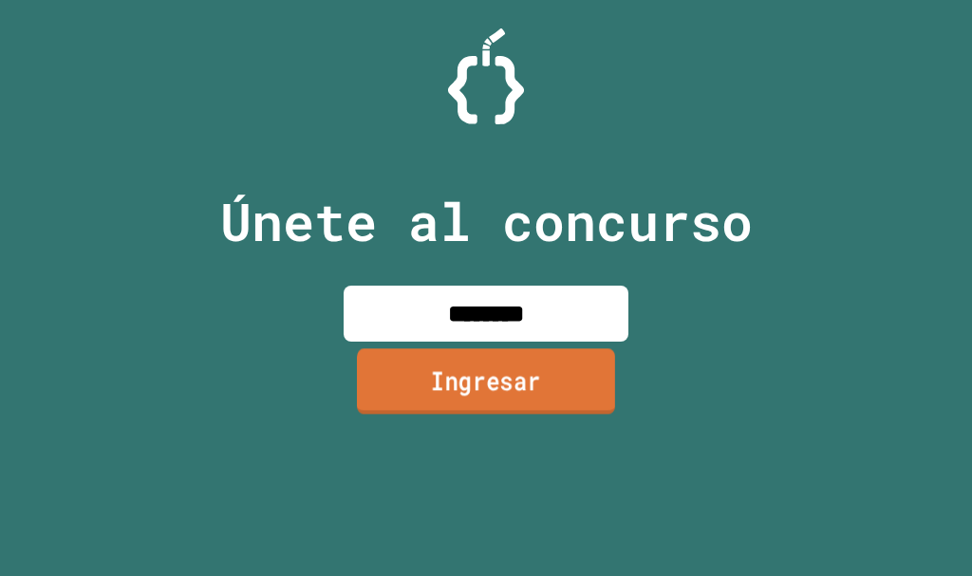
type input "********"
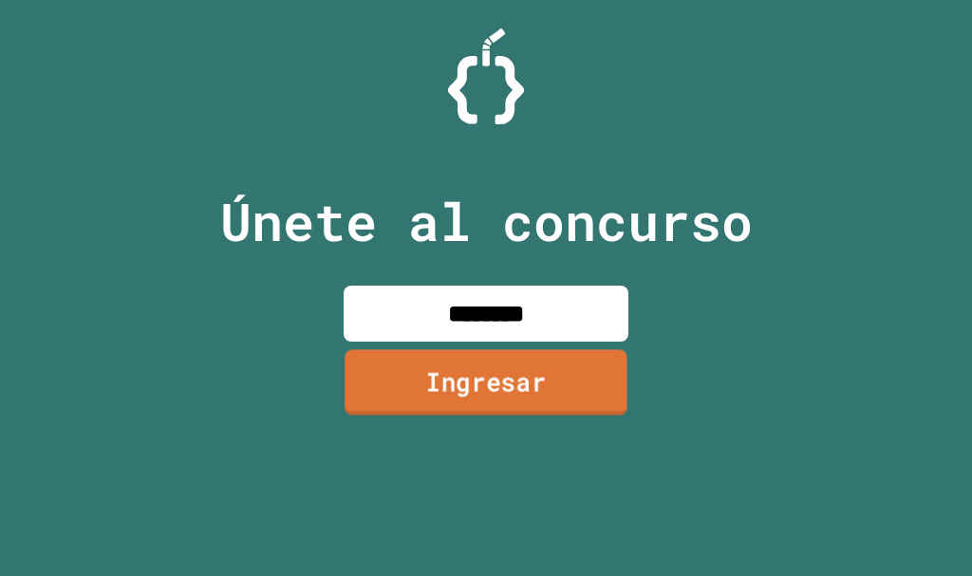
click at [460, 355] on link "Ingresar" at bounding box center [486, 382] width 283 height 65
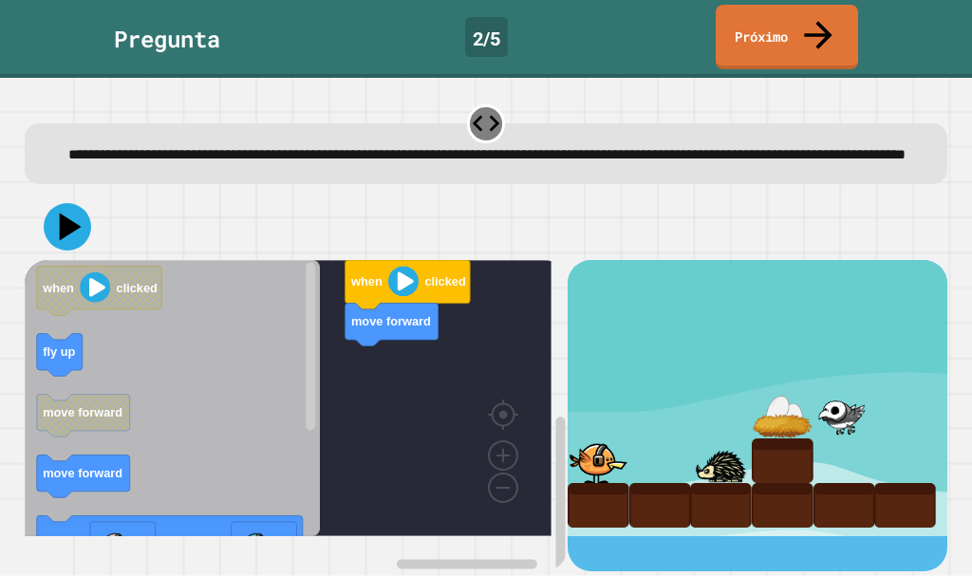
click at [159, 353] on icon "Espacio de trabajo de Blockly" at bounding box center [172, 398] width 295 height 276
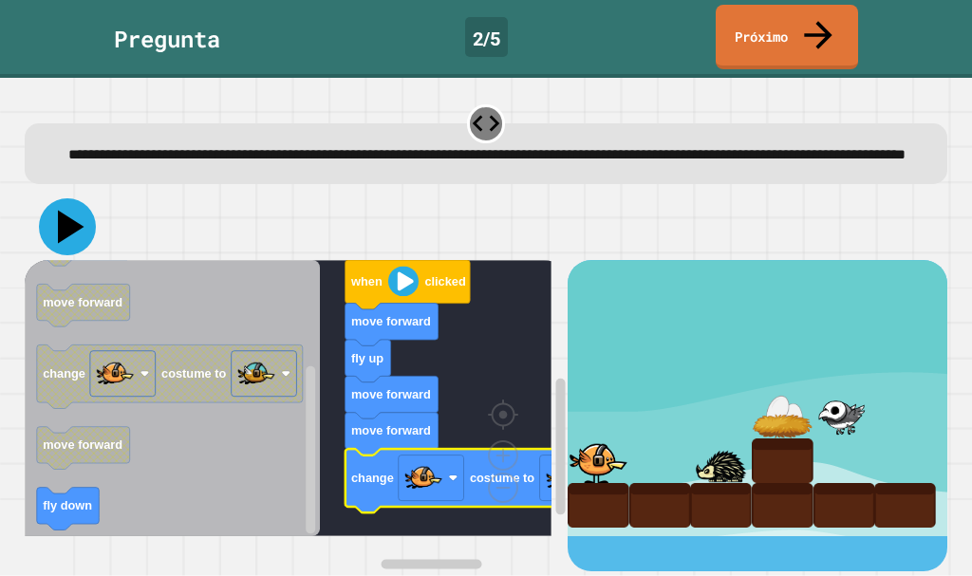
click at [49, 218] on icon at bounding box center [67, 226] width 57 height 57
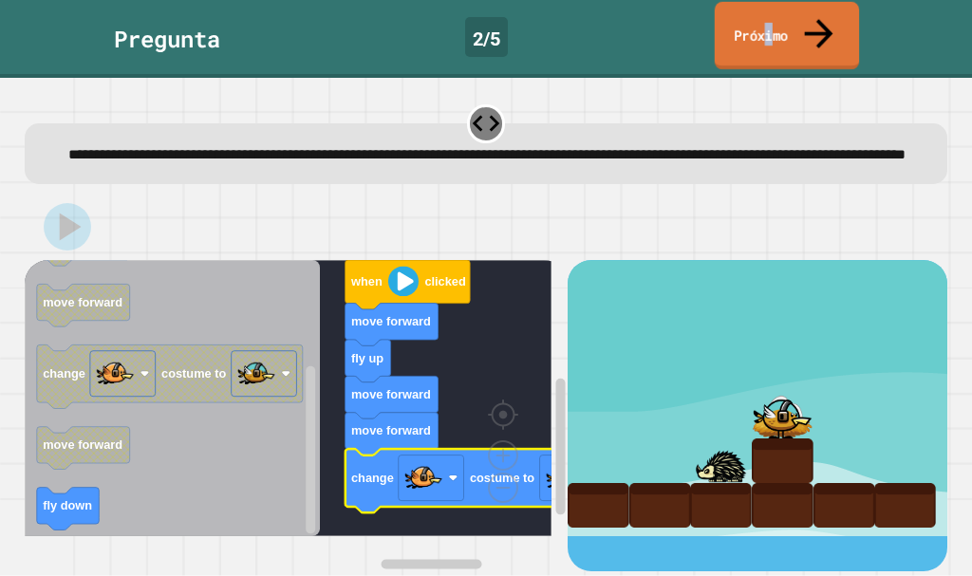
drag, startPoint x: 781, startPoint y: 9, endPoint x: 777, endPoint y: -1, distance: 10.2
click at [777, 0] on html "**********" at bounding box center [486, 288] width 972 height 576
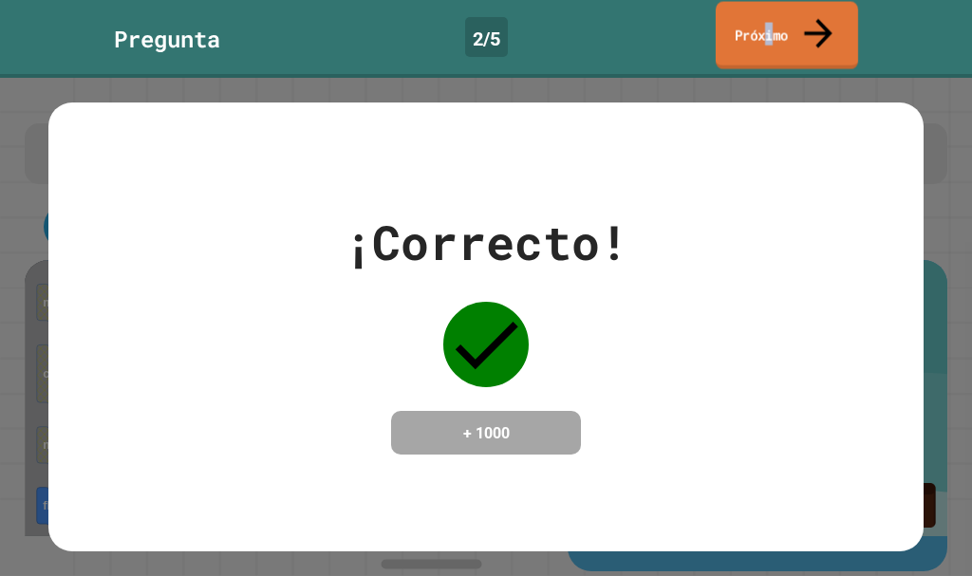
click at [785, 27] on font "Próximo" at bounding box center [761, 34] width 53 height 19
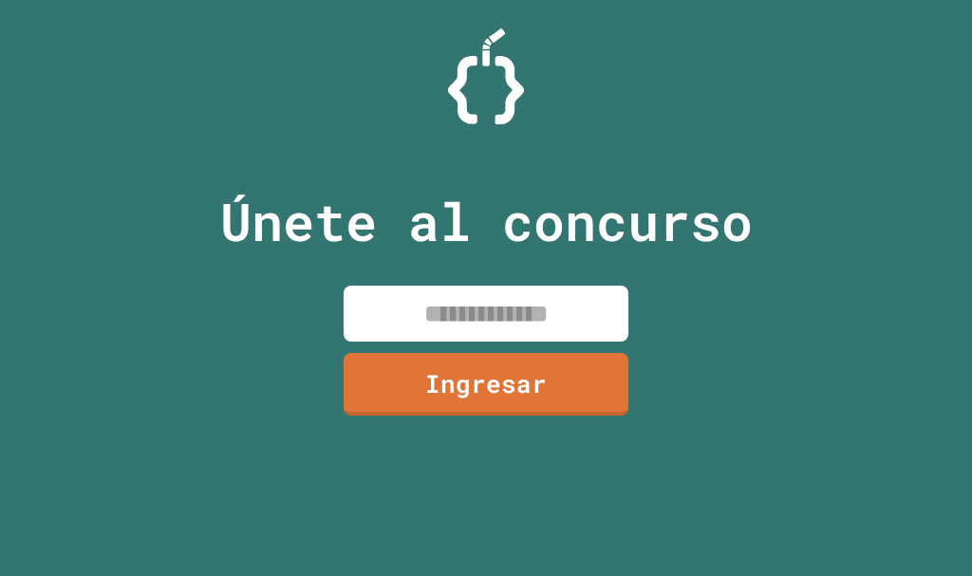
click at [471, 295] on input at bounding box center [486, 314] width 285 height 56
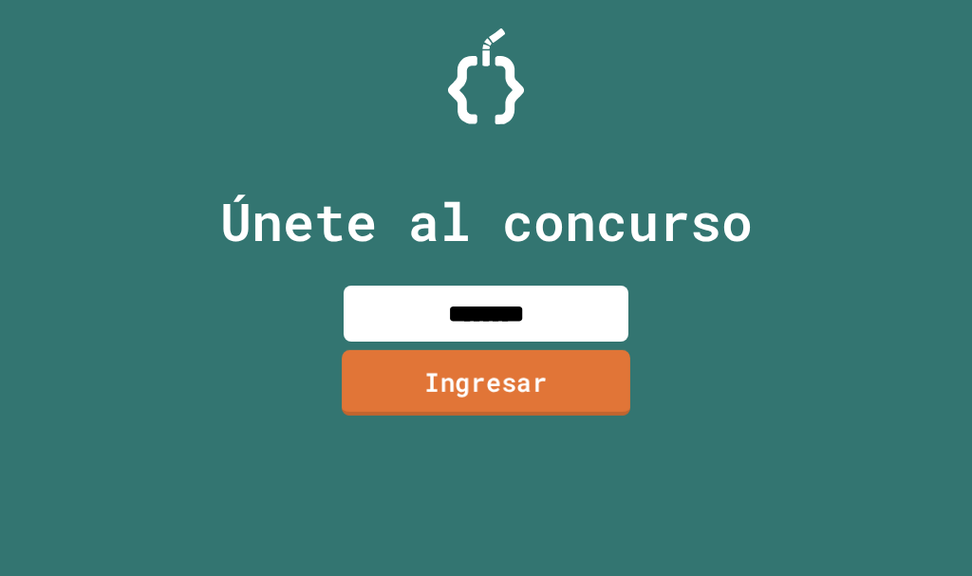
type input "********"
click at [586, 395] on link "Ingresar" at bounding box center [486, 381] width 283 height 65
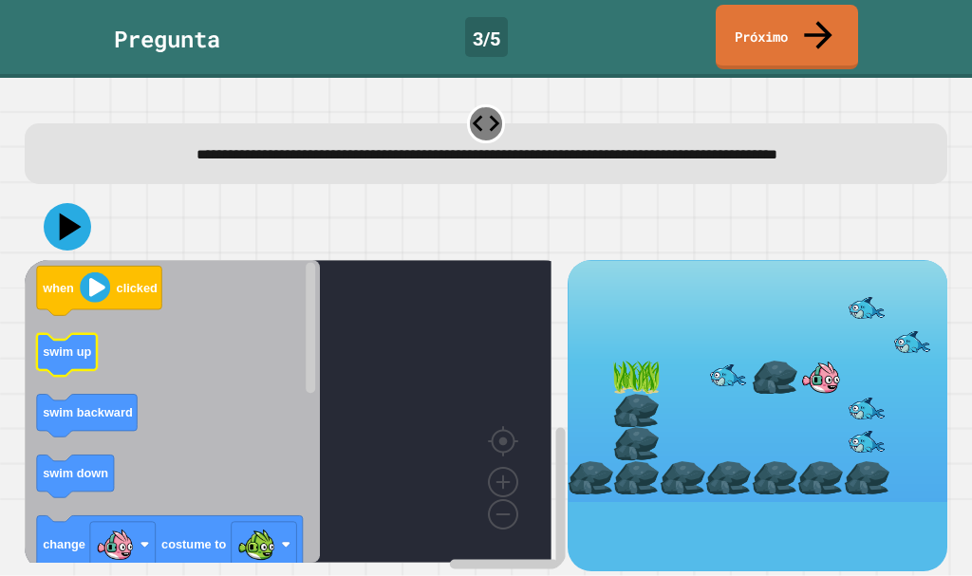
click at [80, 372] on icon "Espacio de trabajo de Blockly" at bounding box center [66, 355] width 60 height 43
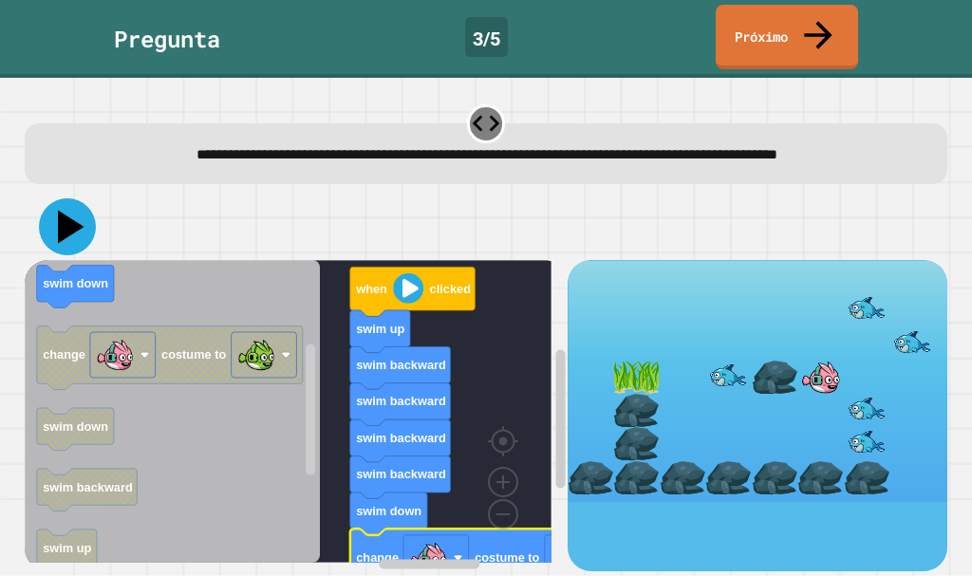
drag, startPoint x: 69, startPoint y: 235, endPoint x: 68, endPoint y: 263, distance: 27.5
click at [67, 236] on icon at bounding box center [71, 227] width 27 height 33
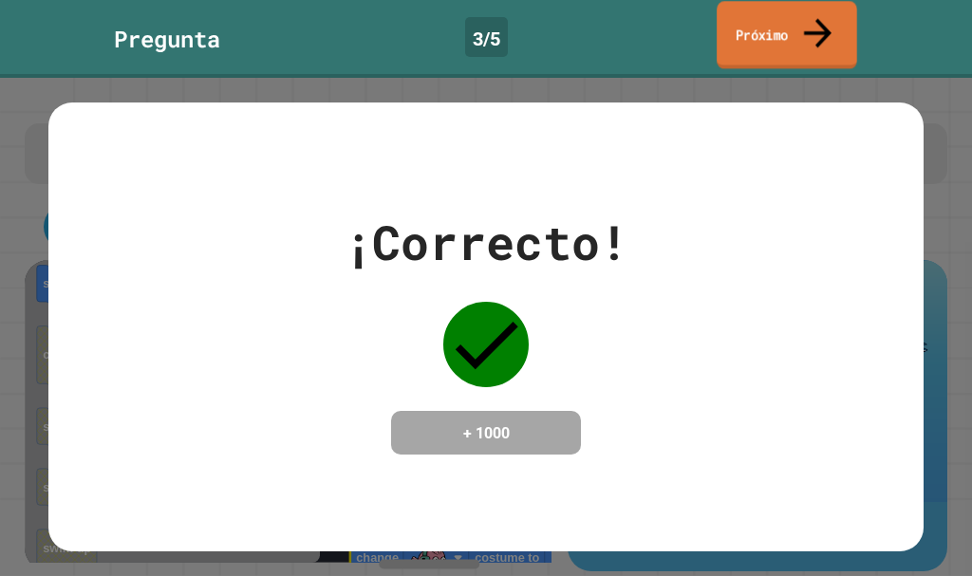
click at [836, 14] on link "Próximo" at bounding box center [787, 34] width 140 height 67
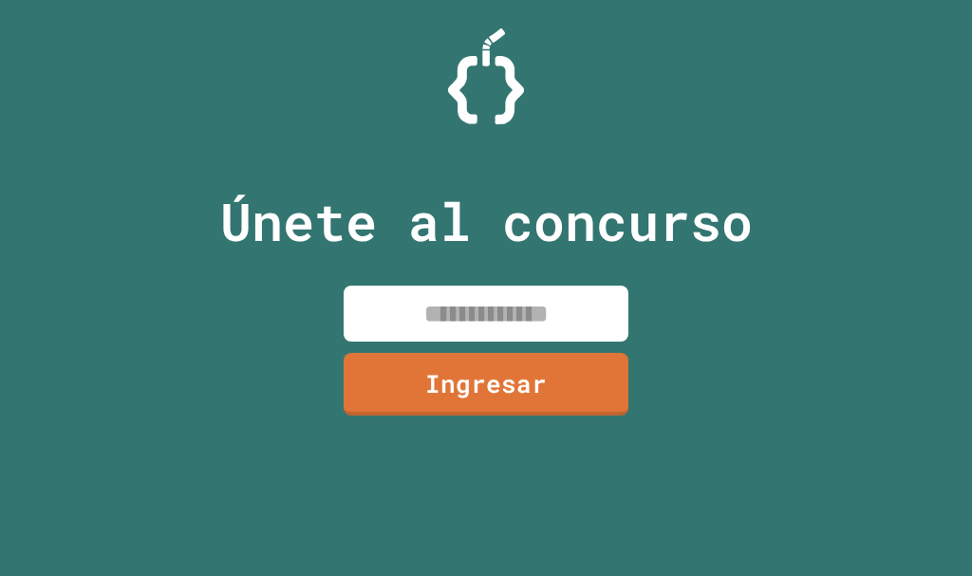
click at [391, 314] on input at bounding box center [486, 314] width 285 height 56
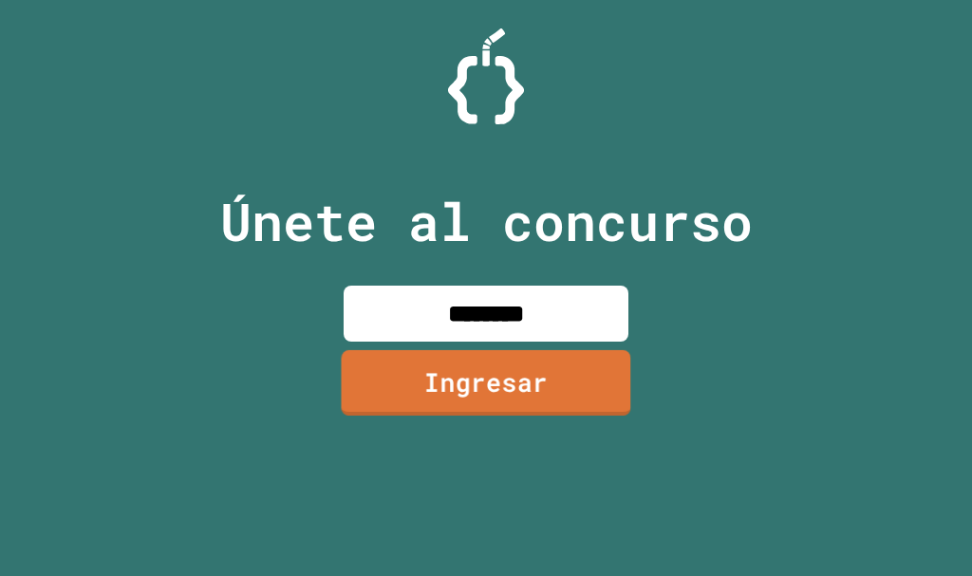
type input "********"
click at [476, 385] on font "Ingresar" at bounding box center [485, 381] width 123 height 34
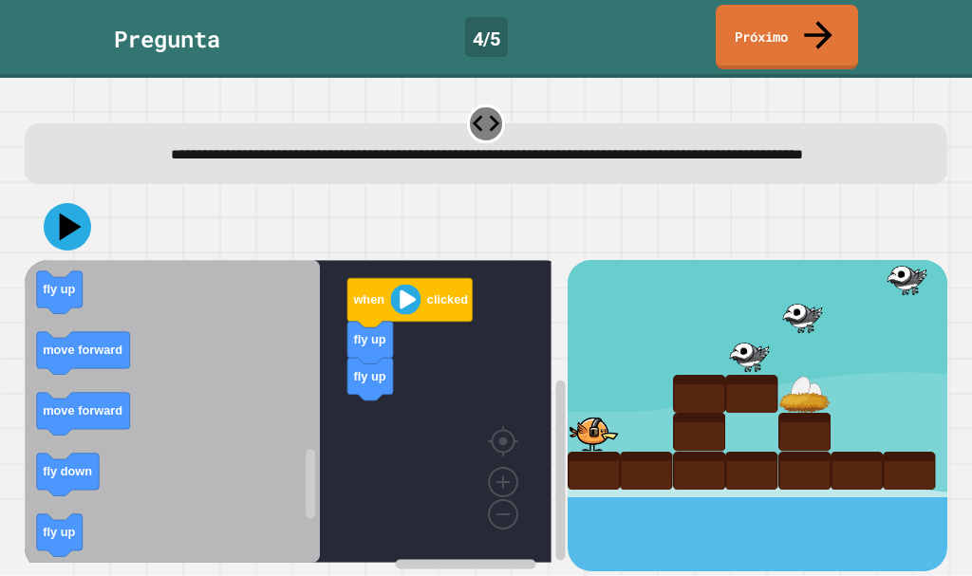
click at [500, 523] on div "when clicked fly up fly up when clicked fly down fly up move forward move backw…" at bounding box center [296, 415] width 543 height 311
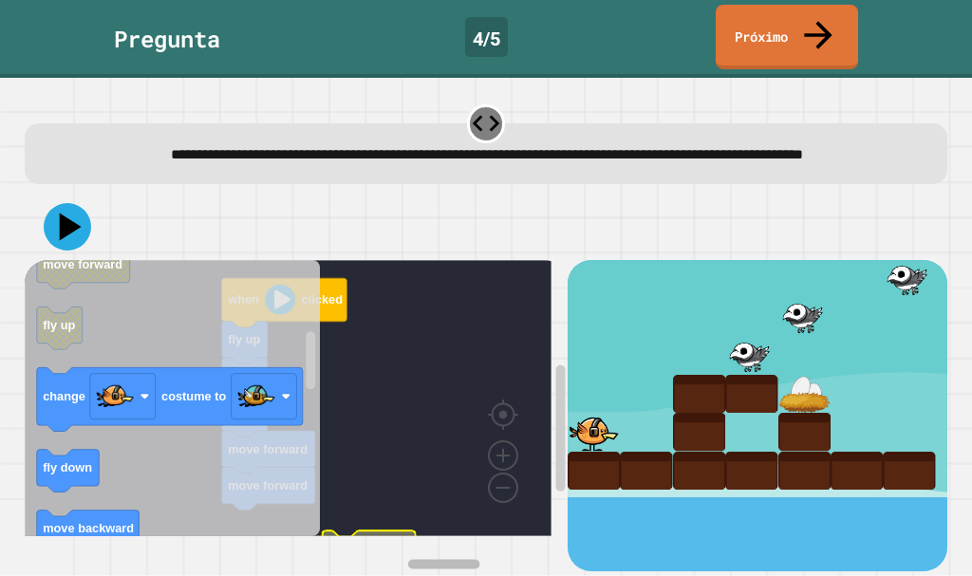
click at [431, 527] on div "when clicked fly up fly up fly up move forward move forward move forward move f…" at bounding box center [296, 415] width 543 height 311
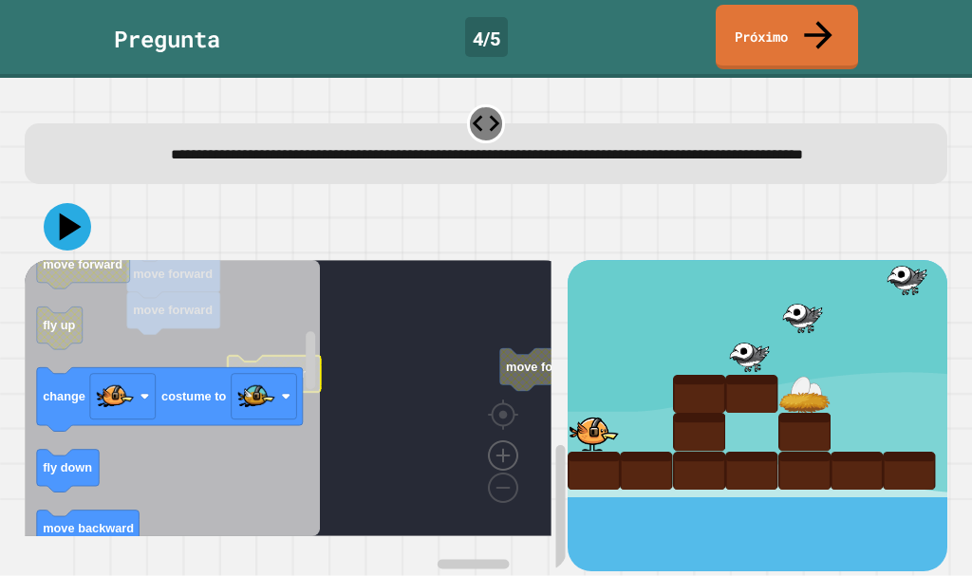
click at [497, 471] on image "Espacio de trabajo de Blockly" at bounding box center [502, 412] width 91 height 118
click at [506, 482] on image "Espacio de trabajo de Blockly" at bounding box center [472, 444] width 91 height 118
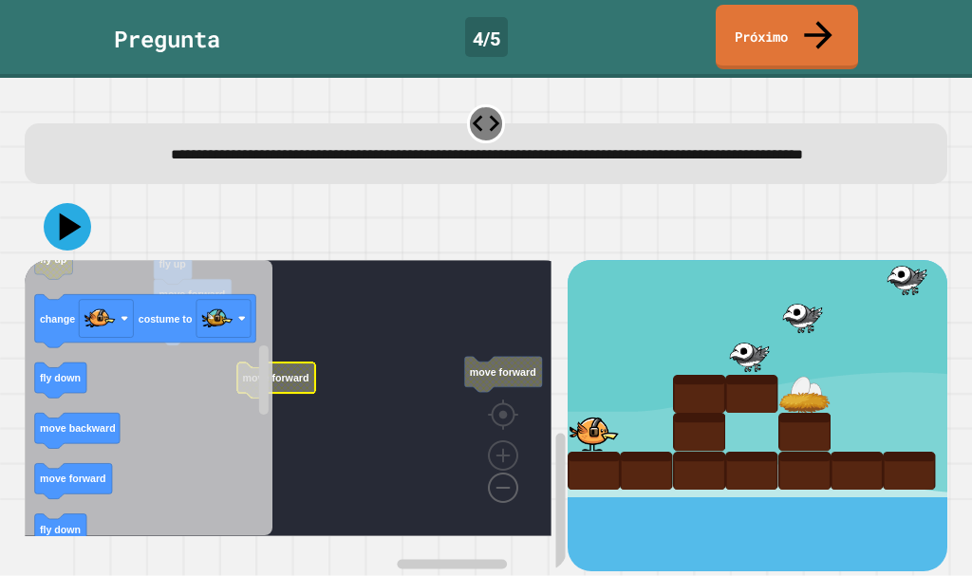
click at [506, 482] on image "Espacio de trabajo de Blockly" at bounding box center [472, 444] width 91 height 118
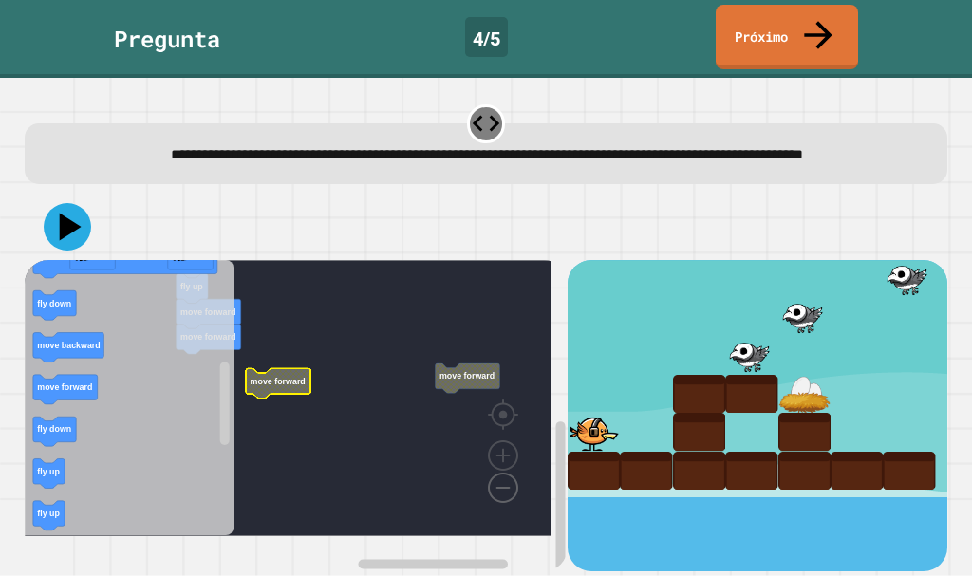
click at [506, 482] on image "Espacio de trabajo de Blockly" at bounding box center [472, 444] width 91 height 118
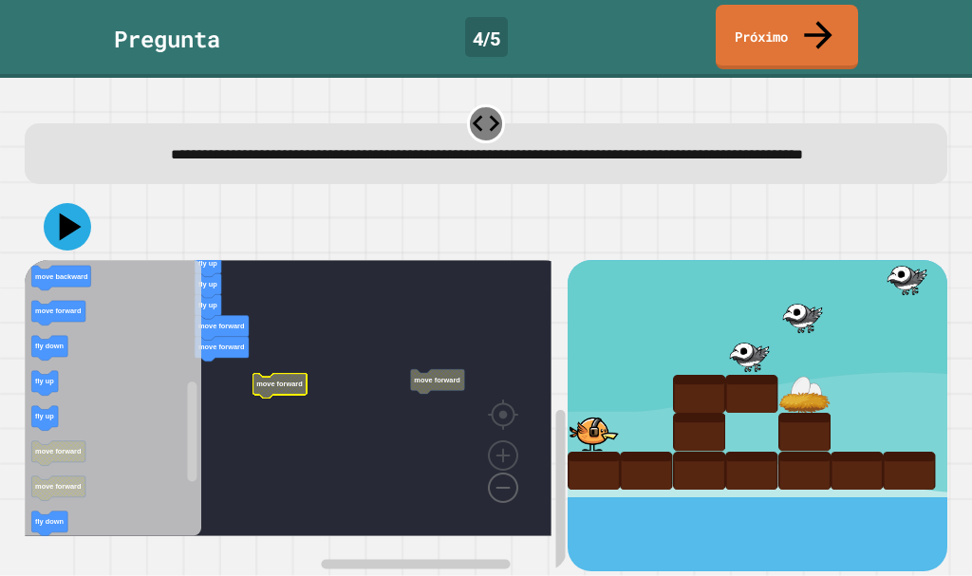
click at [506, 482] on image "Espacio de trabajo de Blockly" at bounding box center [472, 444] width 91 height 118
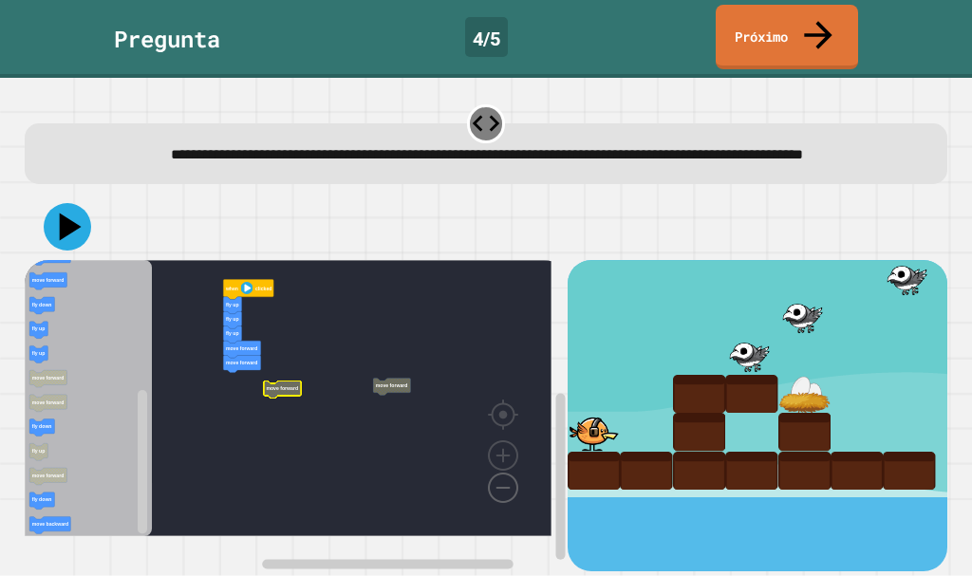
click at [506, 482] on image "Espacio de trabajo de Blockly" at bounding box center [472, 444] width 91 height 118
click at [50, 429] on text "fly down" at bounding box center [41, 426] width 20 height 6
click at [488, 453] on image "Espacio de trabajo de Blockly" at bounding box center [502, 412] width 91 height 118
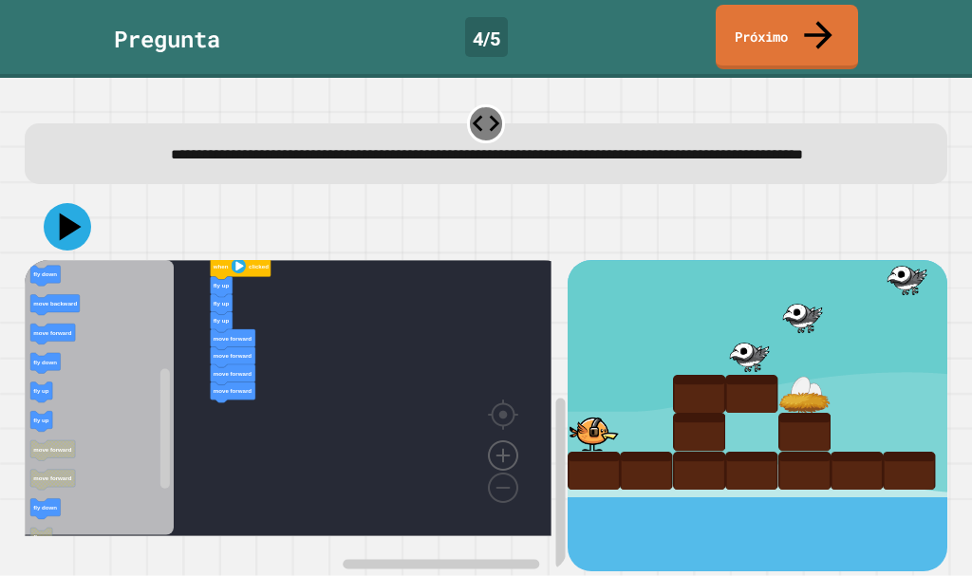
click at [488, 453] on image "Espacio de trabajo de Blockly" at bounding box center [502, 412] width 91 height 118
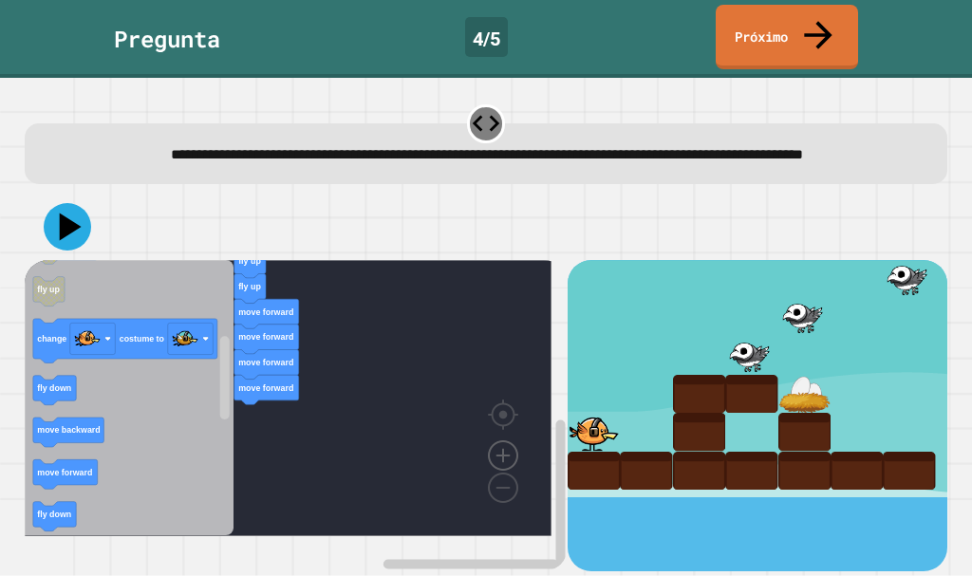
click at [489, 454] on image "Espacio de trabajo de Blockly" at bounding box center [502, 412] width 91 height 118
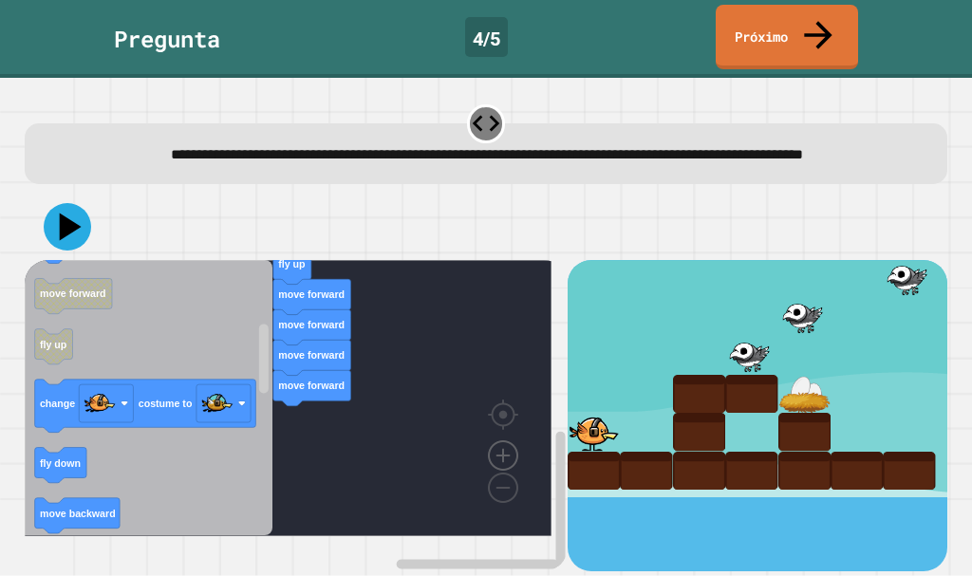
click at [498, 453] on image "Espacio de trabajo de Blockly" at bounding box center [502, 412] width 91 height 118
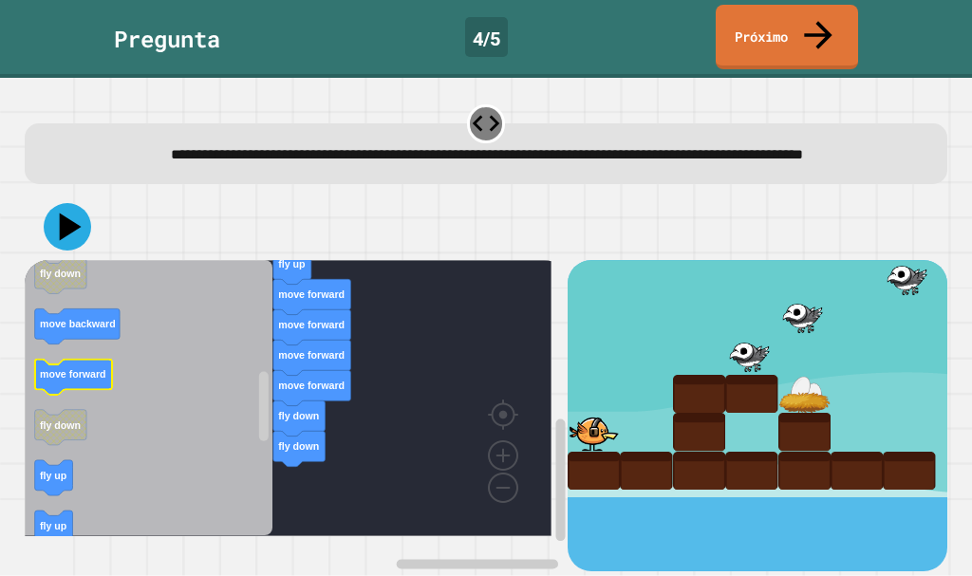
click at [94, 392] on icon "Espacio de trabajo de Blockly" at bounding box center [73, 377] width 78 height 35
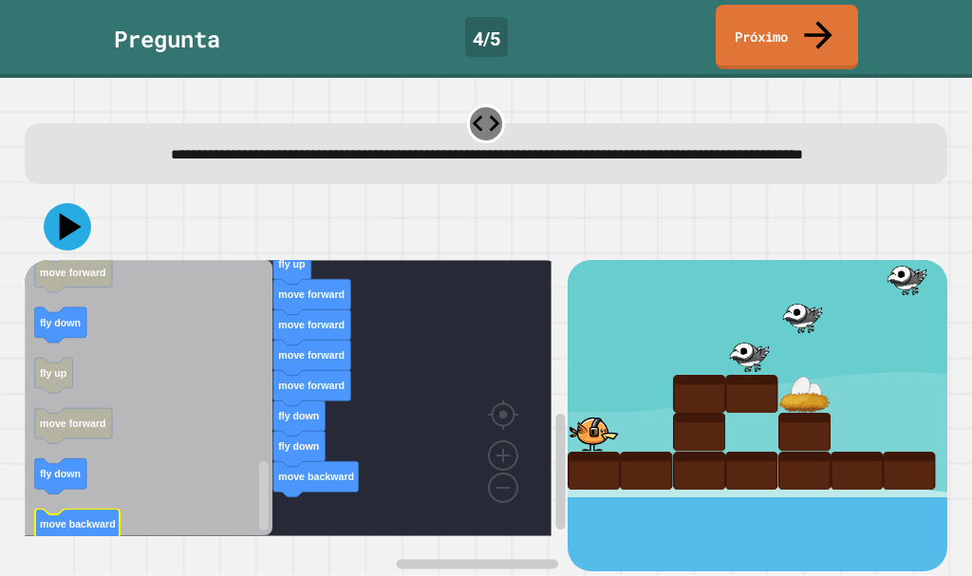
click at [239, 515] on icon "Espacio de trabajo de Blockly" at bounding box center [149, 398] width 249 height 276
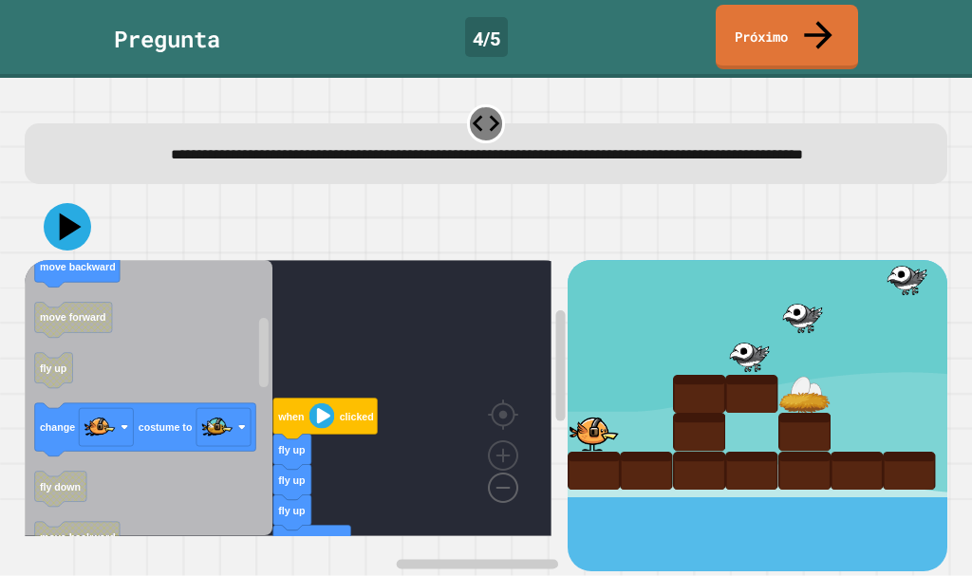
click at [499, 488] on image "Espacio de trabajo de Blockly" at bounding box center [472, 444] width 91 height 118
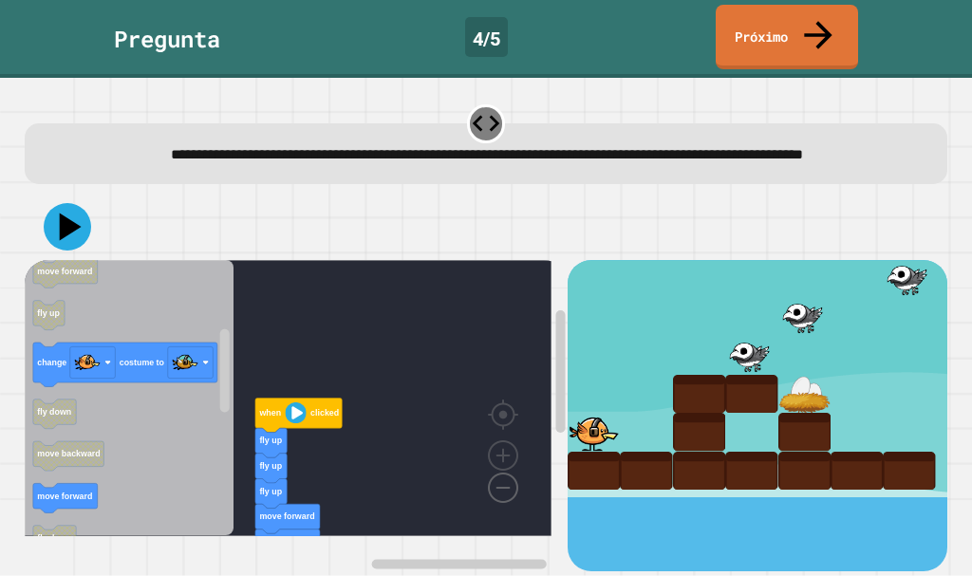
click at [499, 488] on image "Espacio de trabajo de Blockly" at bounding box center [472, 444] width 91 height 118
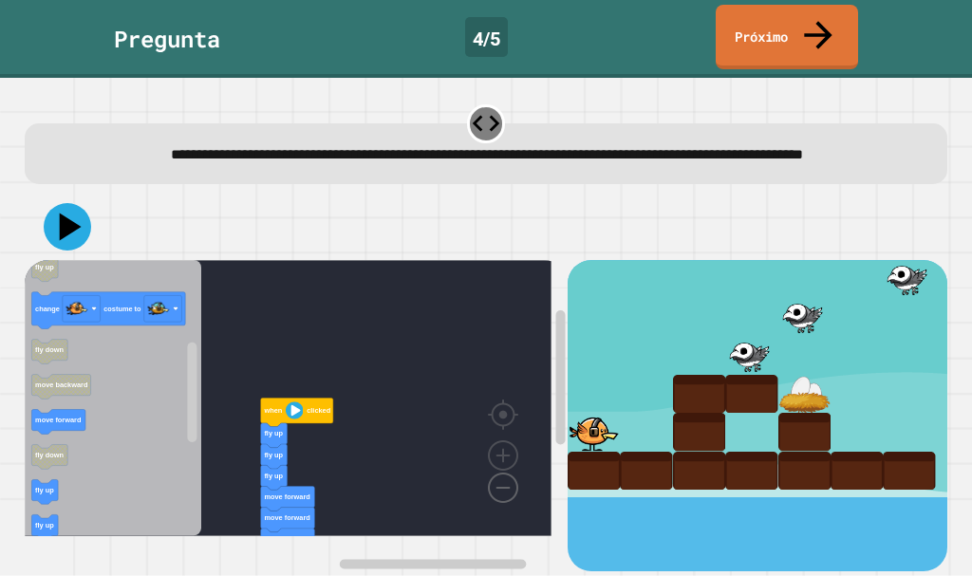
click at [500, 485] on image "Espacio de trabajo de Blockly" at bounding box center [472, 444] width 91 height 118
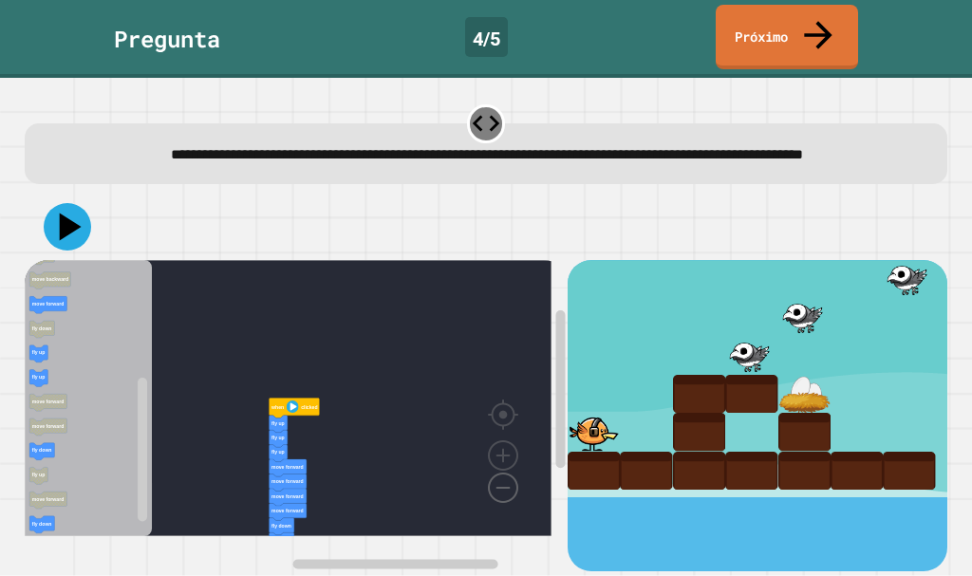
click at [500, 483] on image "Espacio de trabajo de Blockly" at bounding box center [472, 444] width 91 height 118
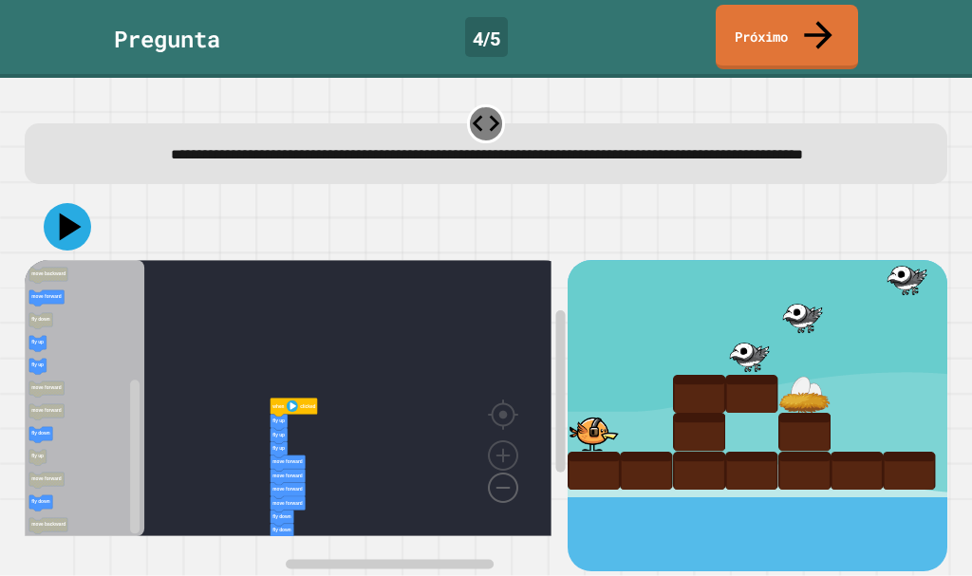
click at [500, 483] on image "Espacio de trabajo de Blockly" at bounding box center [472, 444] width 91 height 118
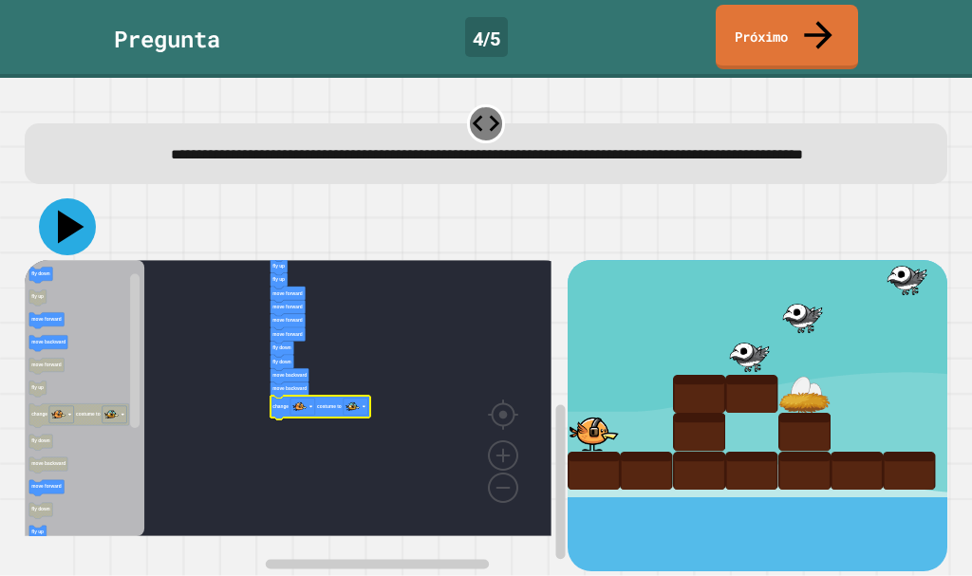
click at [57, 226] on icon at bounding box center [67, 226] width 57 height 57
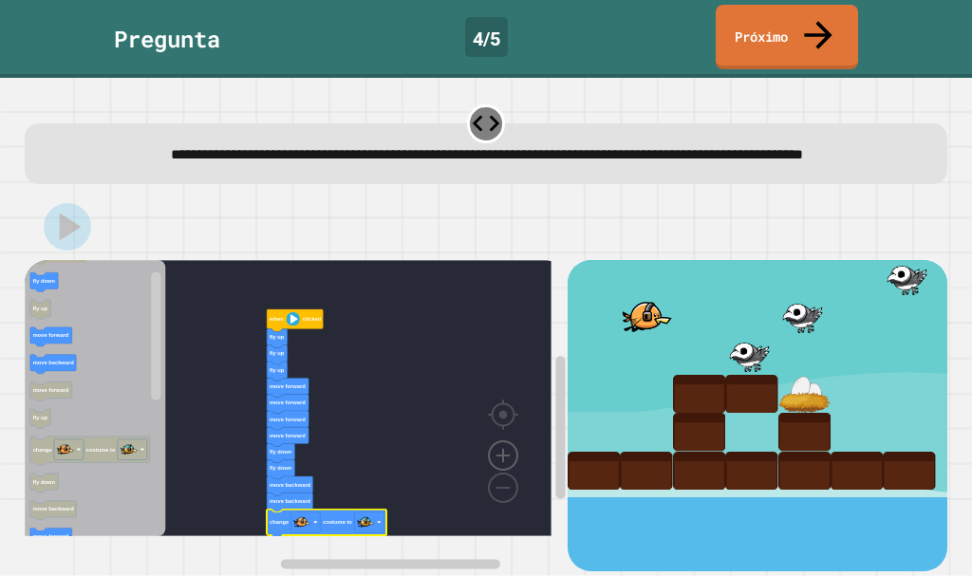
click at [495, 457] on image "Espacio de trabajo de Blockly" at bounding box center [502, 412] width 91 height 118
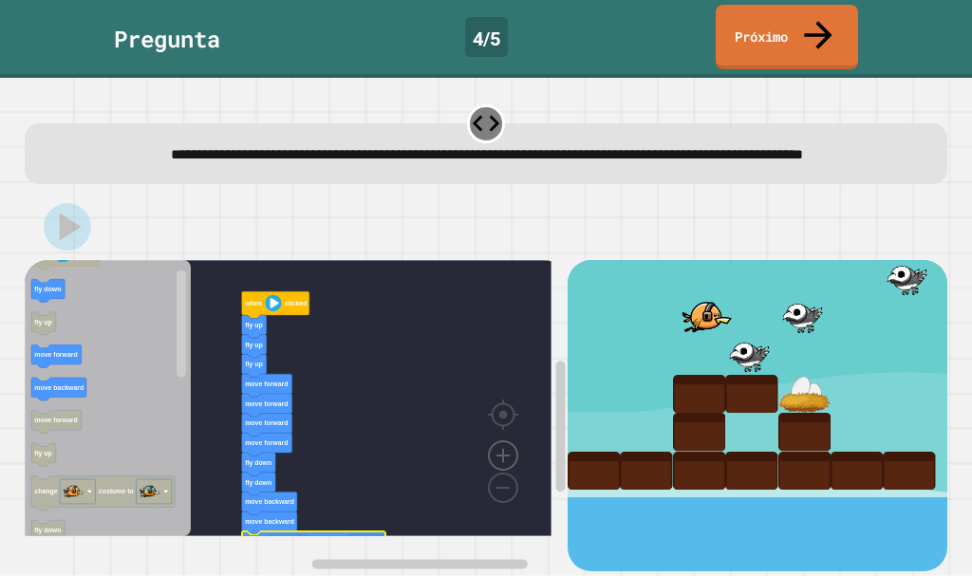
click at [495, 457] on image "Espacio de trabajo de Blockly" at bounding box center [502, 412] width 91 height 118
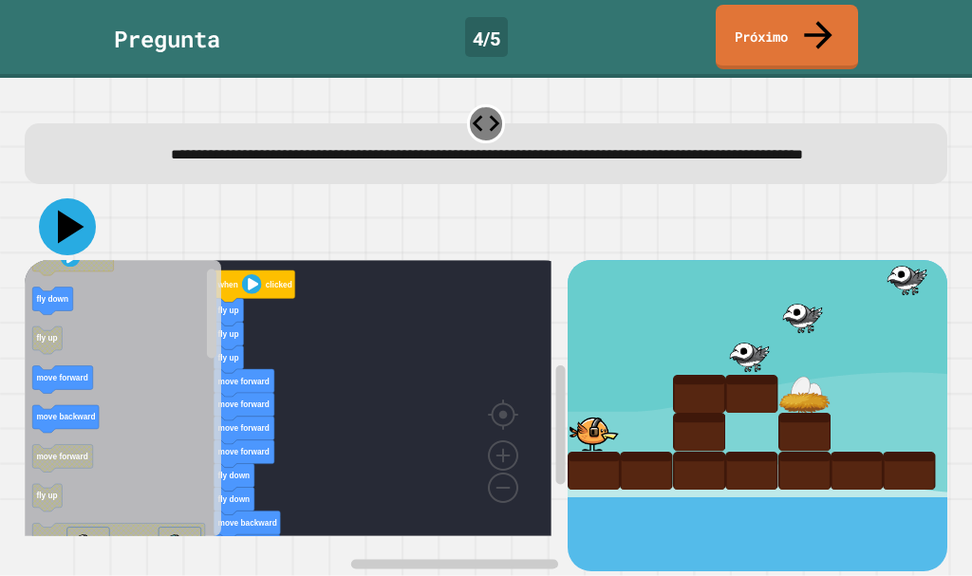
click at [62, 252] on icon at bounding box center [67, 226] width 57 height 57
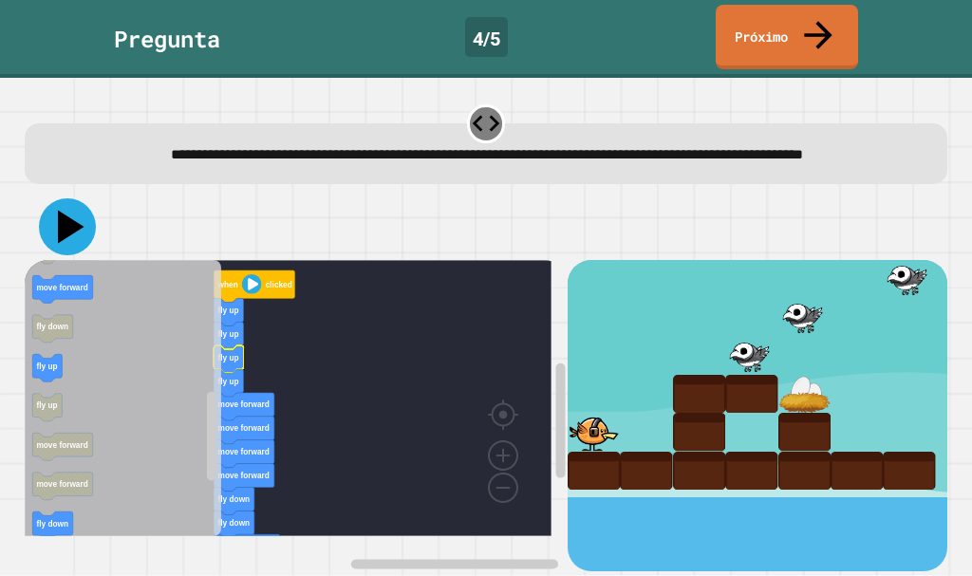
click at [75, 254] on icon at bounding box center [67, 226] width 57 height 57
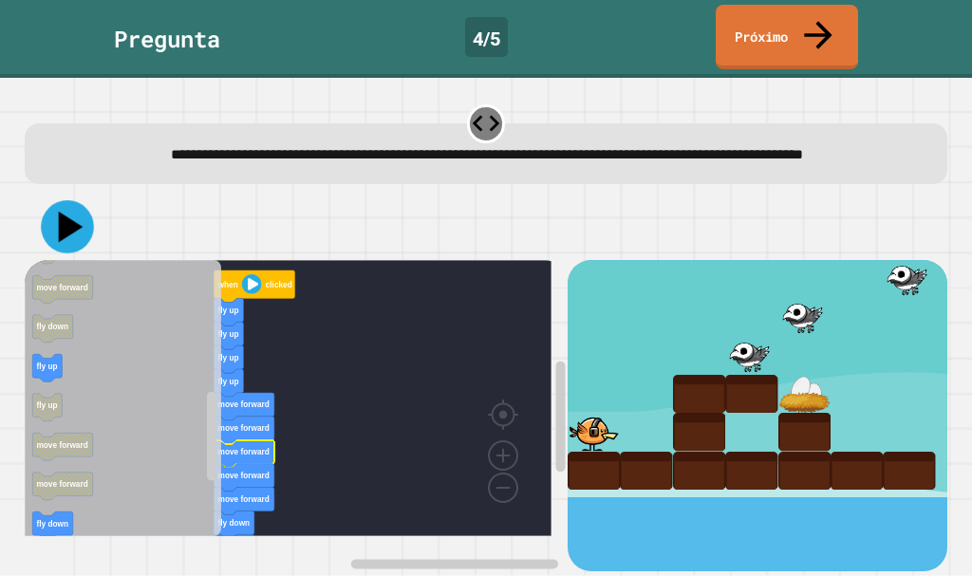
click at [75, 239] on icon at bounding box center [67, 226] width 53 height 53
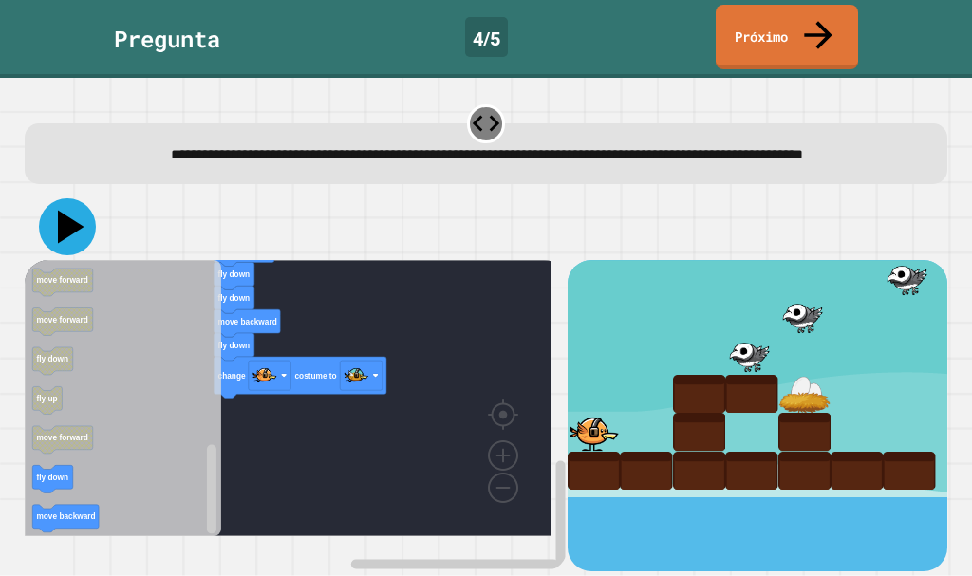
click at [72, 238] on icon at bounding box center [71, 227] width 27 height 33
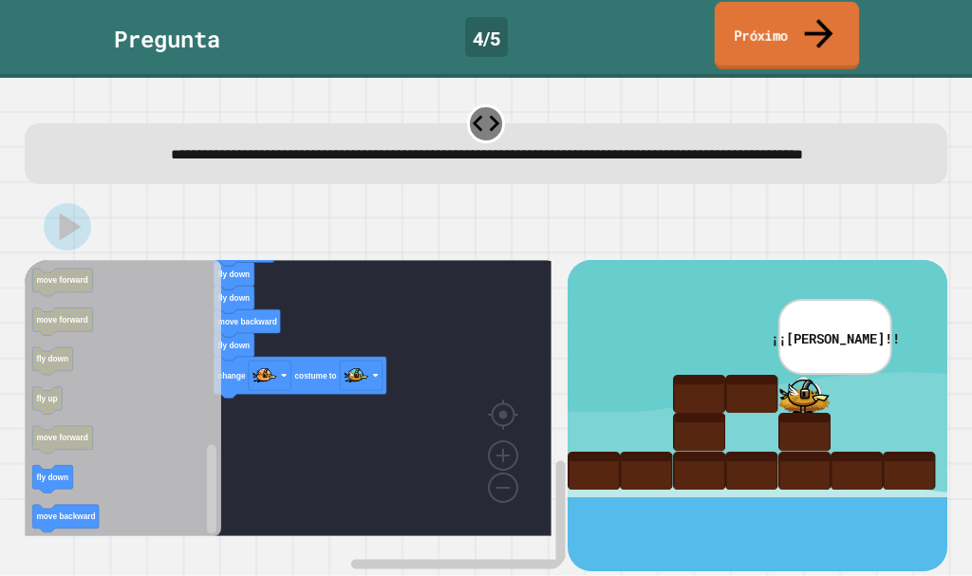
click at [771, 34] on font "Próximo" at bounding box center [761, 33] width 54 height 23
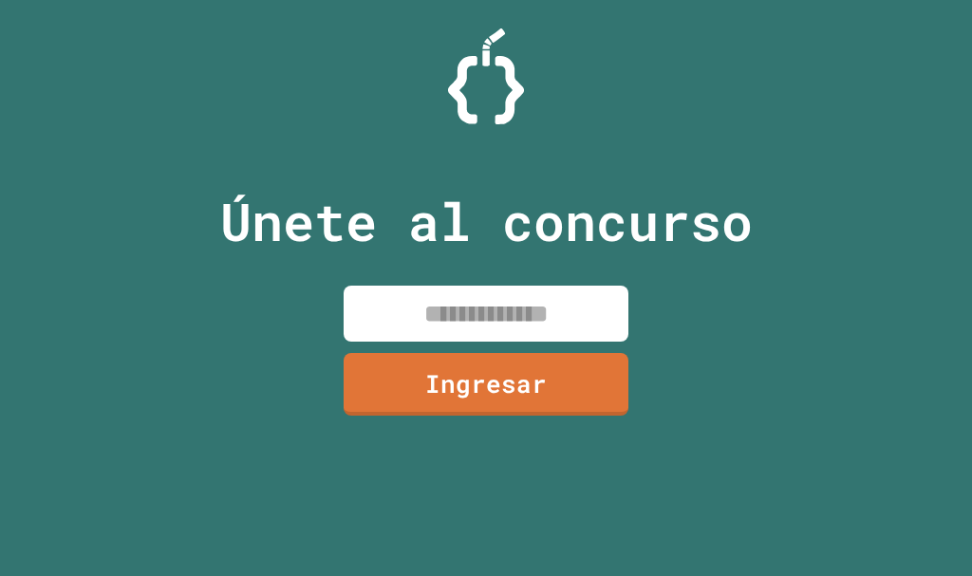
click at [406, 308] on input at bounding box center [486, 314] width 285 height 56
type input "********"
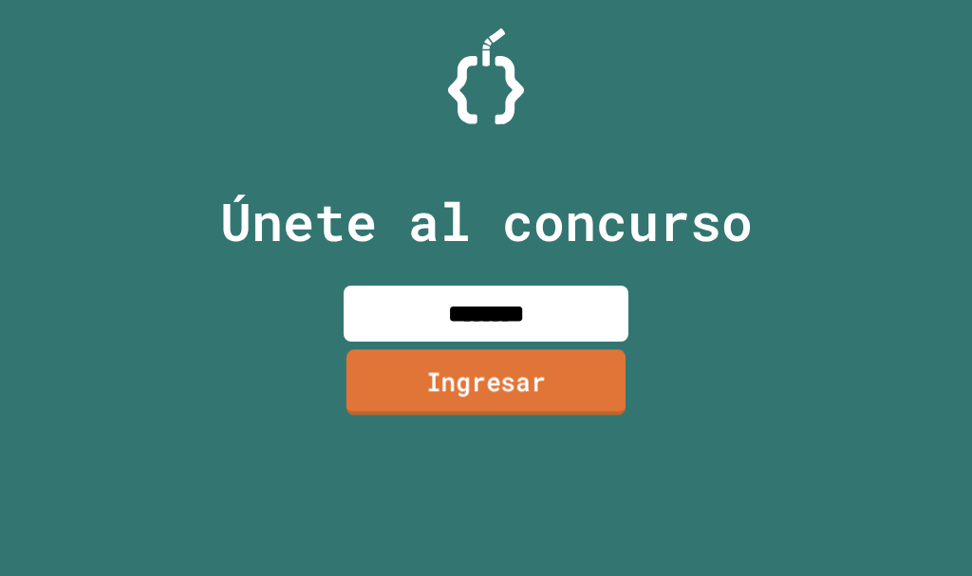
click at [476, 381] on font "Ingresar" at bounding box center [486, 381] width 120 height 34
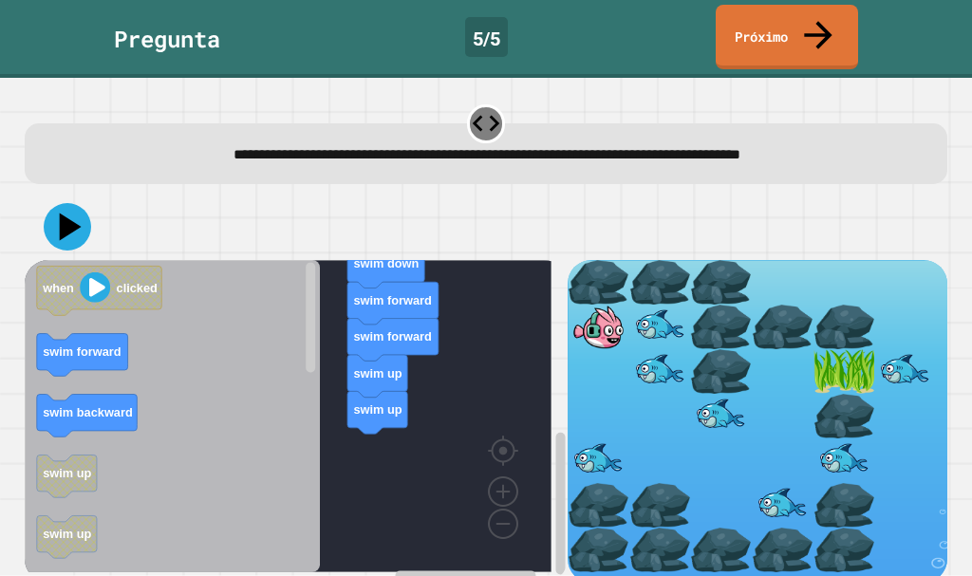
click at [103, 342] on icon "when clicked swim forward swim backward swim up swim up swim forward swim down …" at bounding box center [172, 416] width 295 height 312
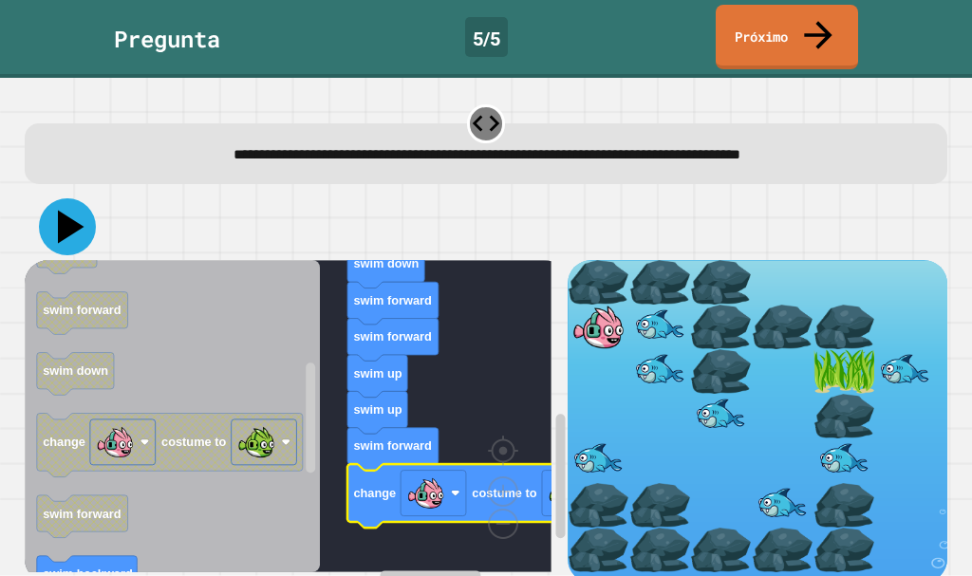
click at [70, 214] on icon at bounding box center [71, 227] width 27 height 33
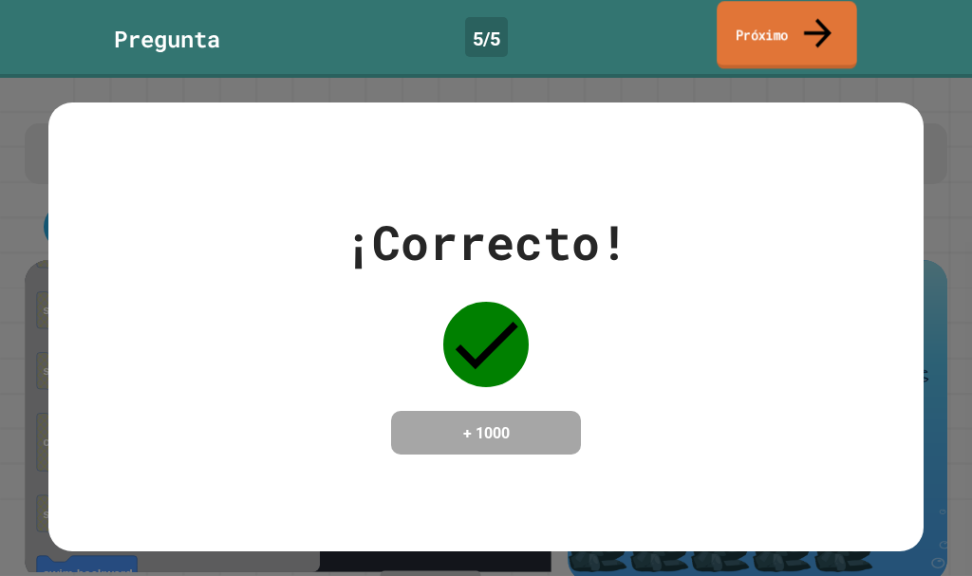
click at [773, 29] on font "Próximo" at bounding box center [762, 34] width 52 height 19
